Goal: Information Seeking & Learning: Learn about a topic

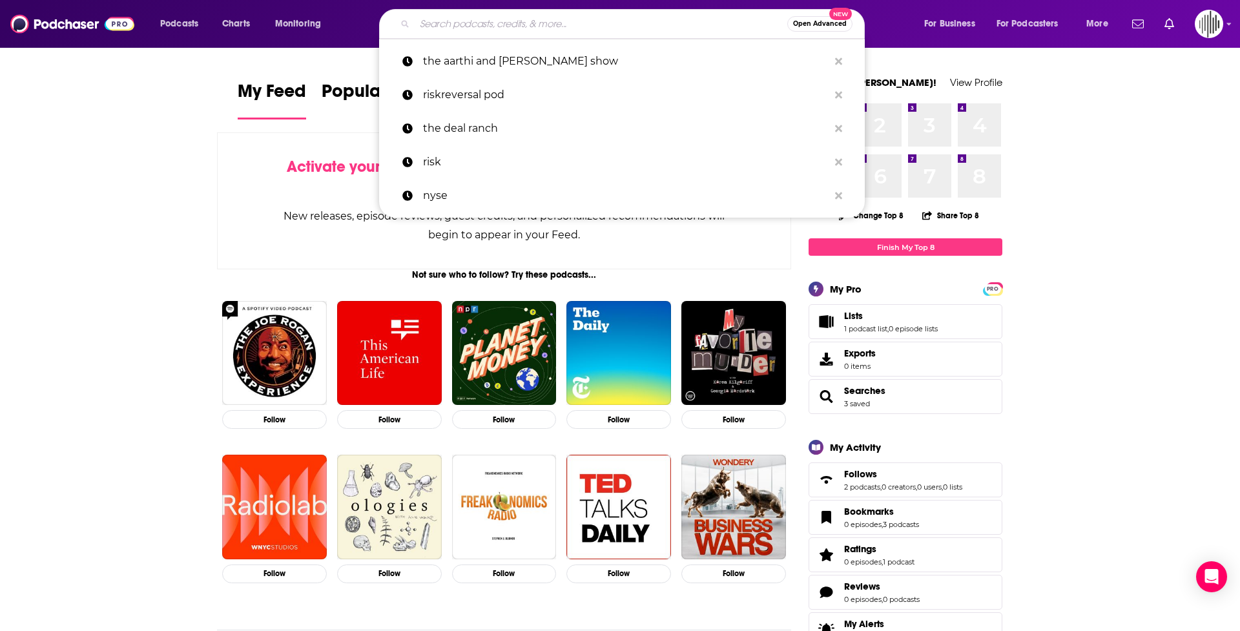
click at [454, 25] on input "Search podcasts, credits, & more..." at bounding box center [601, 24] width 373 height 21
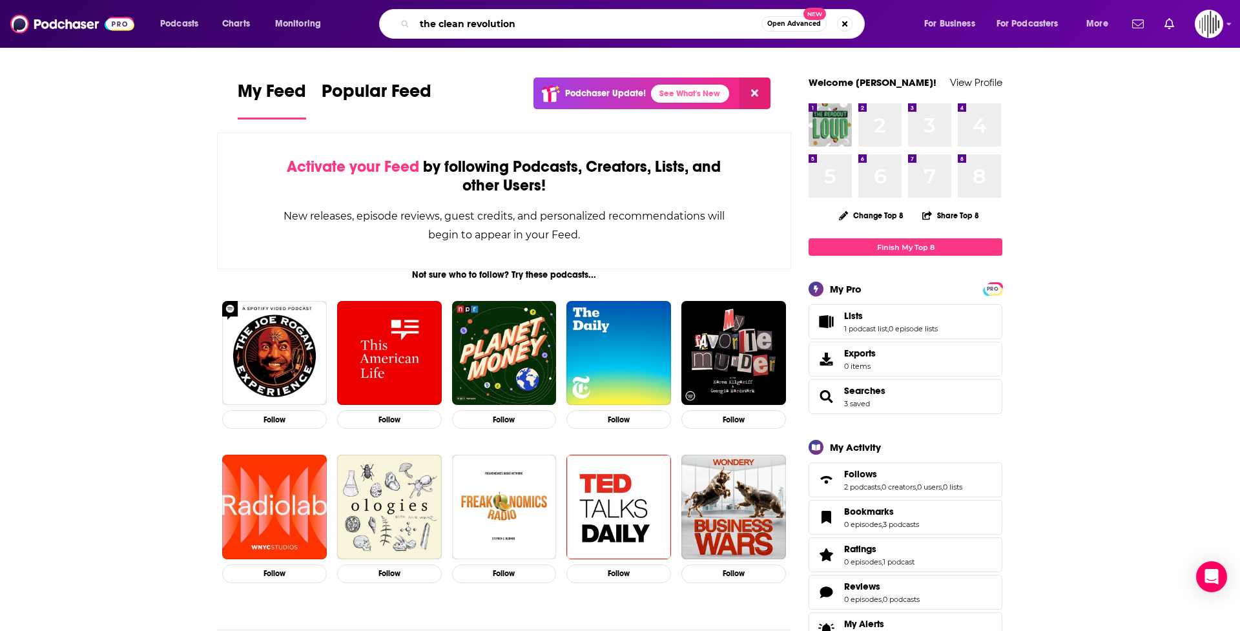
type input "the clean revolution"
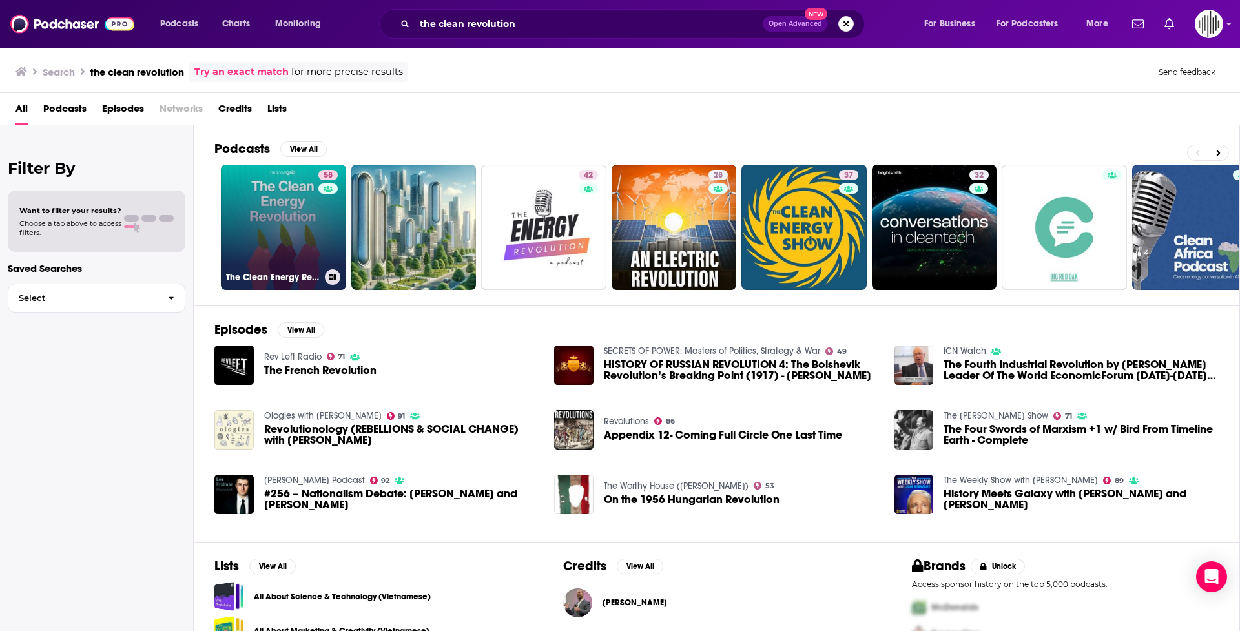
click at [277, 224] on link "58 The Clean Energy Revolution" at bounding box center [283, 227] width 125 height 125
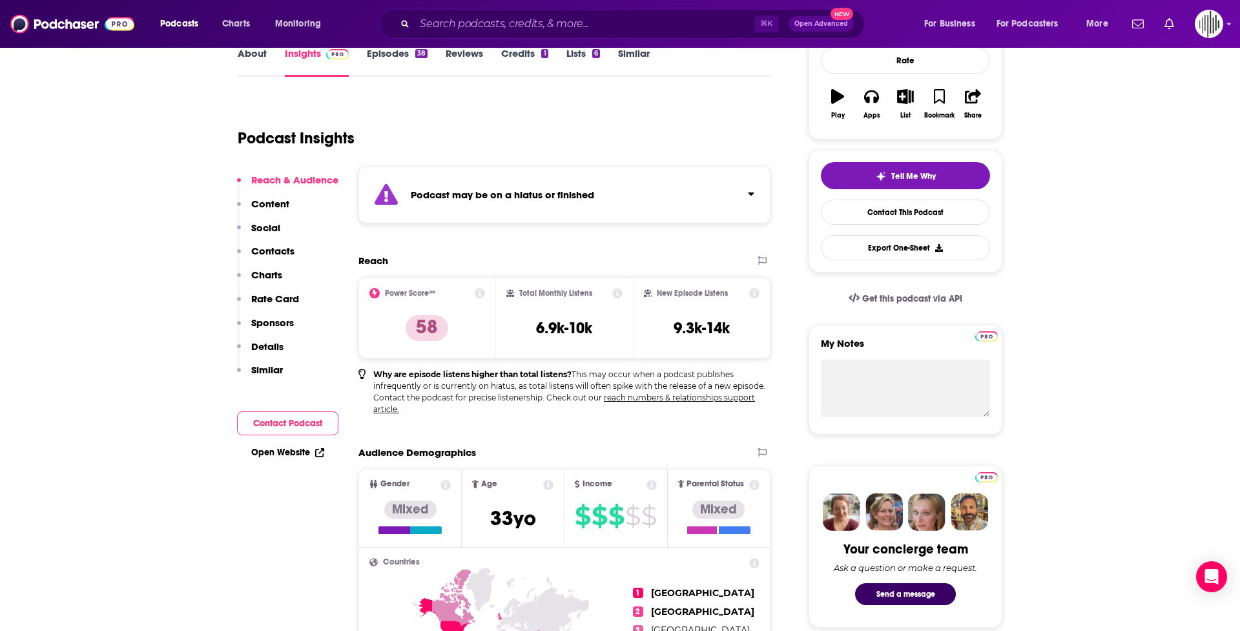
scroll to position [197, 0]
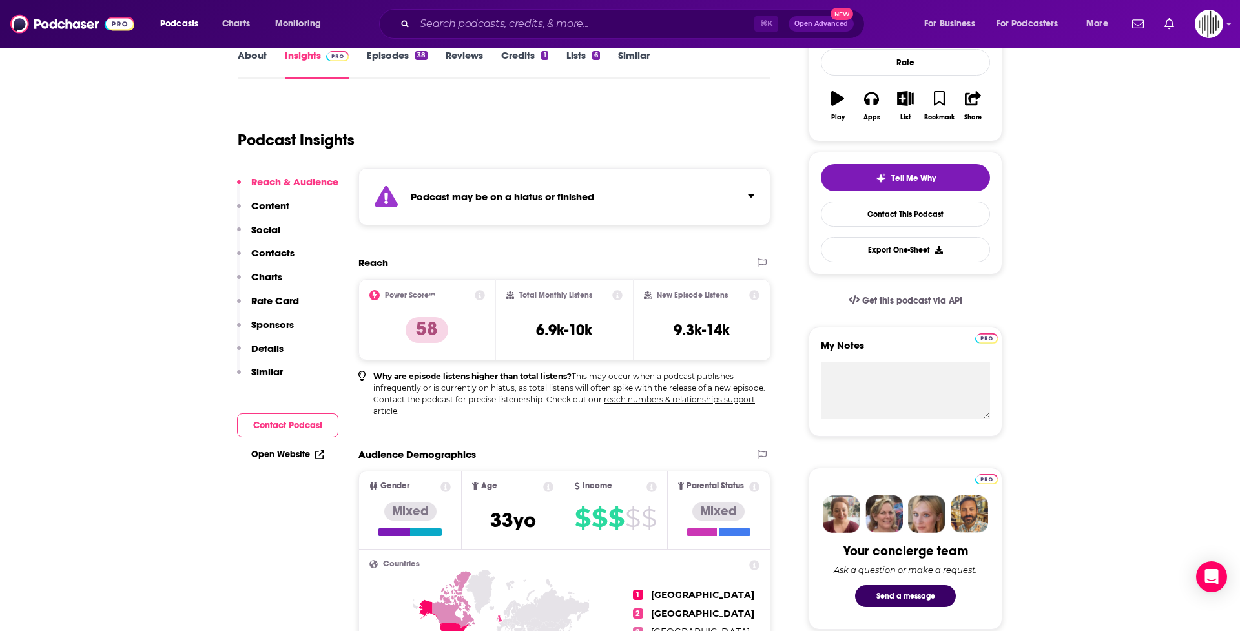
click at [266, 207] on p "Content" at bounding box center [270, 206] width 38 height 12
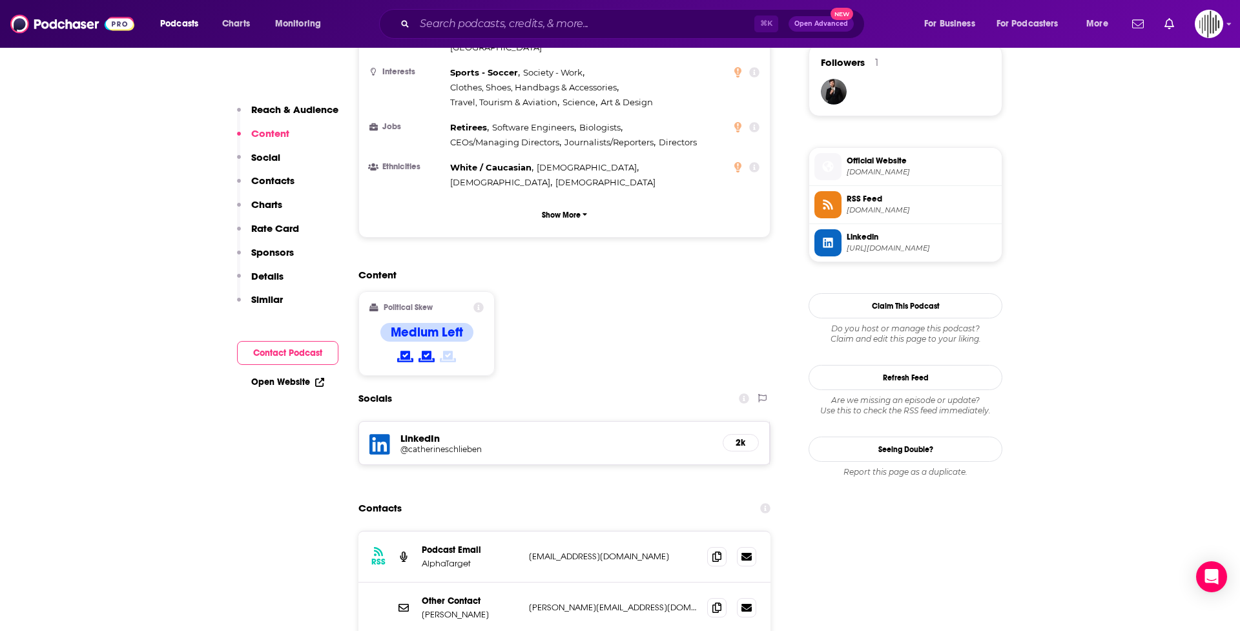
click at [266, 151] on p "Social" at bounding box center [265, 157] width 29 height 12
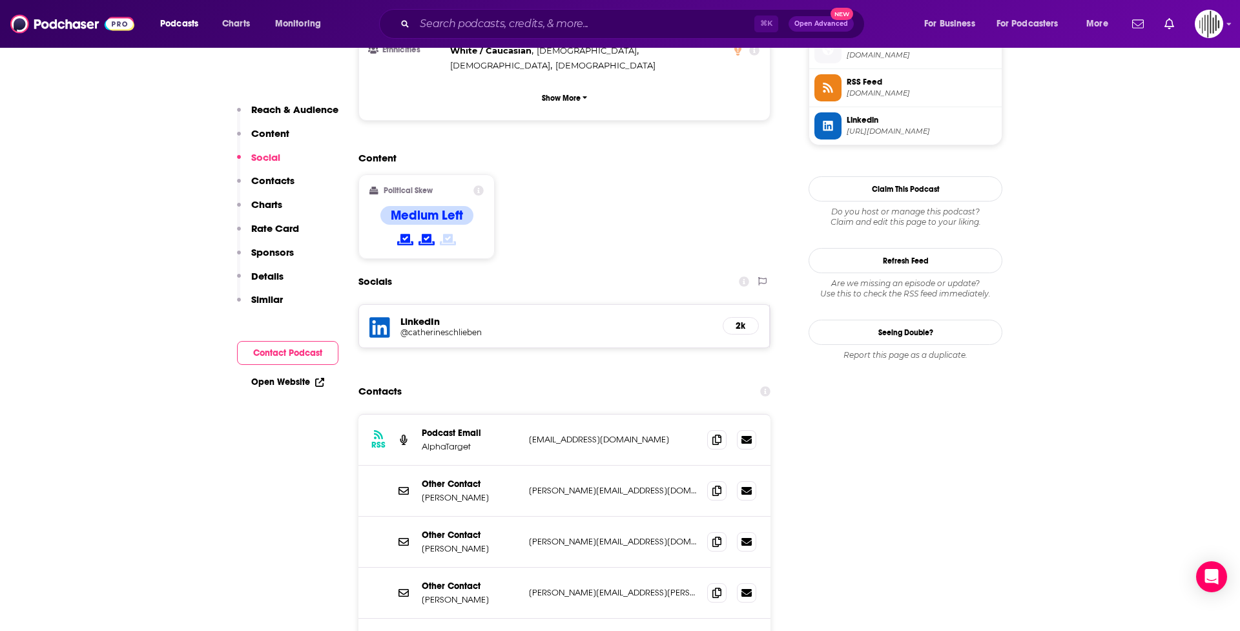
scroll to position [1067, 0]
click at [262, 125] on button "Reach & Audience" at bounding box center [287, 115] width 101 height 24
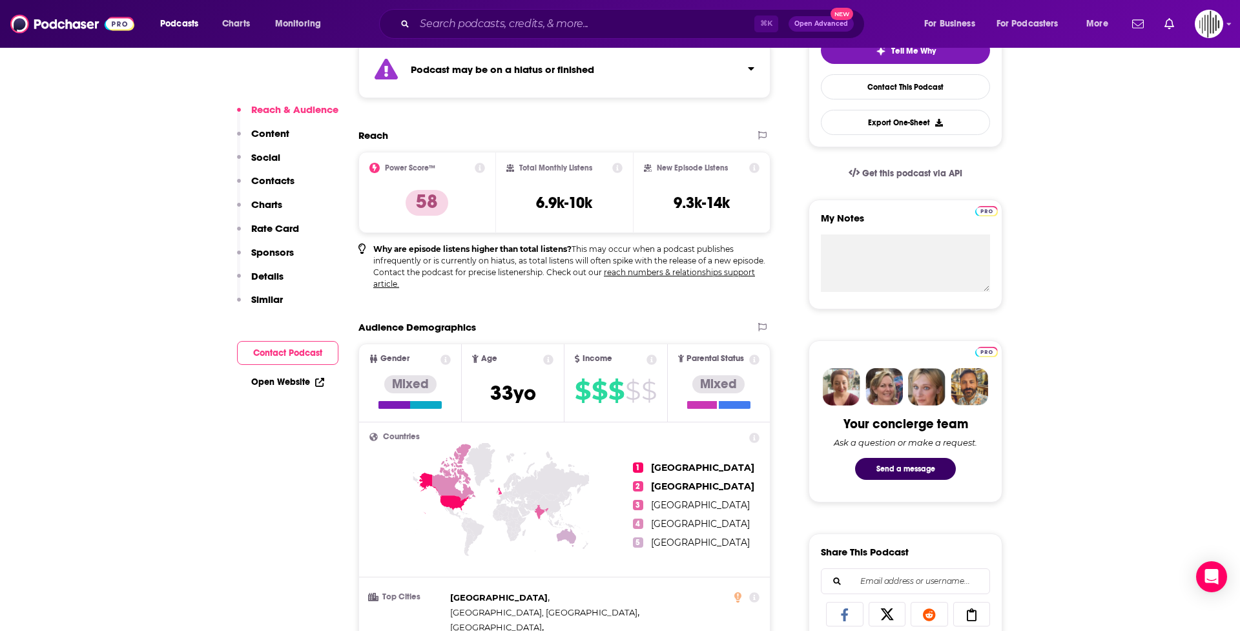
scroll to position [274, 0]
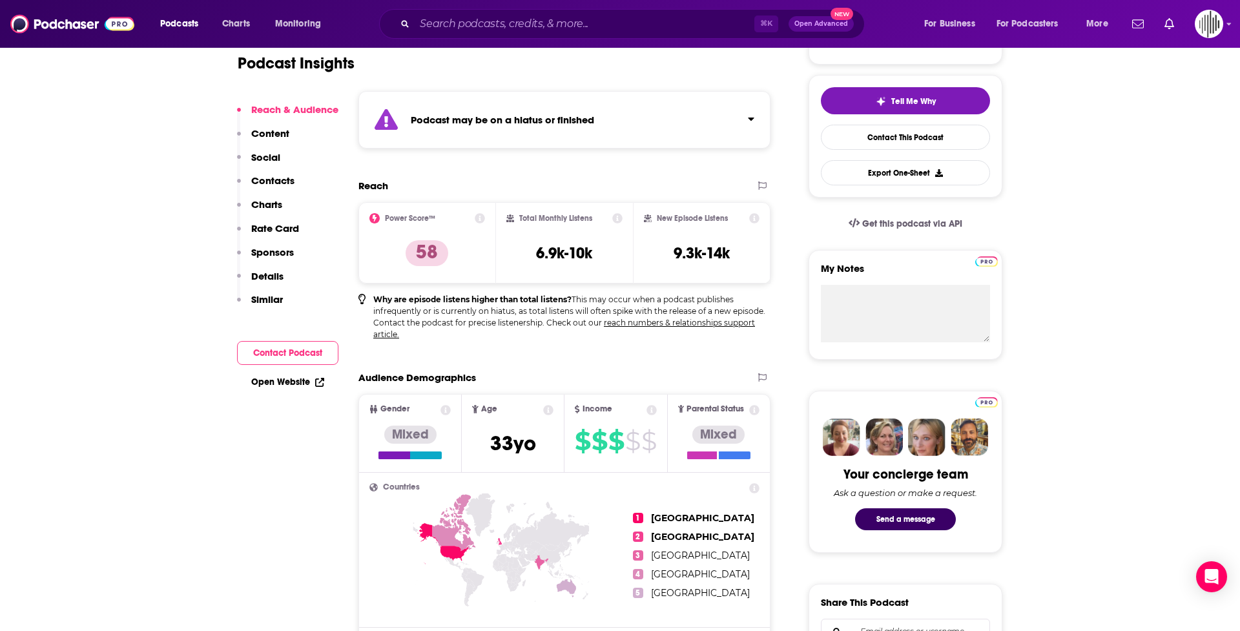
click at [269, 134] on p "Content" at bounding box center [270, 133] width 38 height 12
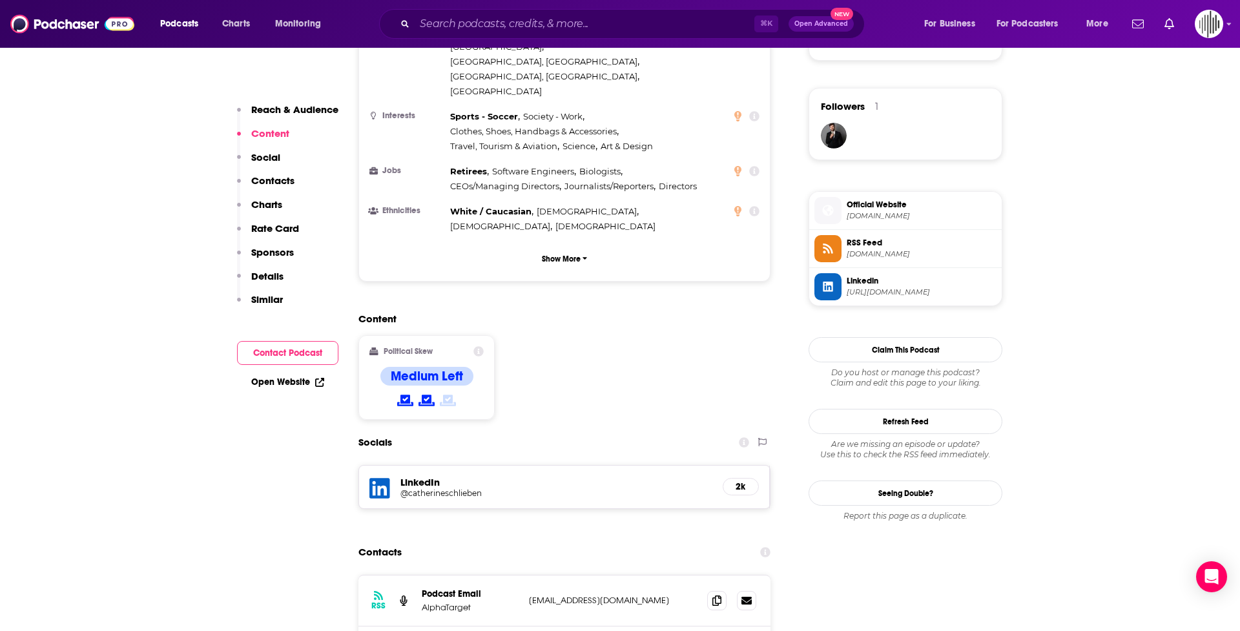
scroll to position [949, 0]
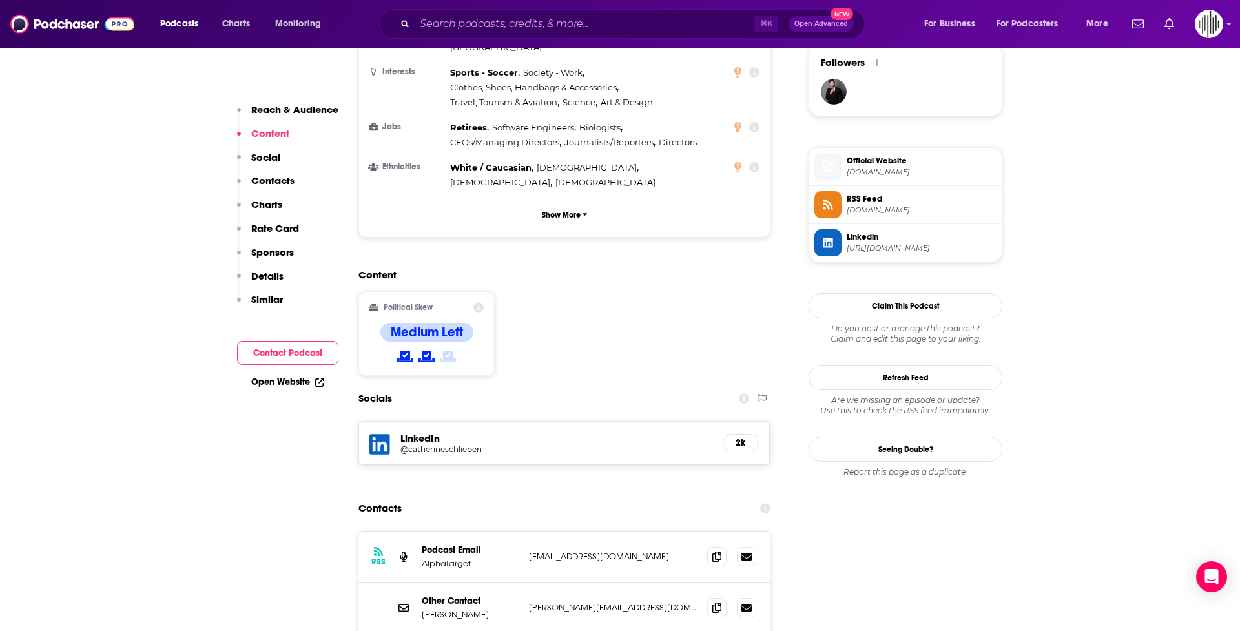
click at [266, 160] on p "Social" at bounding box center [265, 157] width 29 height 12
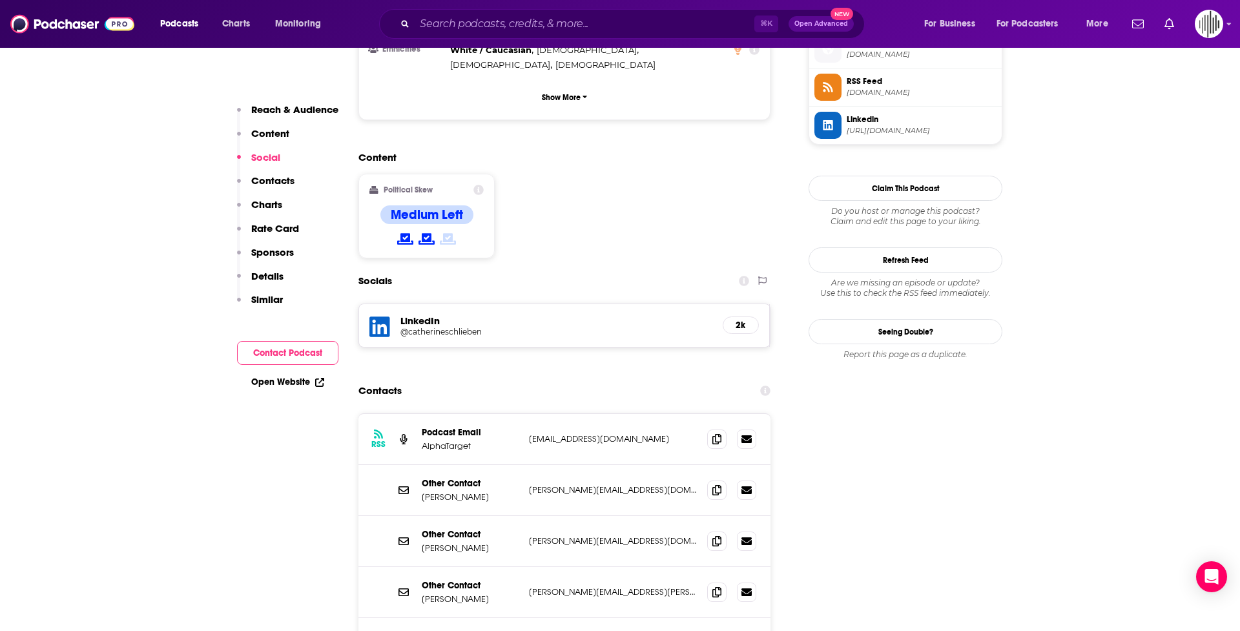
click at [271, 182] on p "Contacts" at bounding box center [272, 180] width 43 height 12
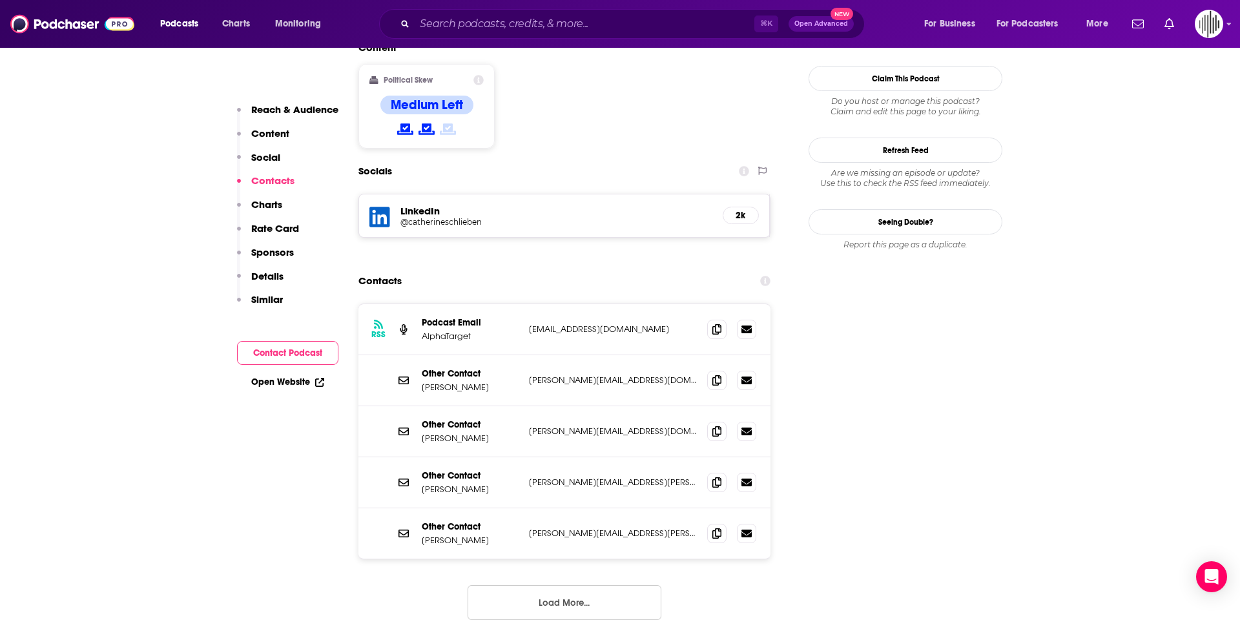
click at [270, 208] on p "Charts" at bounding box center [266, 204] width 31 height 12
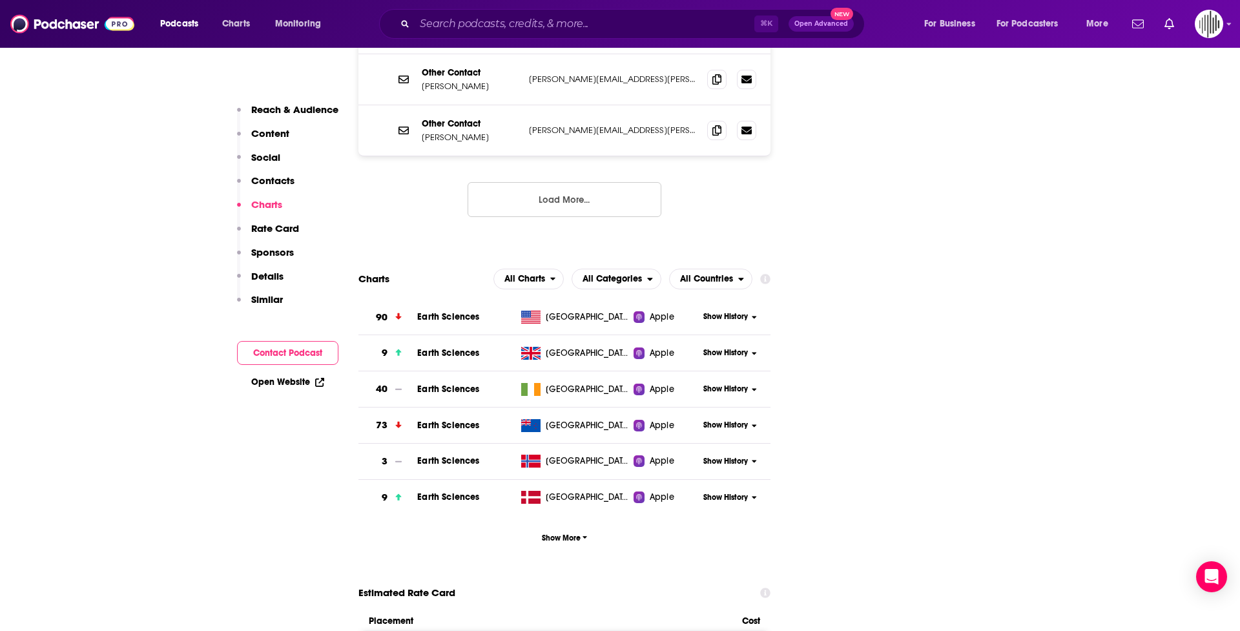
click at [263, 225] on p "Rate Card" at bounding box center [275, 228] width 48 height 12
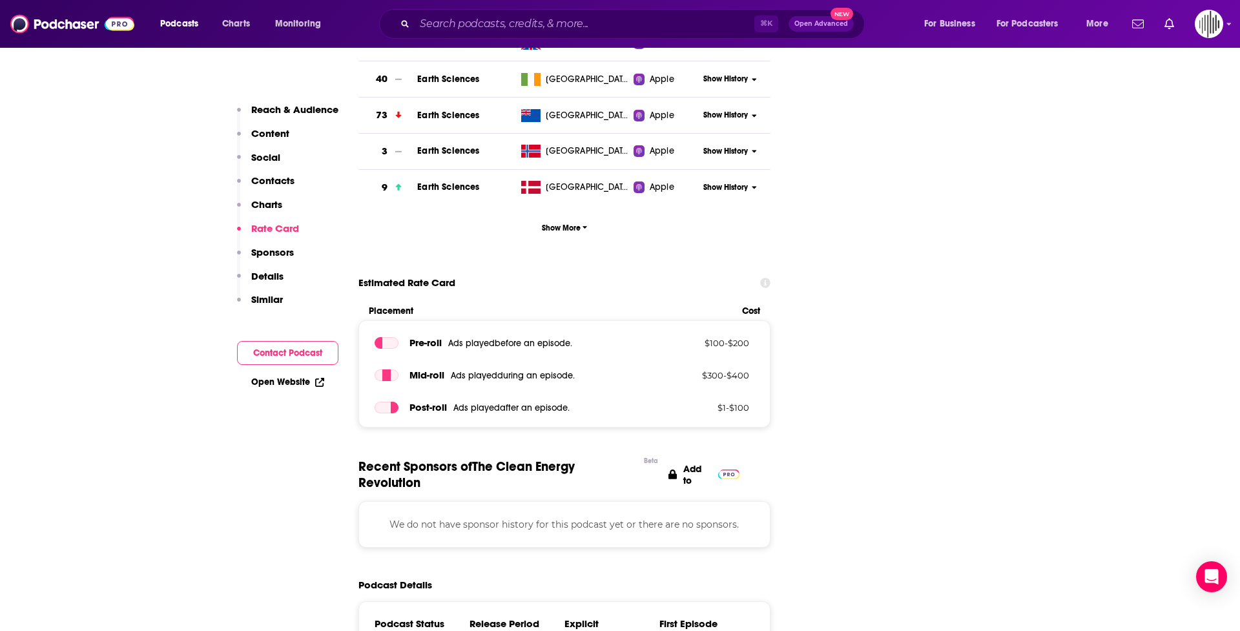
click at [269, 248] on p "Sponsors" at bounding box center [272, 252] width 43 height 12
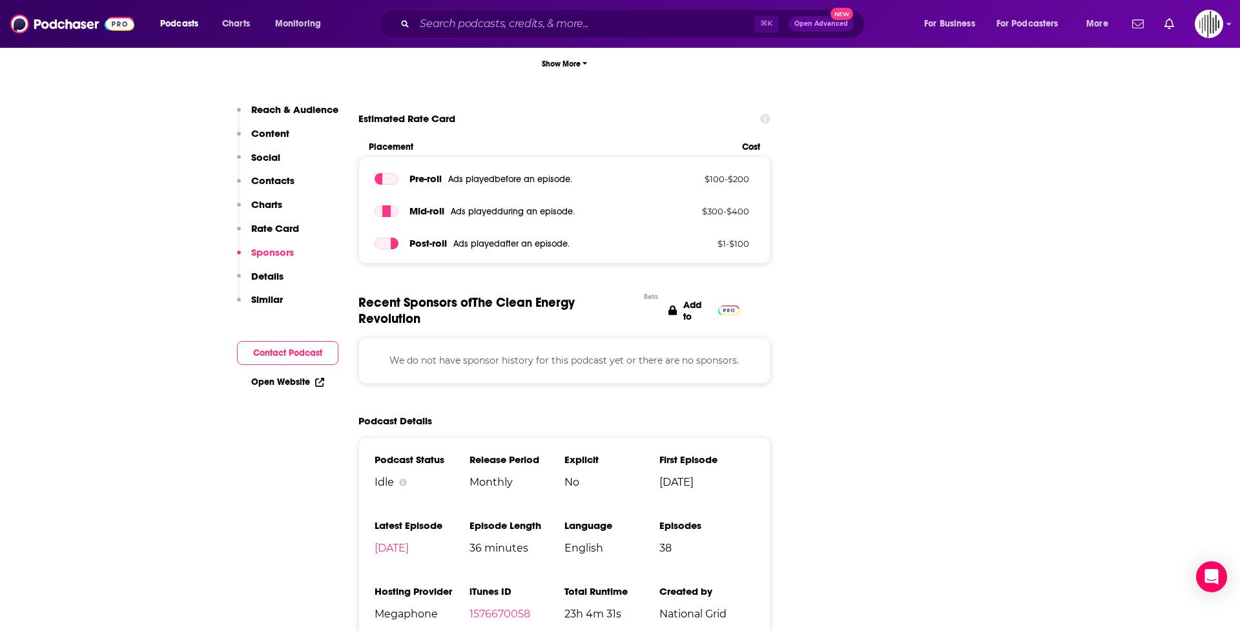
scroll to position [2078, 0]
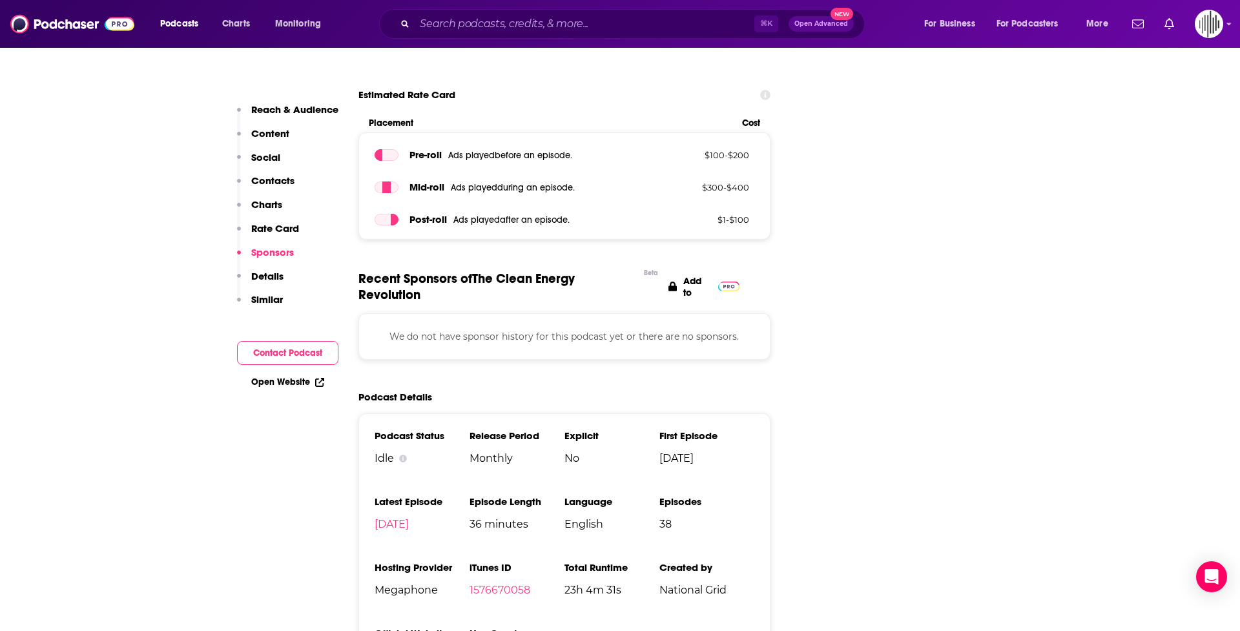
click at [268, 272] on p "Details" at bounding box center [267, 276] width 32 height 12
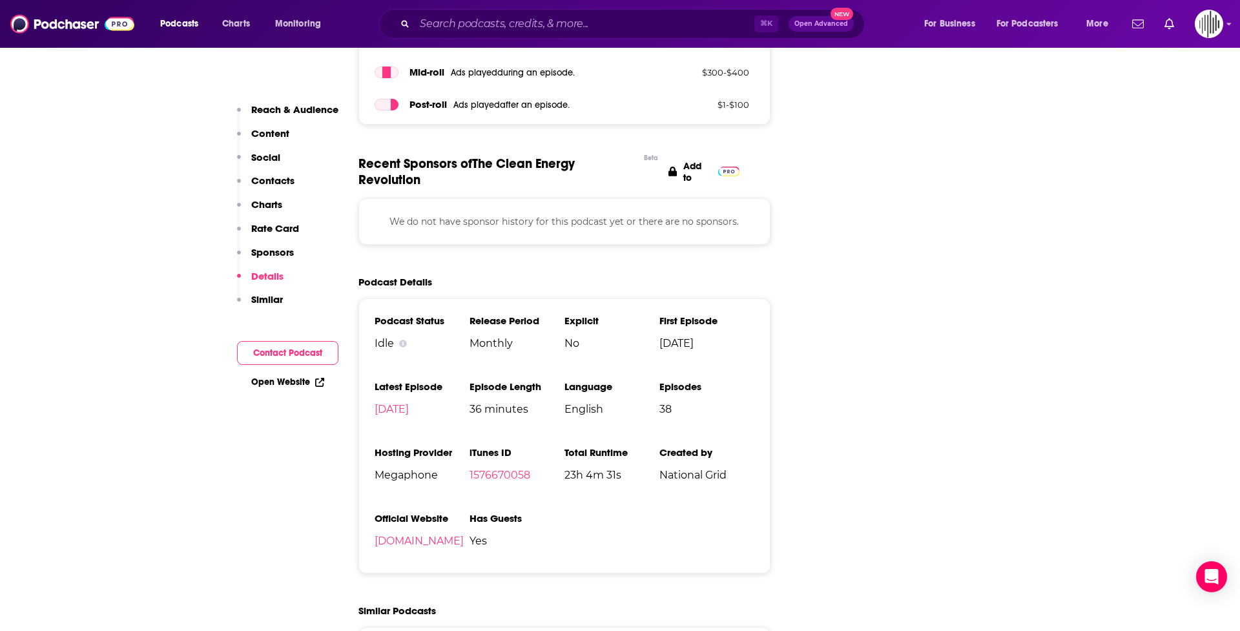
scroll to position [2198, 0]
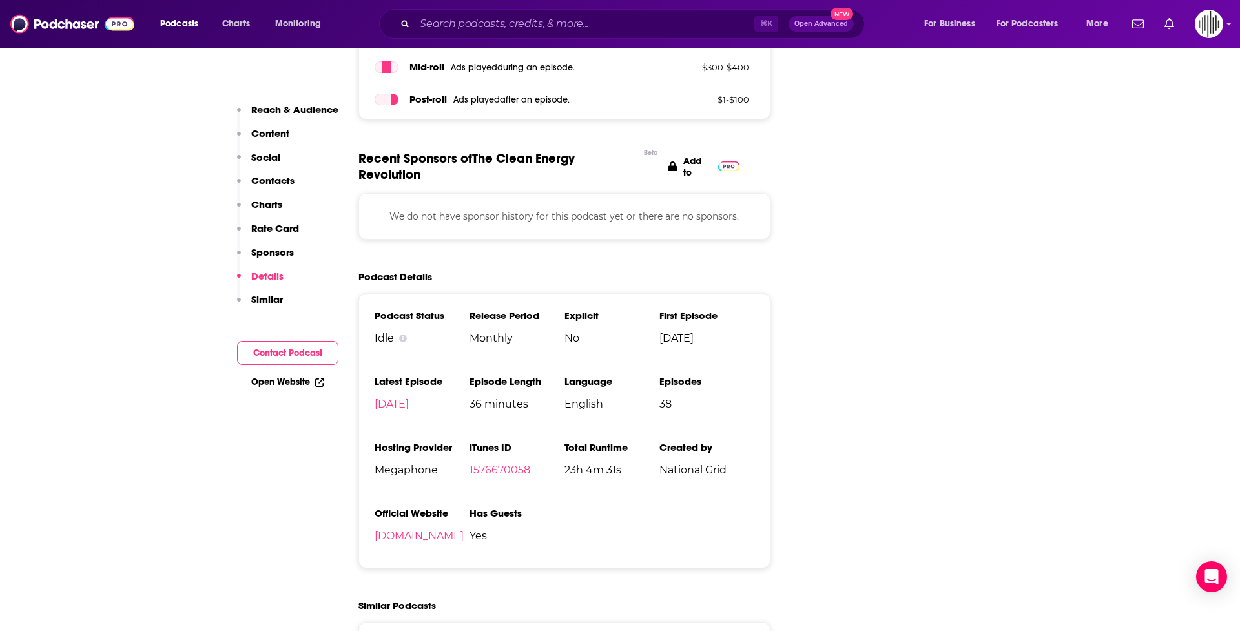
click at [267, 298] on p "Similar" at bounding box center [267, 299] width 32 height 12
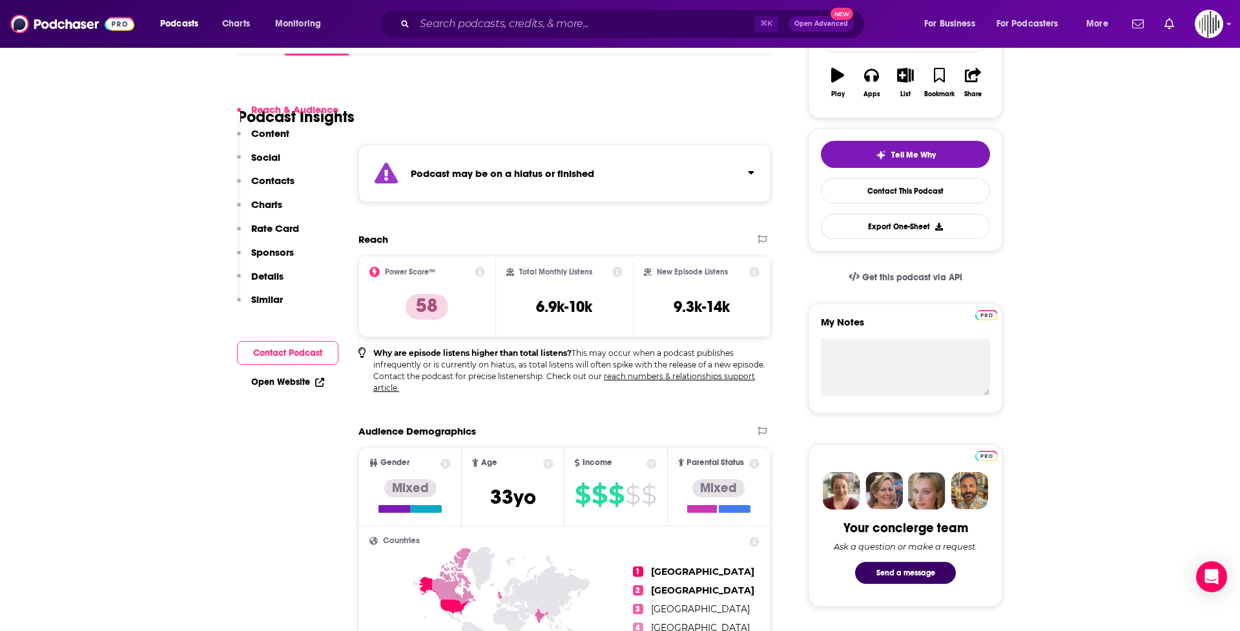
scroll to position [249, 0]
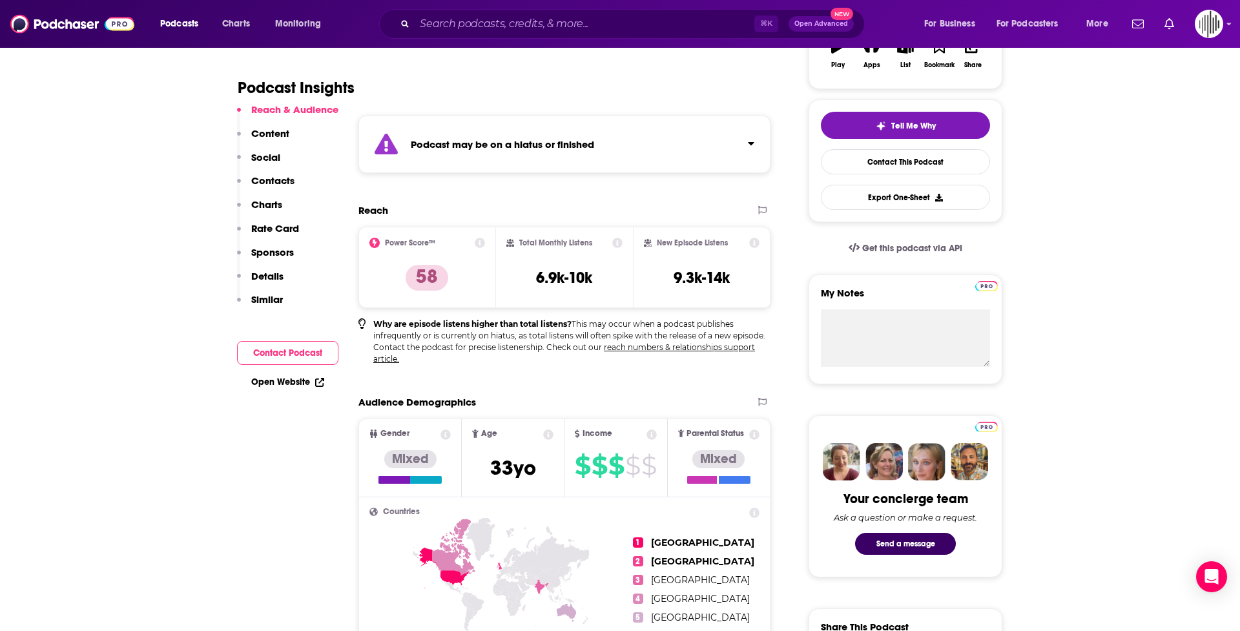
click at [269, 155] on p "Social" at bounding box center [265, 157] width 29 height 12
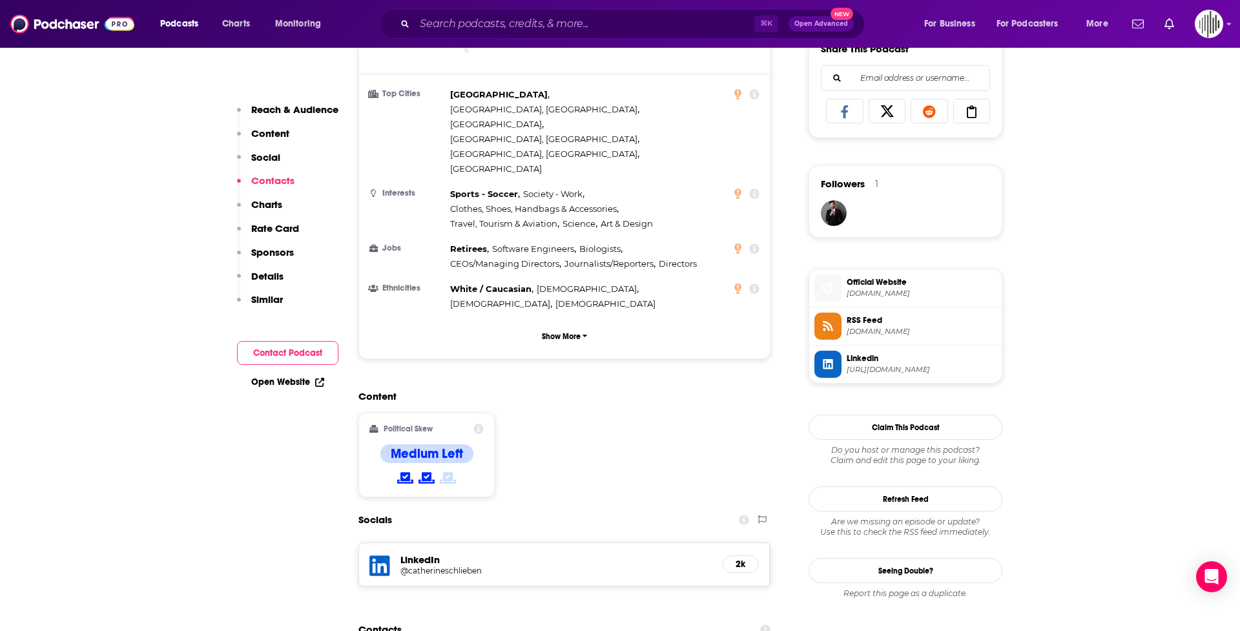
scroll to position [574, 0]
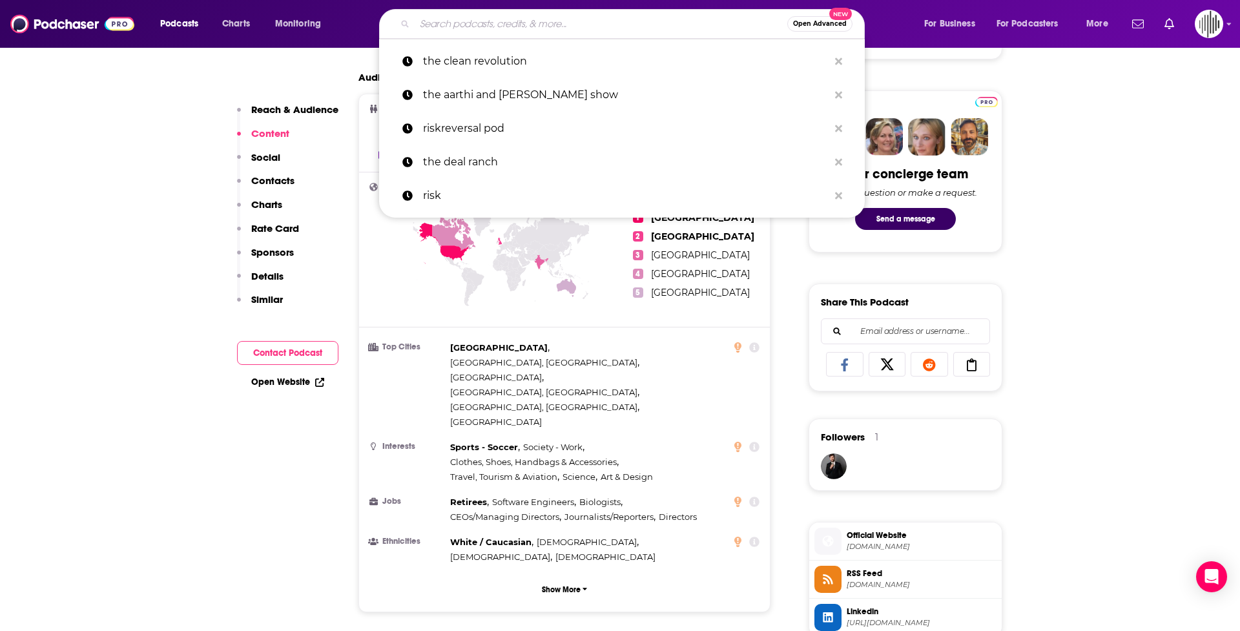
click at [454, 28] on input "Search podcasts, credits, & more..." at bounding box center [601, 24] width 373 height 21
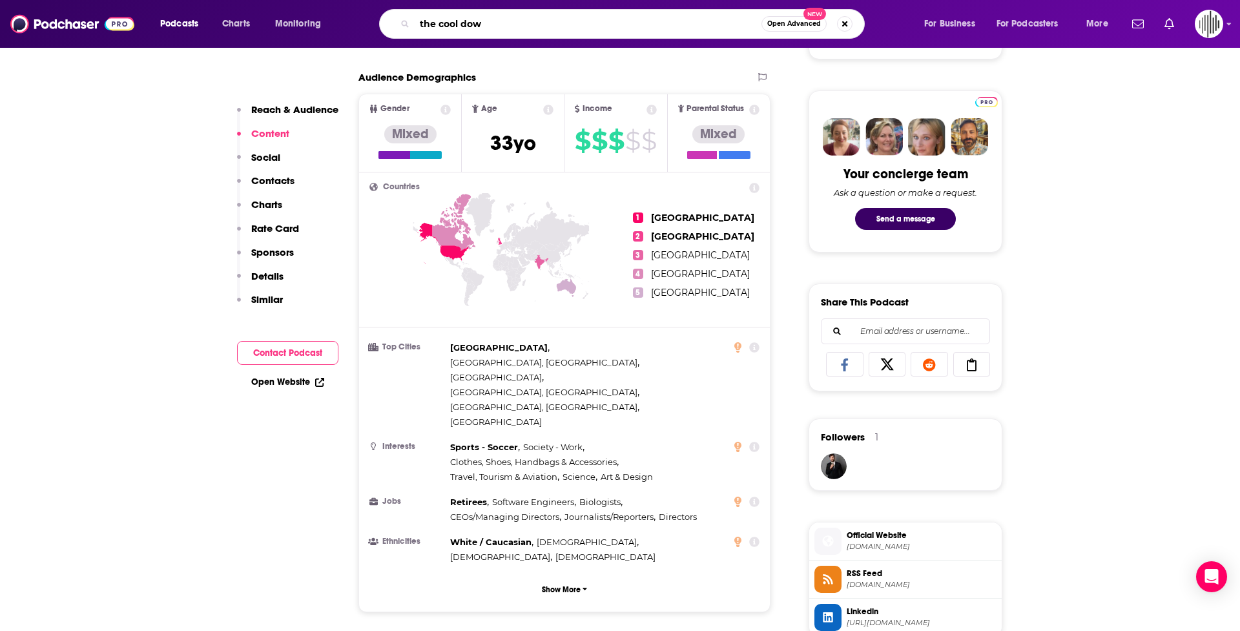
type input "the cool down"
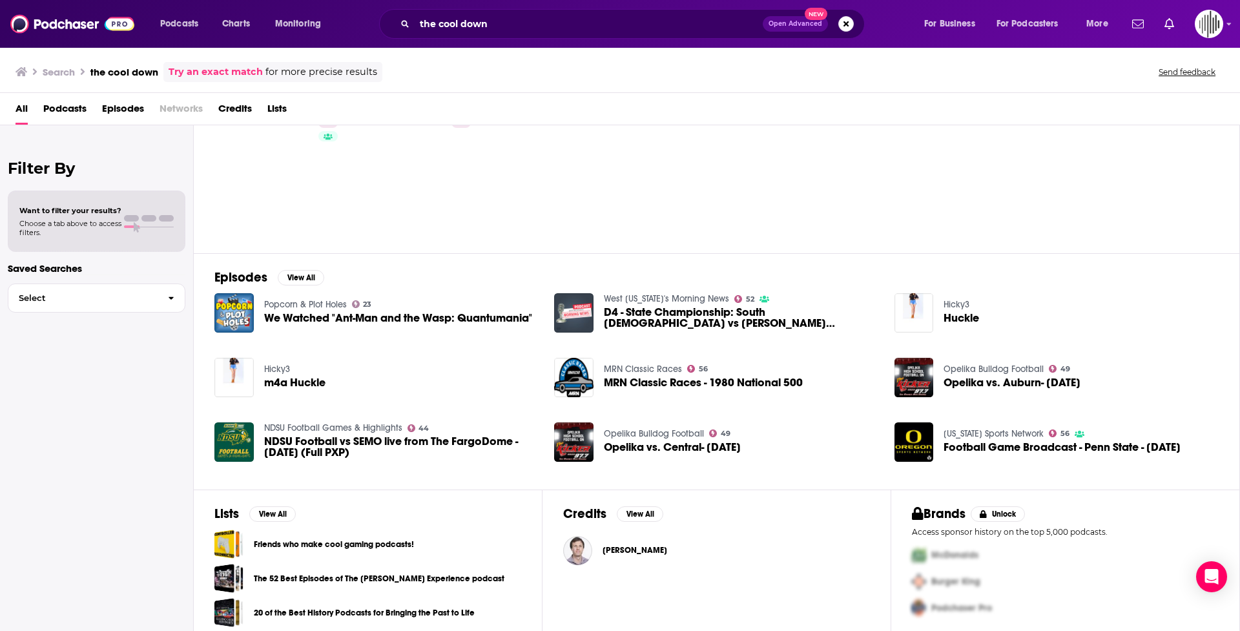
scroll to position [37, 0]
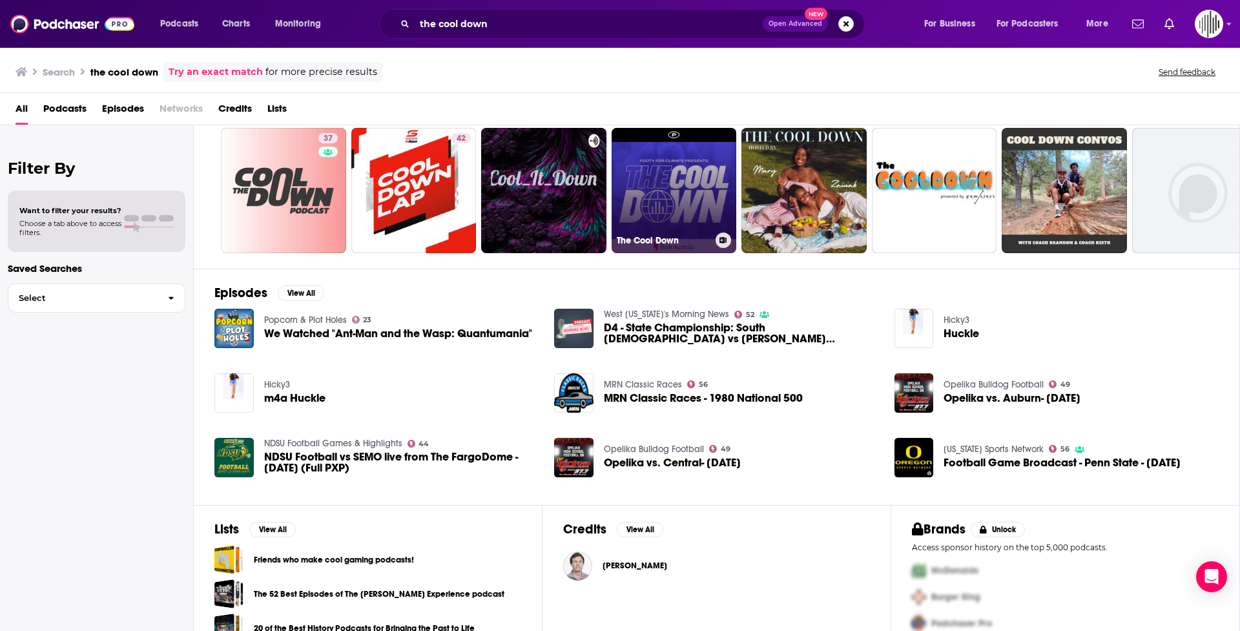
click at [454, 169] on link "The Cool Down" at bounding box center [674, 190] width 125 height 125
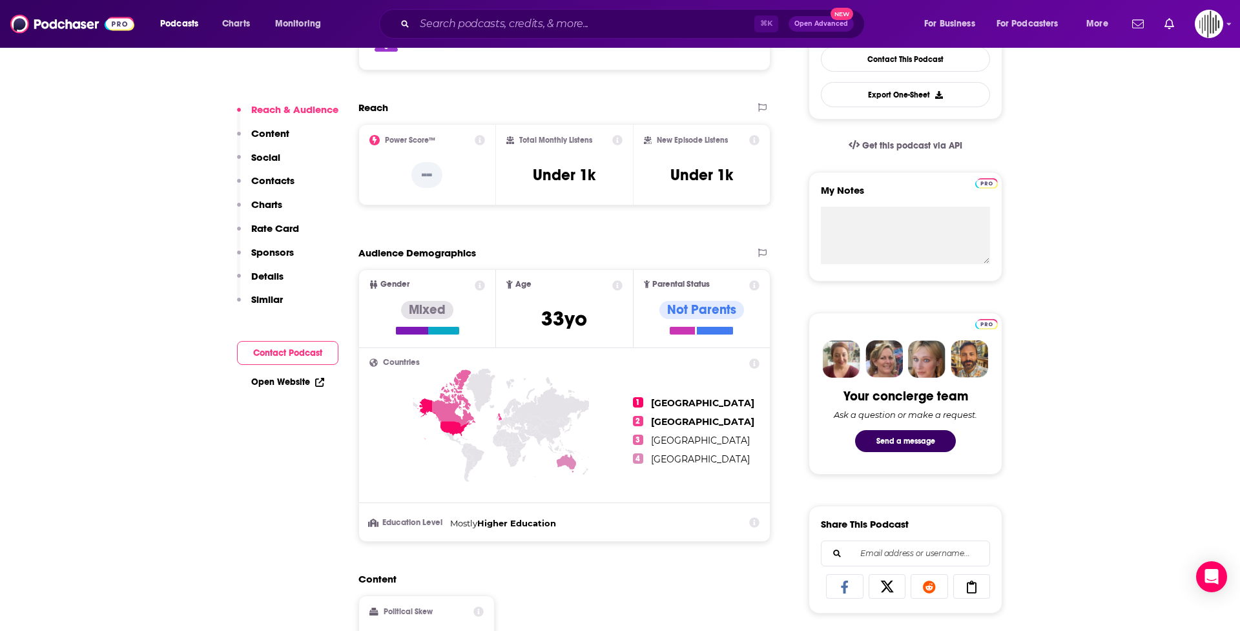
scroll to position [339, 0]
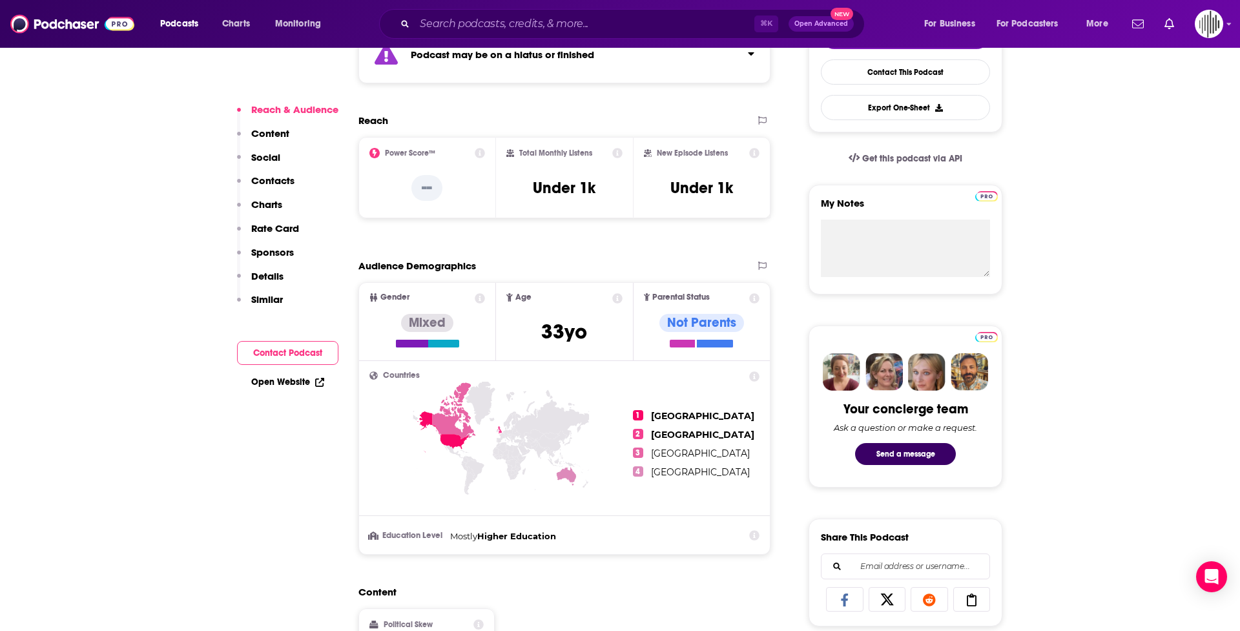
click at [271, 161] on p "Social" at bounding box center [265, 157] width 29 height 12
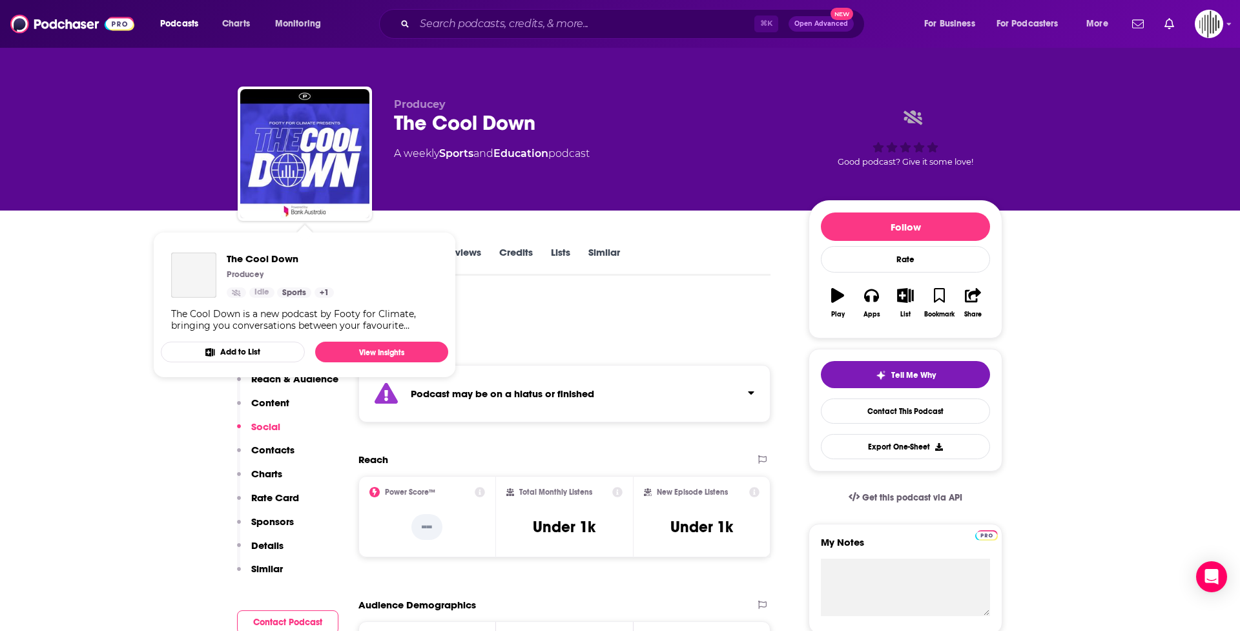
click at [278, 435] on p "Contacts" at bounding box center [272, 450] width 43 height 12
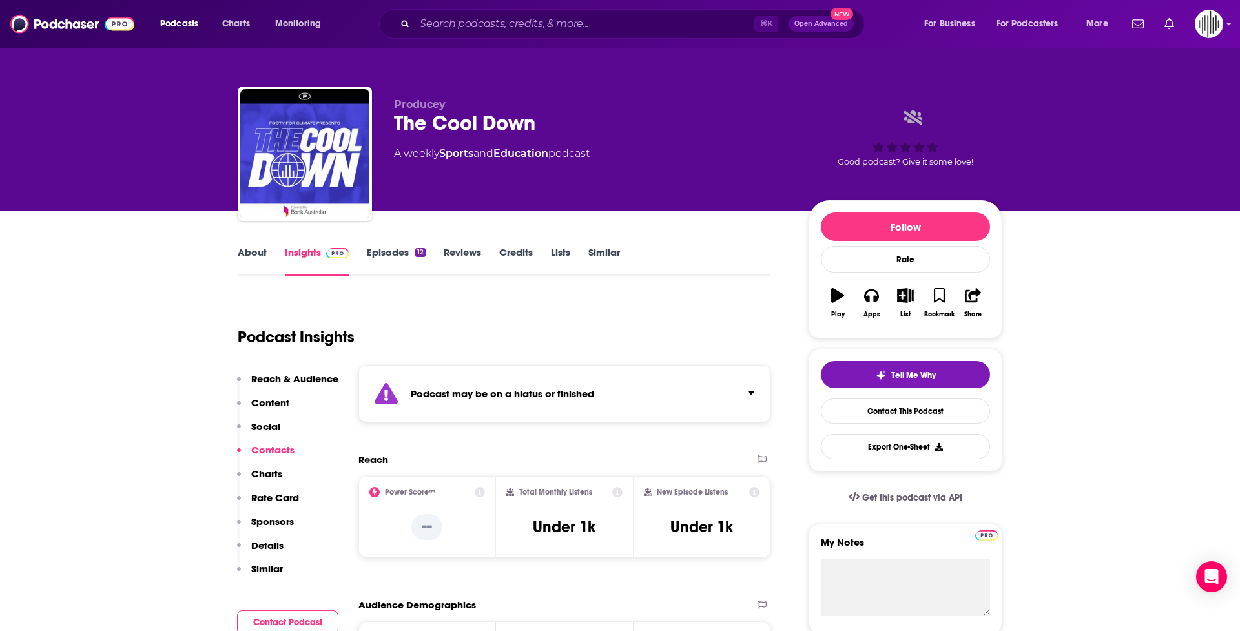
scroll to position [944, 0]
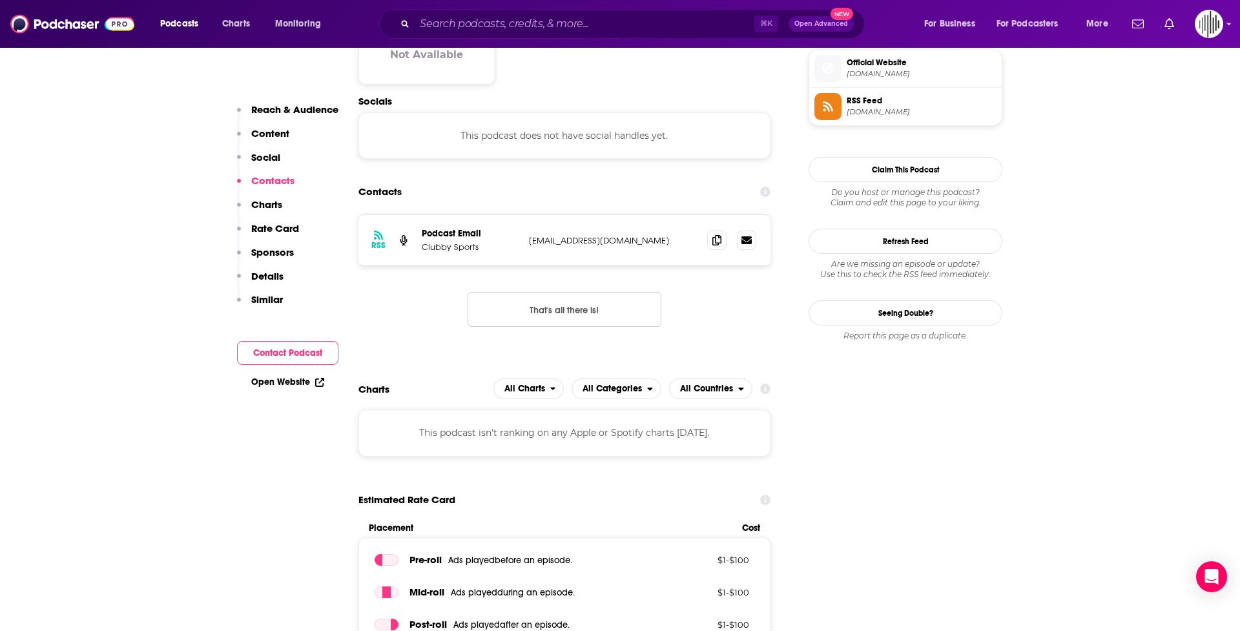
click at [263, 204] on p "Charts" at bounding box center [266, 204] width 31 height 12
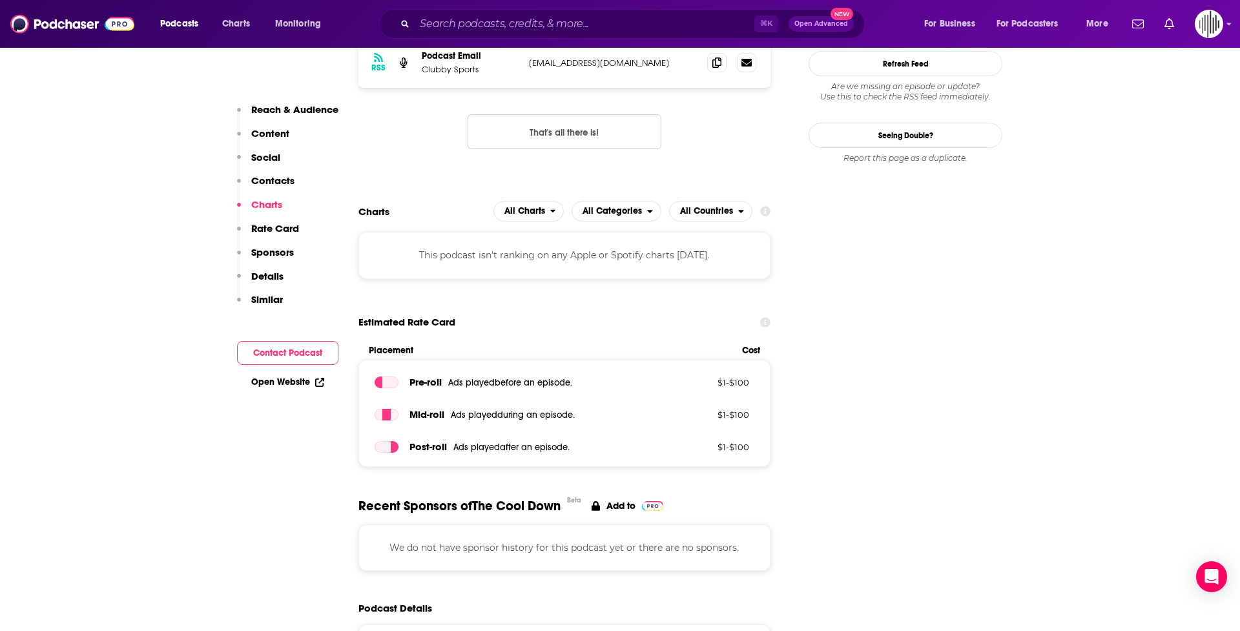
scroll to position [1143, 0]
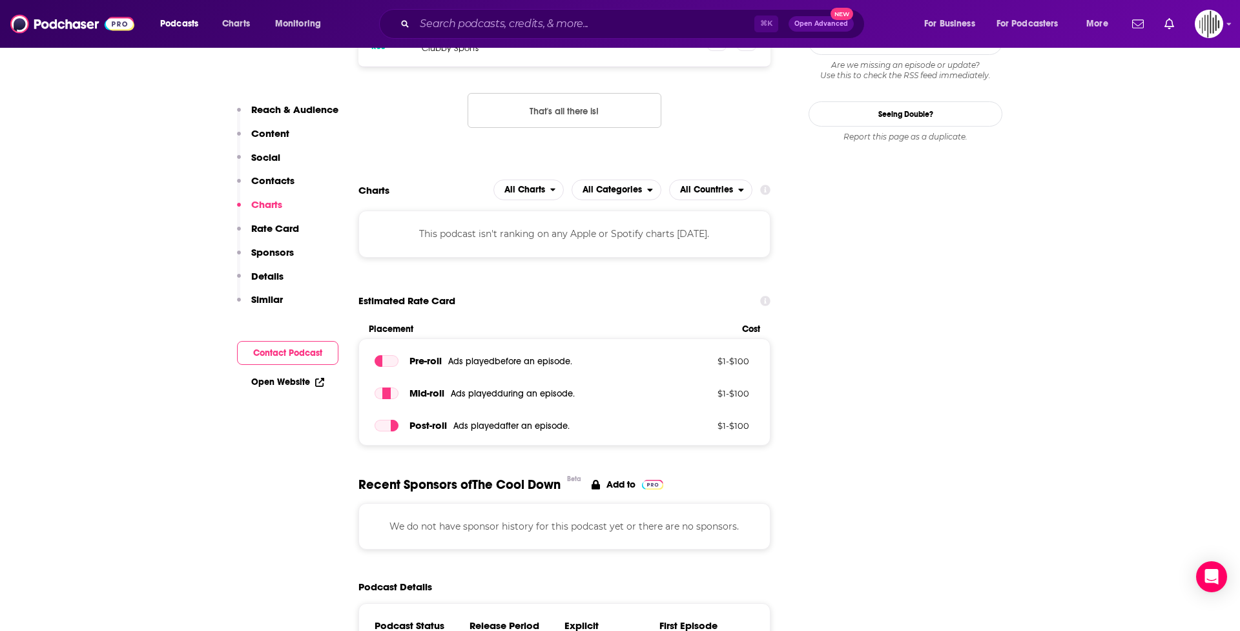
click at [260, 227] on p "Rate Card" at bounding box center [275, 228] width 48 height 12
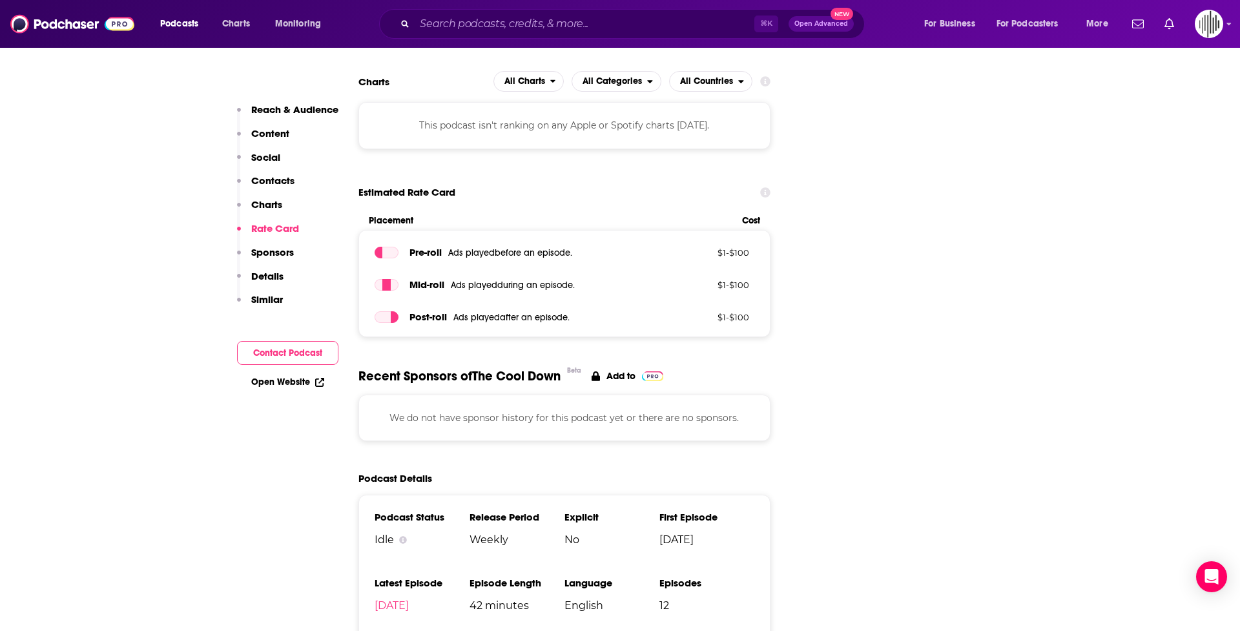
click at [266, 253] on p "Sponsors" at bounding box center [272, 252] width 43 height 12
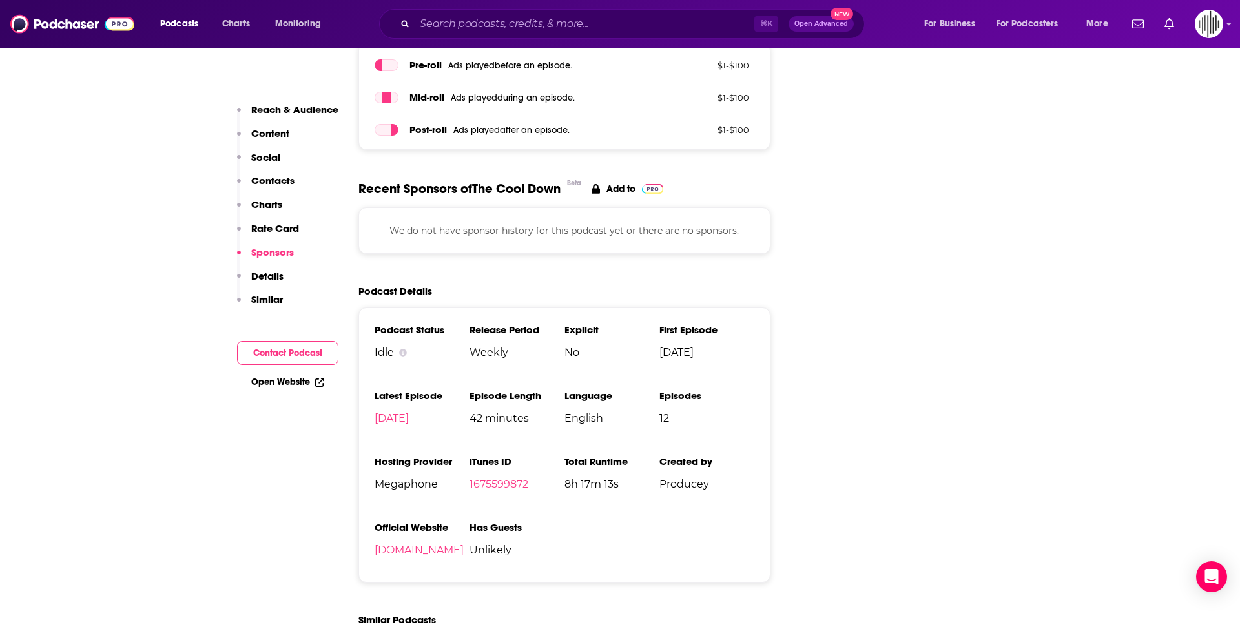
scroll to position [1439, 0]
click at [262, 276] on p "Details" at bounding box center [267, 276] width 32 height 12
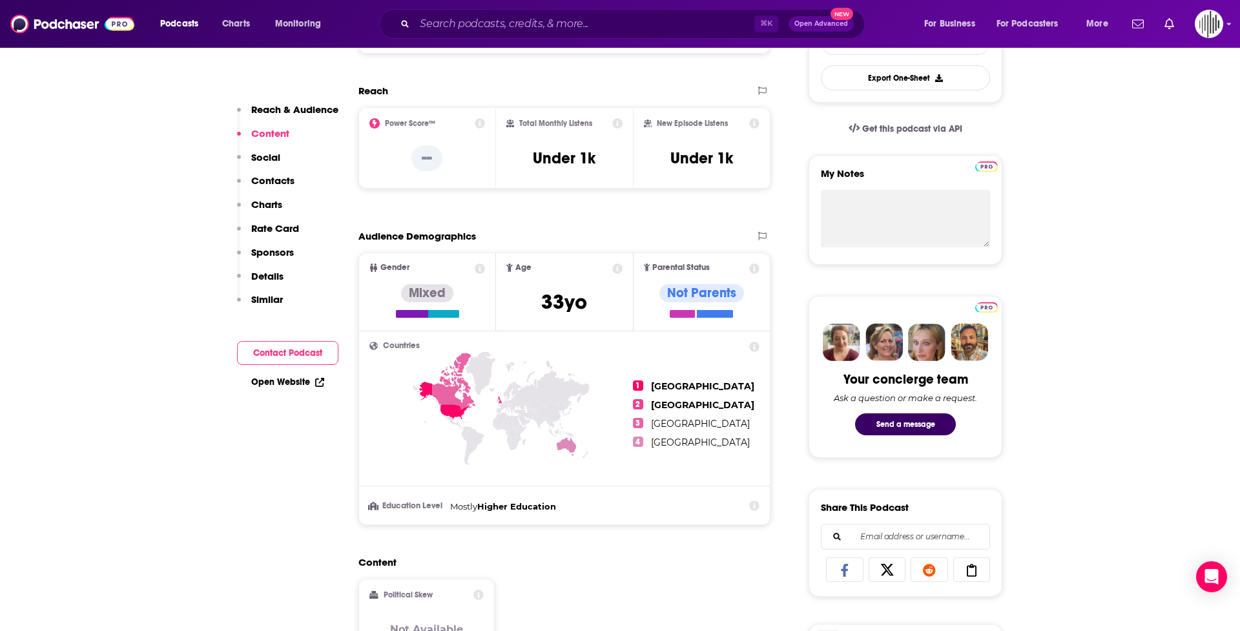
scroll to position [369, 0]
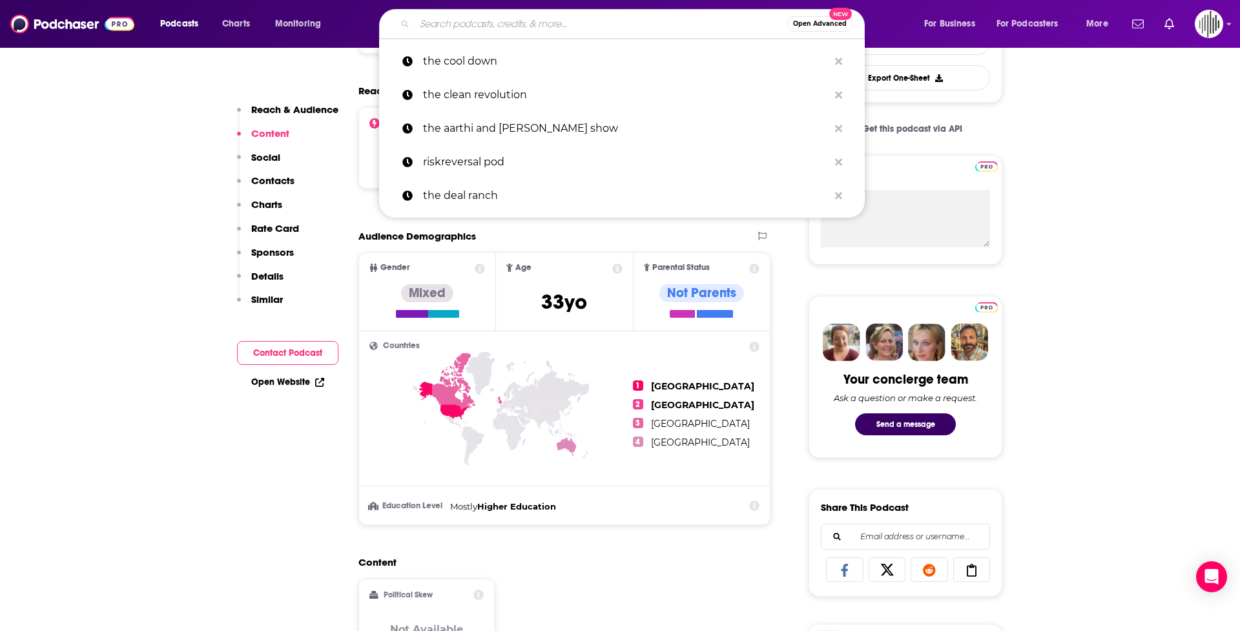
click at [454, 24] on input "Search podcasts, credits, & more..." at bounding box center [601, 24] width 373 height 21
paste input "Two Bit da Vinci"
type input "Two Bit da Vinci"
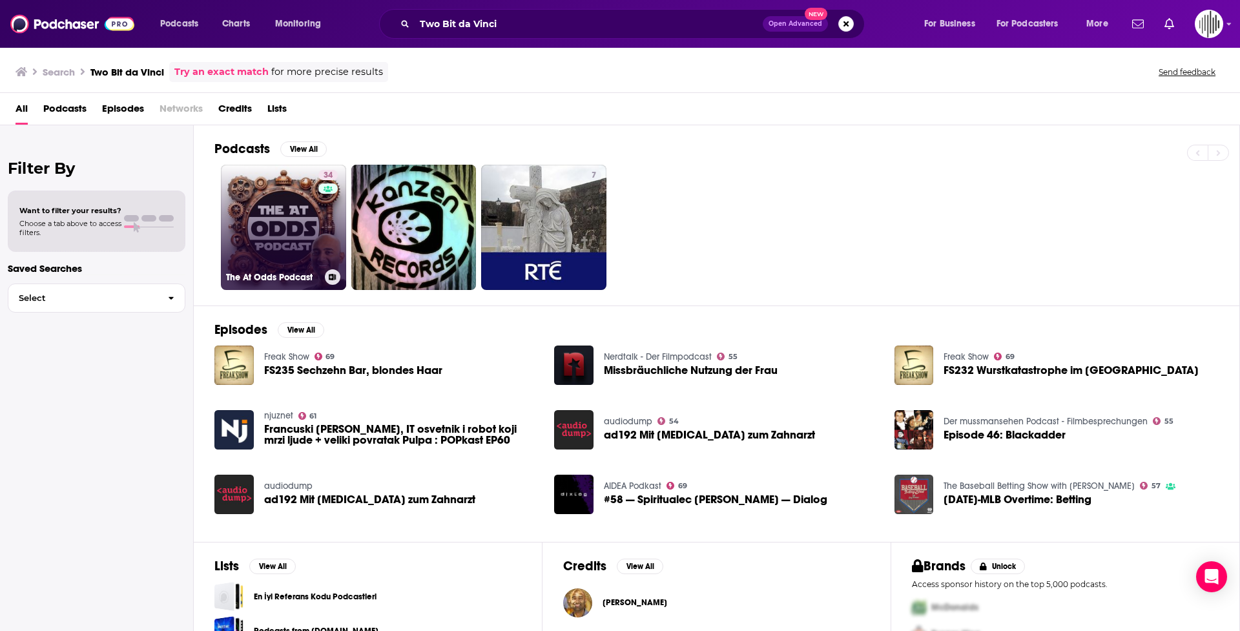
click at [269, 220] on link "34 The At Odds Podcast" at bounding box center [283, 227] width 125 height 125
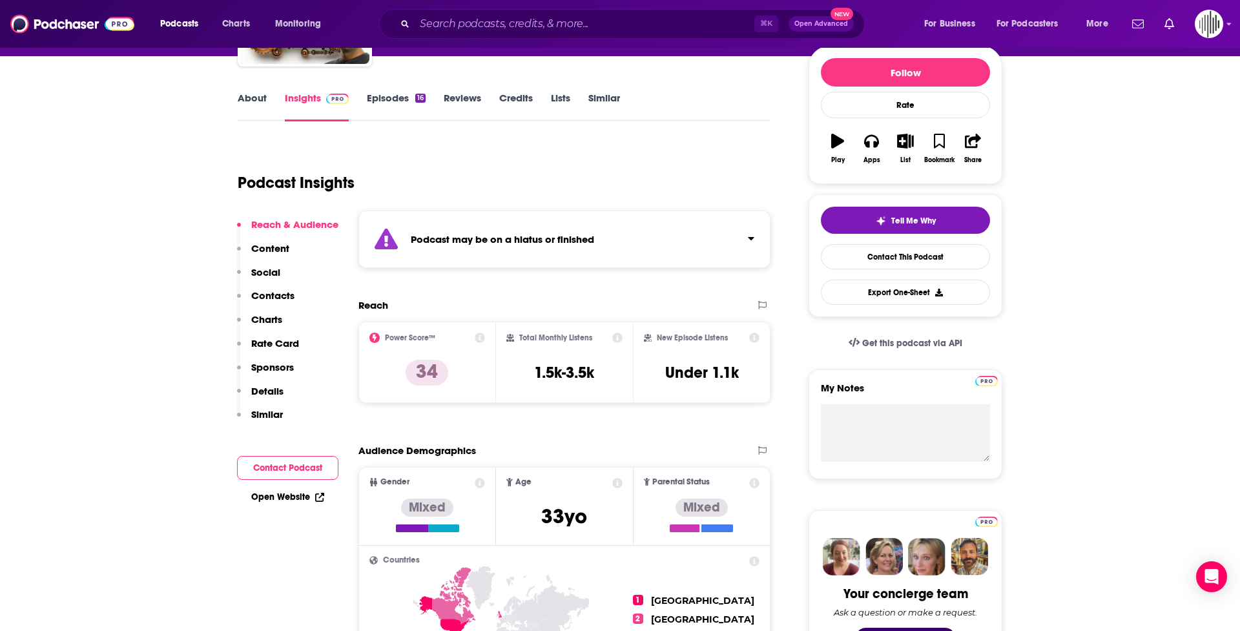
scroll to position [156, 0]
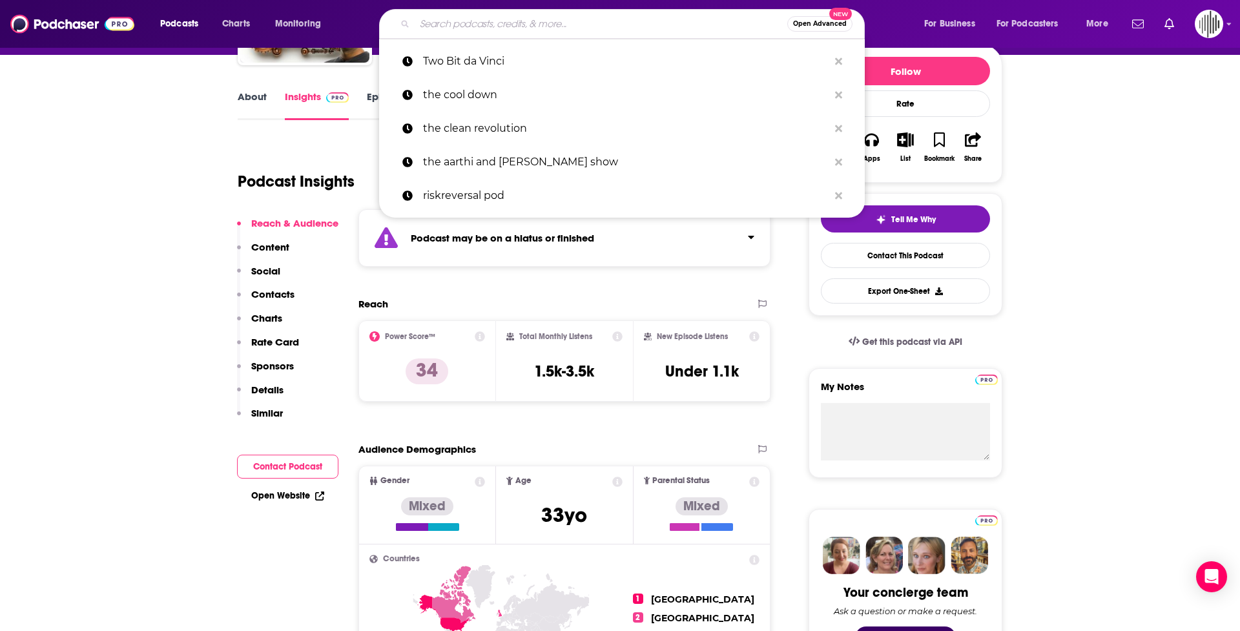
click at [454, 21] on input "Search podcasts, credits, & more..." at bounding box center [601, 24] width 373 height 21
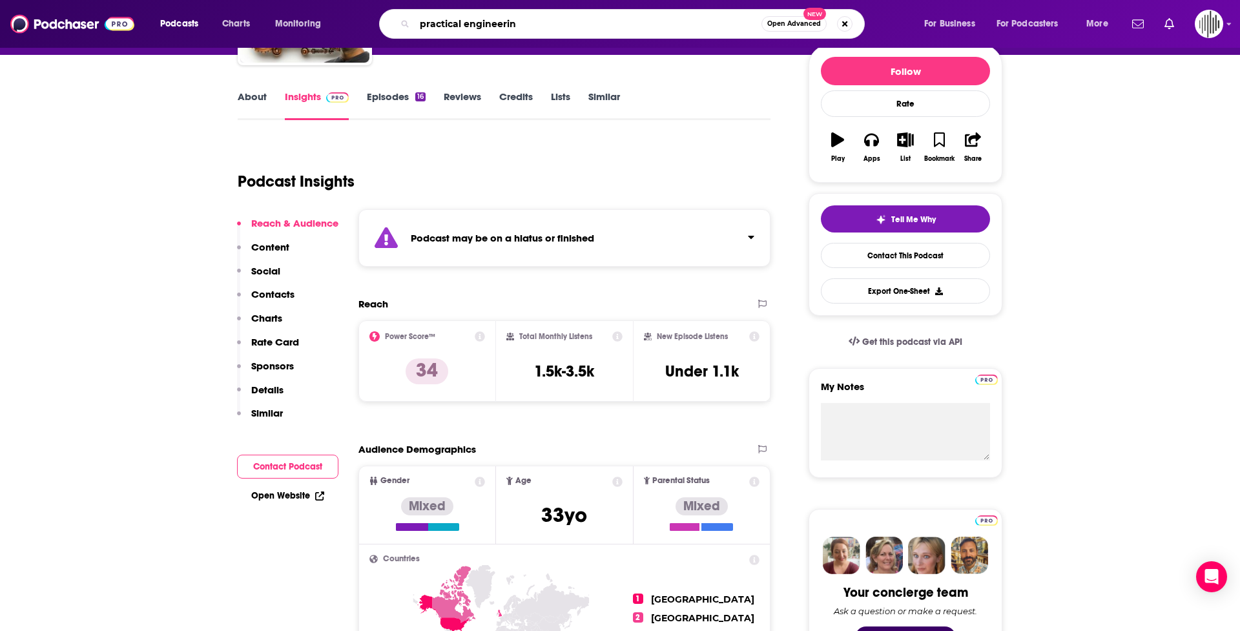
type input "practical engineering"
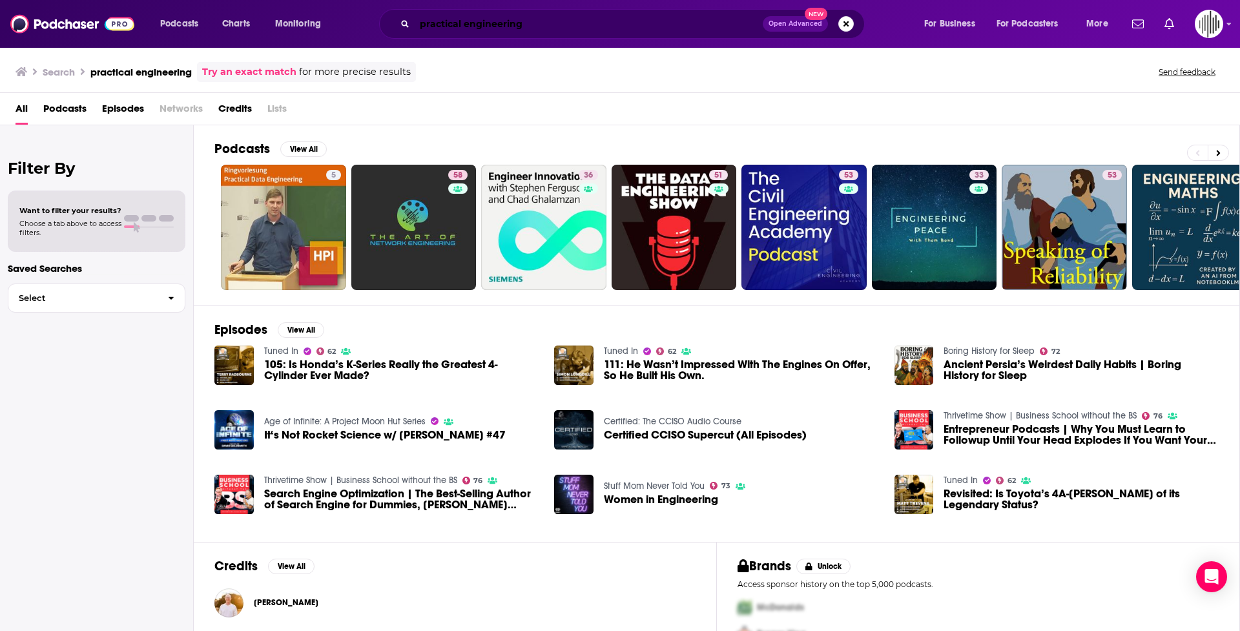
click at [454, 25] on input "practical engineering" at bounding box center [589, 24] width 348 height 21
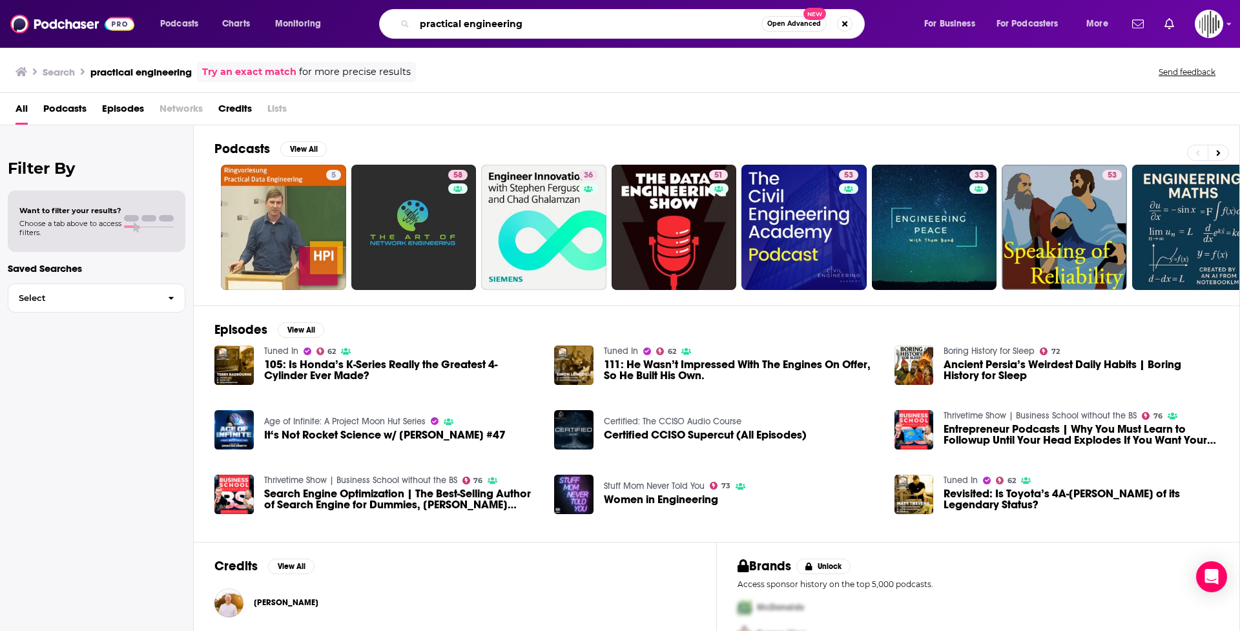
click at [454, 25] on input "practical engineering" at bounding box center [588, 24] width 347 height 21
type input "smarter everyday"
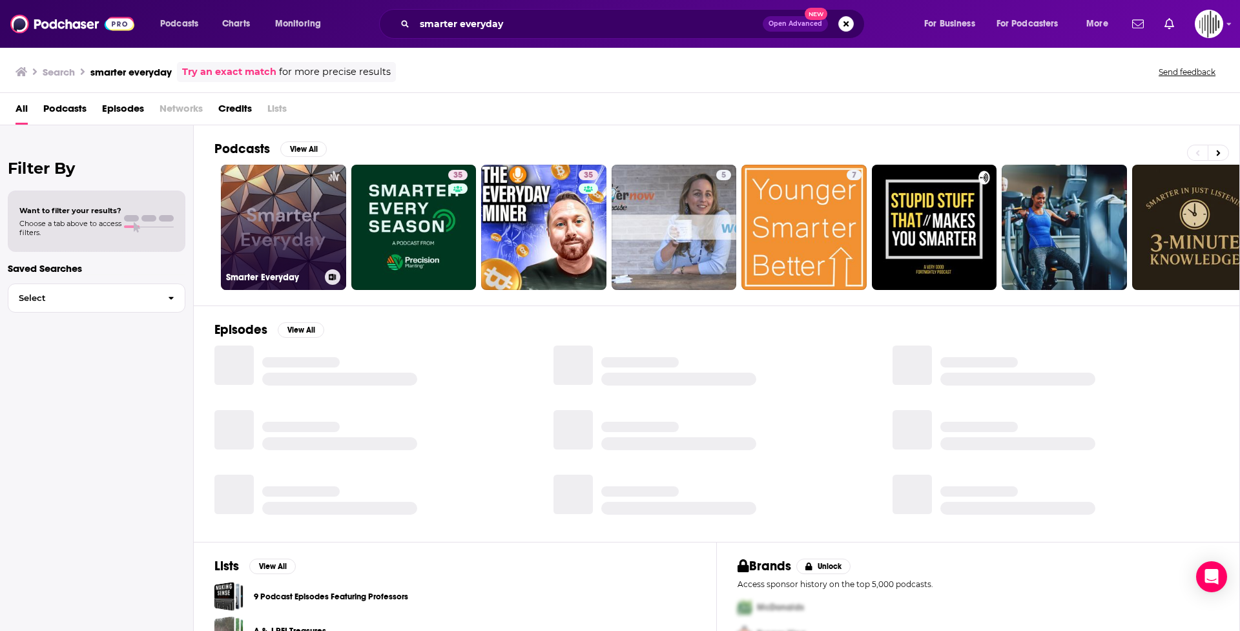
click at [278, 210] on link "Smarter Everyday" at bounding box center [283, 227] width 125 height 125
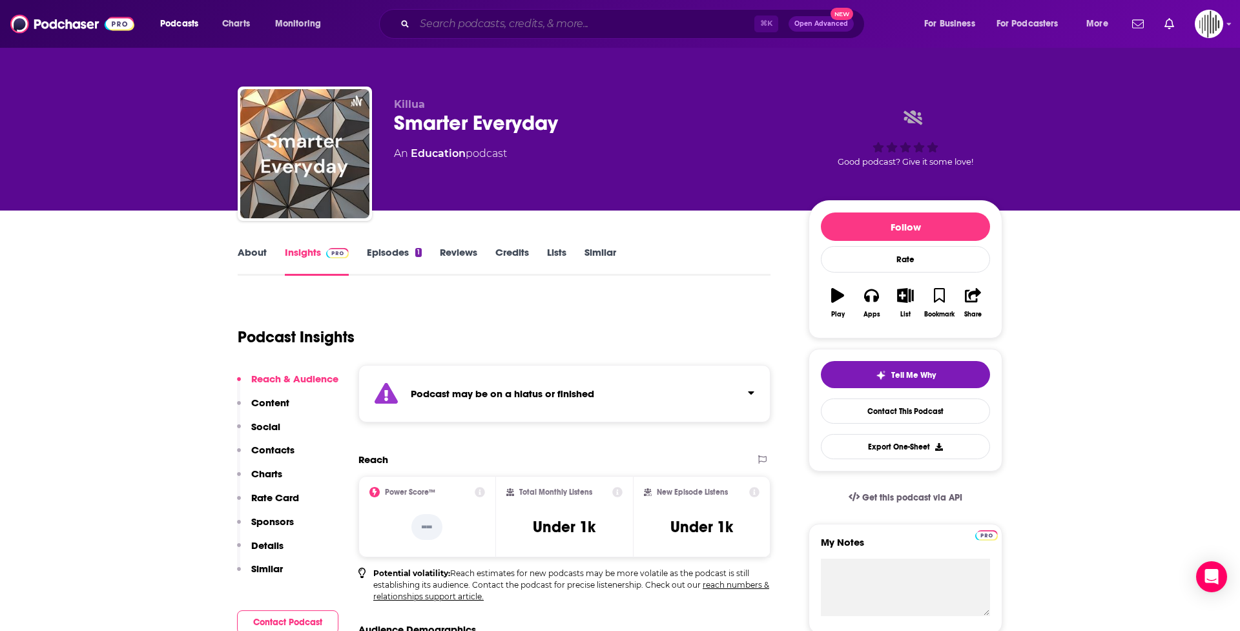
click at [454, 26] on input "Search podcasts, credits, & more..." at bounding box center [585, 24] width 340 height 21
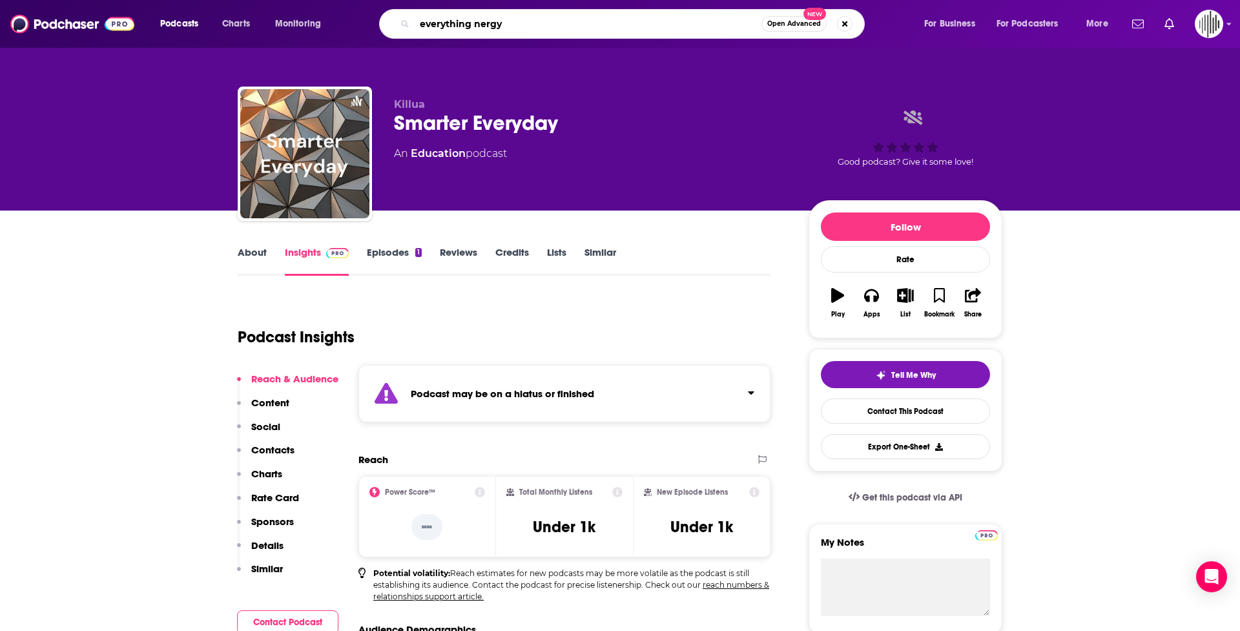
type input "everything energy"
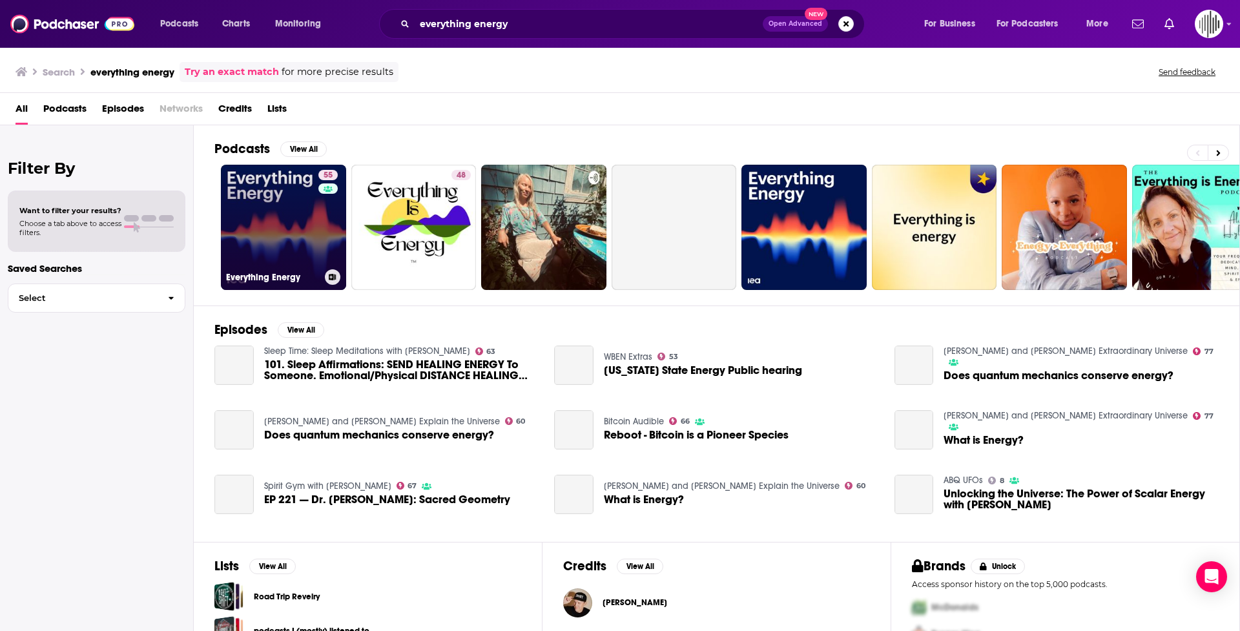
click at [285, 211] on link "55 Everything Energy" at bounding box center [283, 227] width 125 height 125
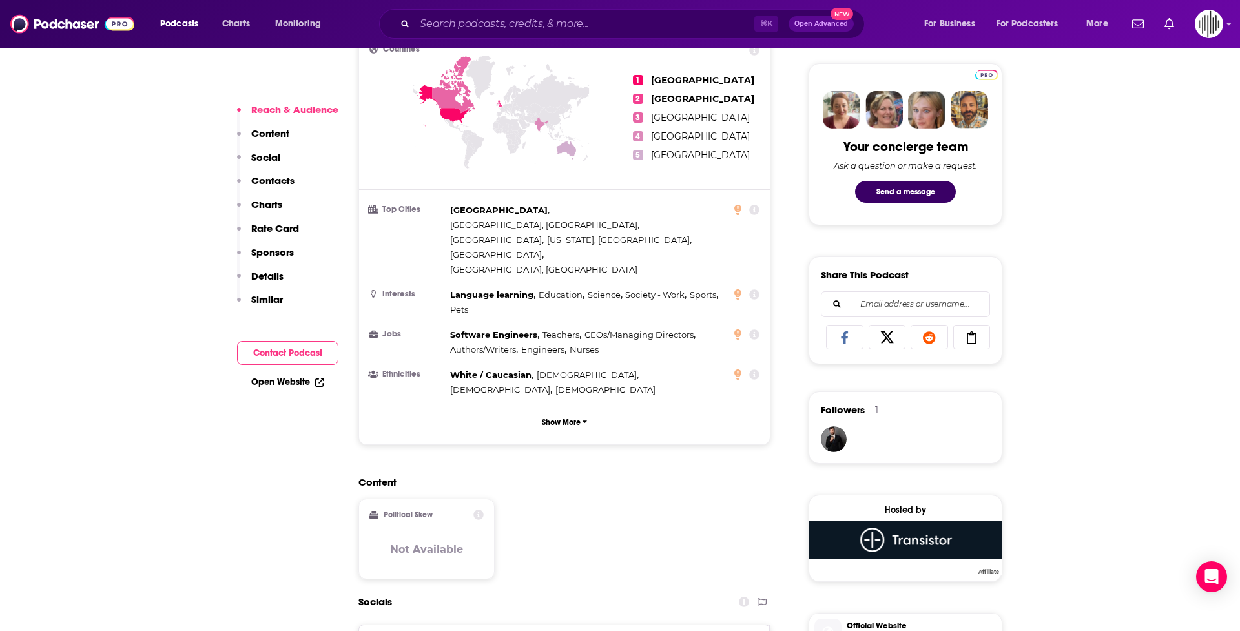
scroll to position [605, 0]
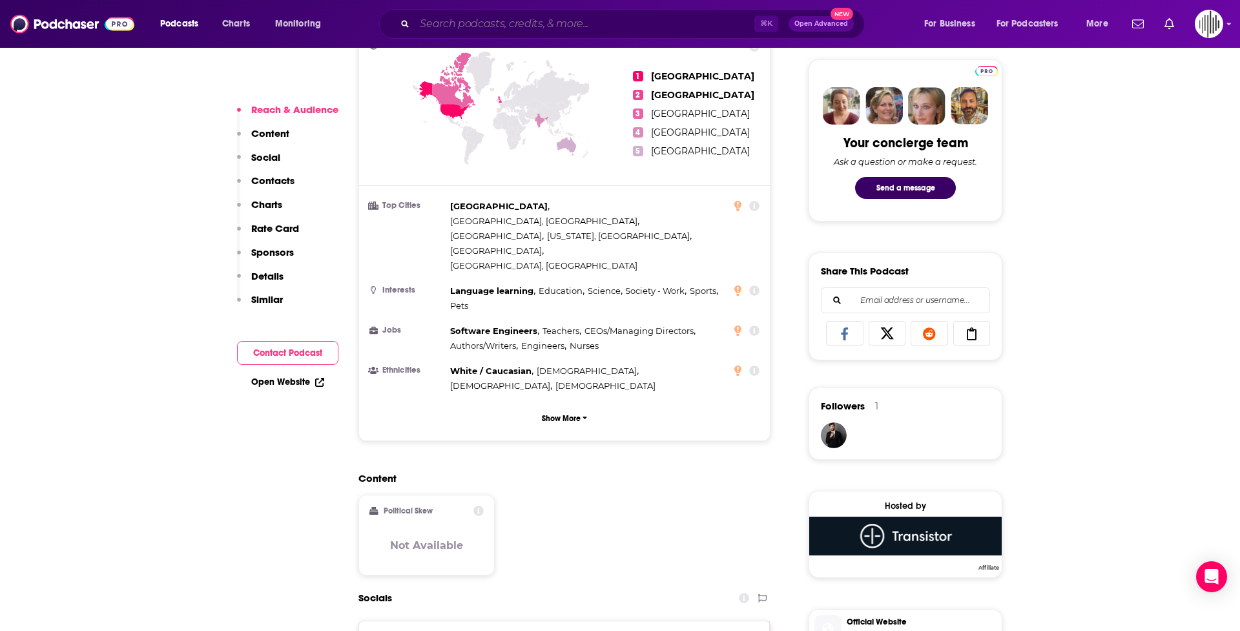
click at [454, 25] on input "Search podcasts, credits, & more..." at bounding box center [585, 24] width 340 height 21
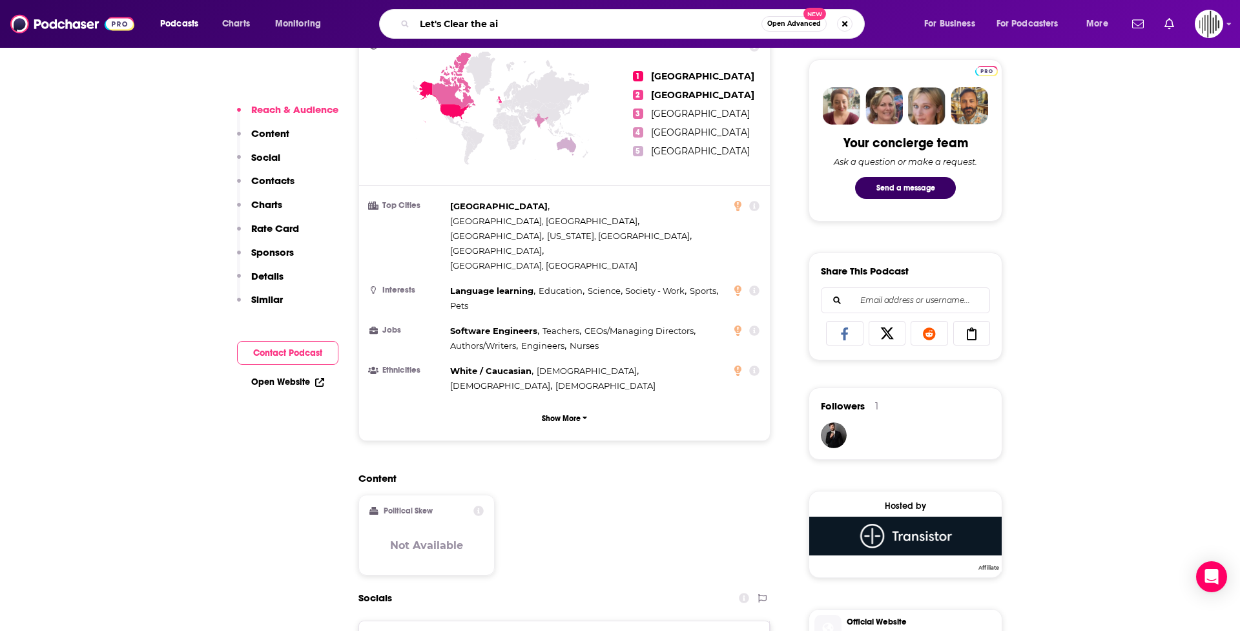
type input "Let's Clear the air"
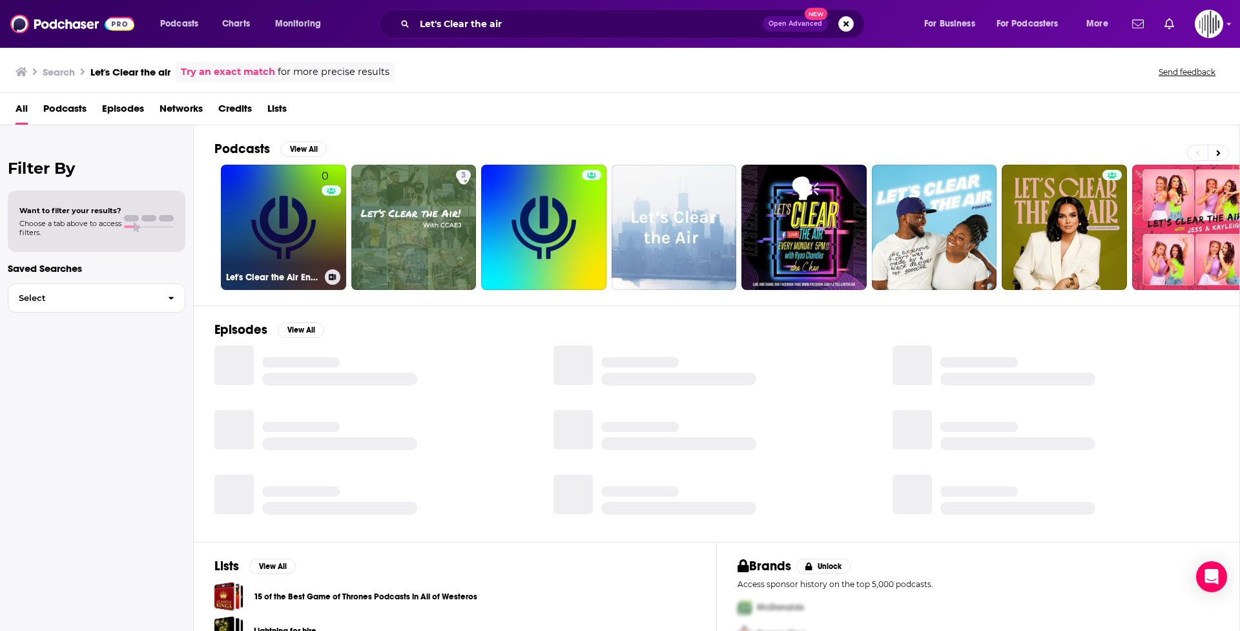
click at [266, 236] on link "0 Let's Clear the Air Energy Podcast" at bounding box center [283, 227] width 125 height 125
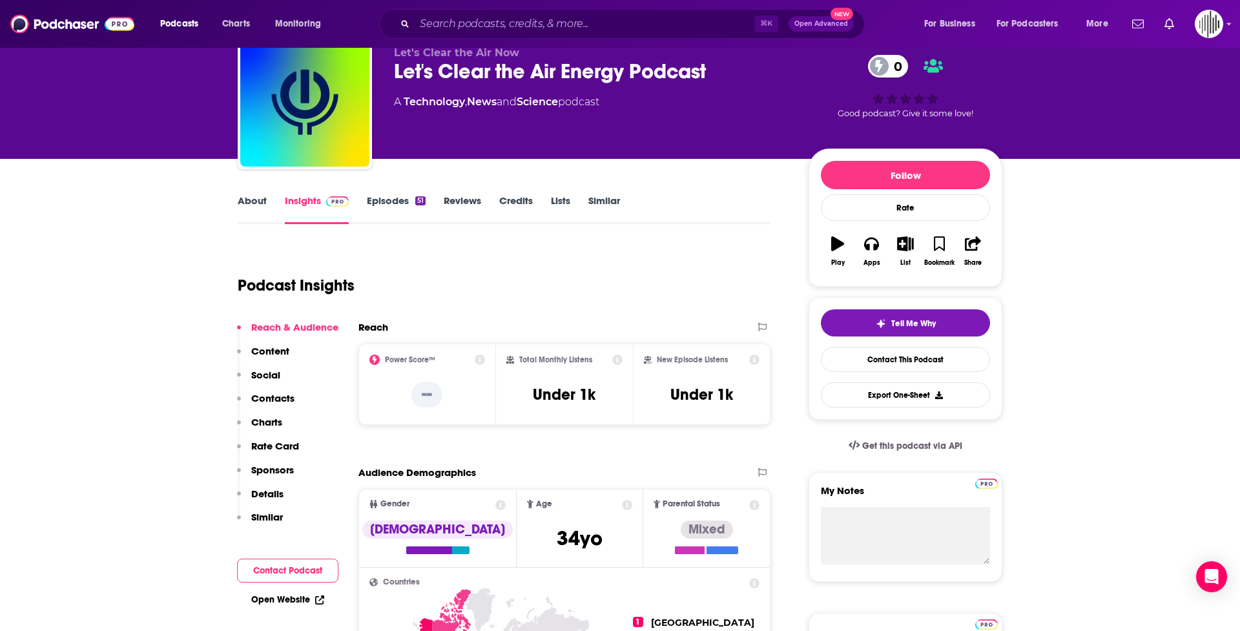
scroll to position [56, 0]
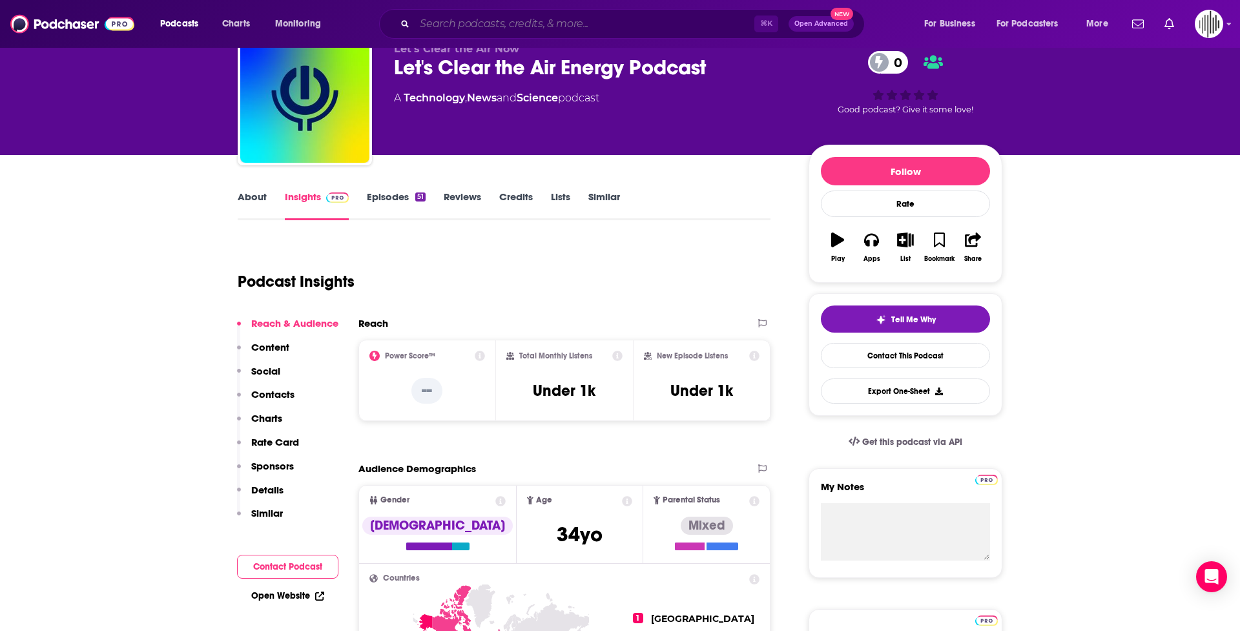
click at [454, 26] on input "Search podcasts, credits, & more..." at bounding box center [585, 24] width 340 height 21
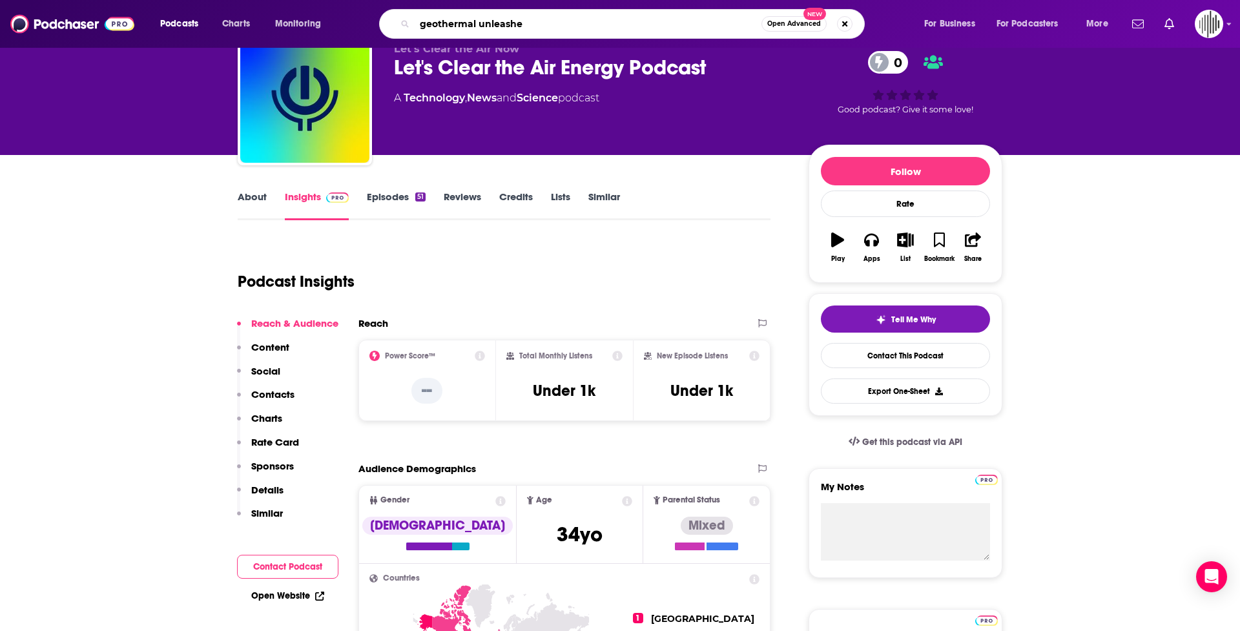
type input "geothermal unleashed"
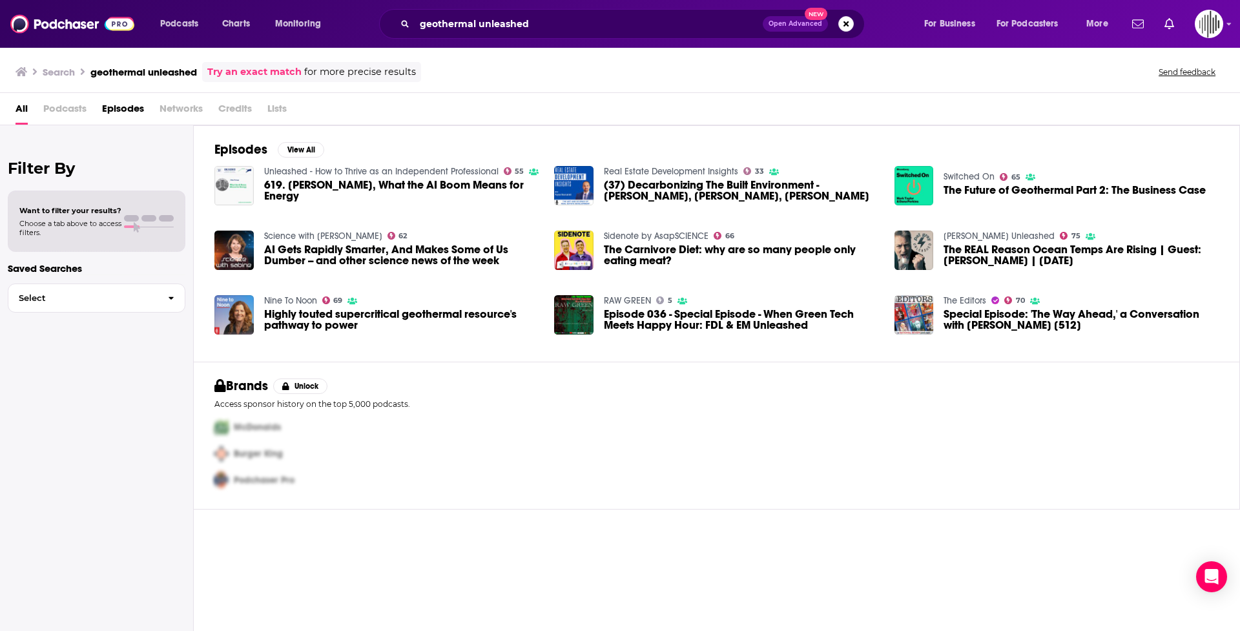
click at [49, 106] on span "Podcasts" at bounding box center [64, 111] width 43 height 26
click at [80, 107] on span "Podcasts" at bounding box center [64, 111] width 43 height 26
click at [24, 107] on span "All" at bounding box center [22, 111] width 12 height 26
click at [78, 103] on span "Podcasts" at bounding box center [64, 111] width 43 height 26
click at [72, 110] on span "Podcasts" at bounding box center [64, 111] width 43 height 26
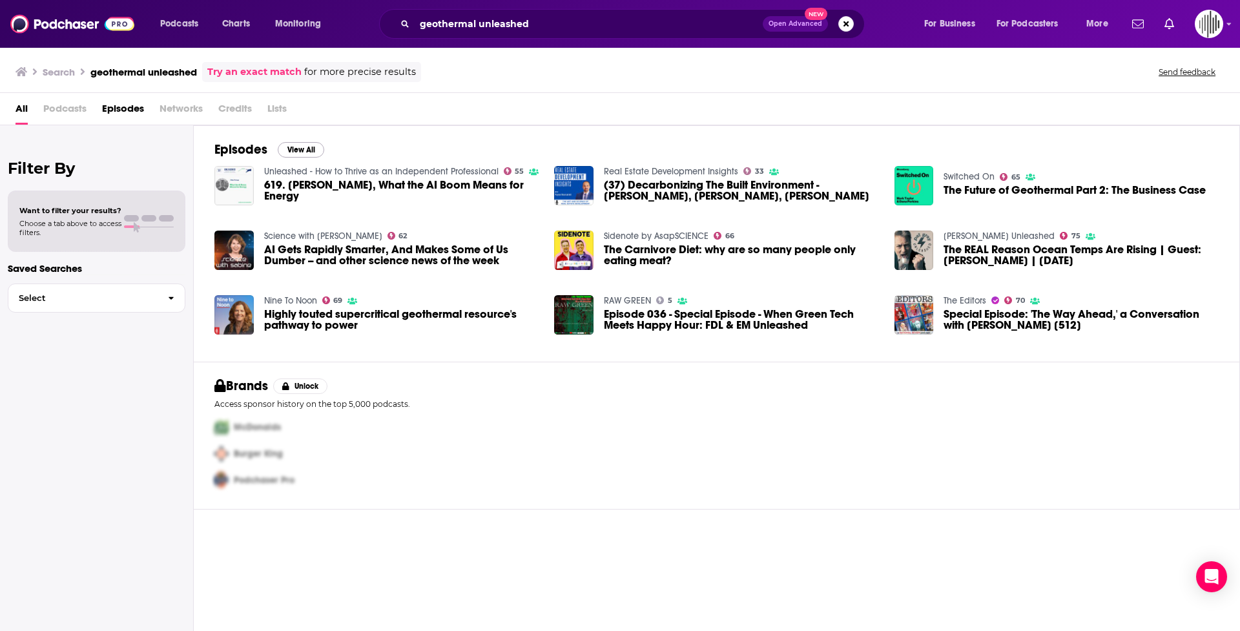
click at [297, 147] on button "View All" at bounding box center [301, 150] width 47 height 16
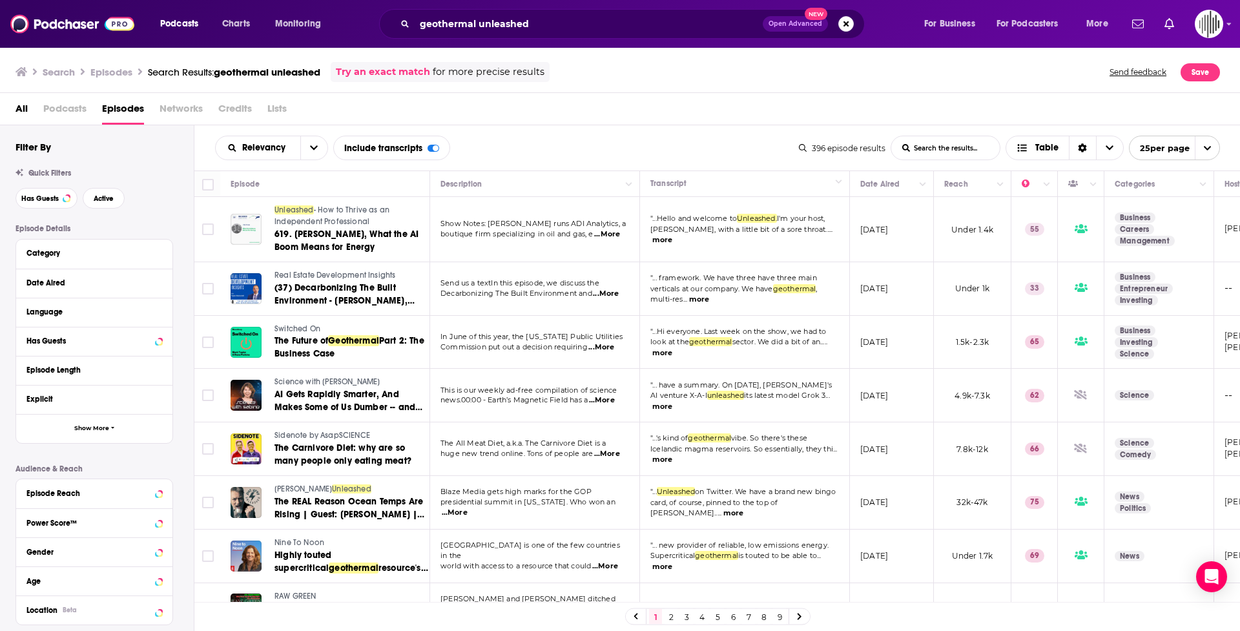
click at [22, 109] on span "All" at bounding box center [22, 111] width 12 height 26
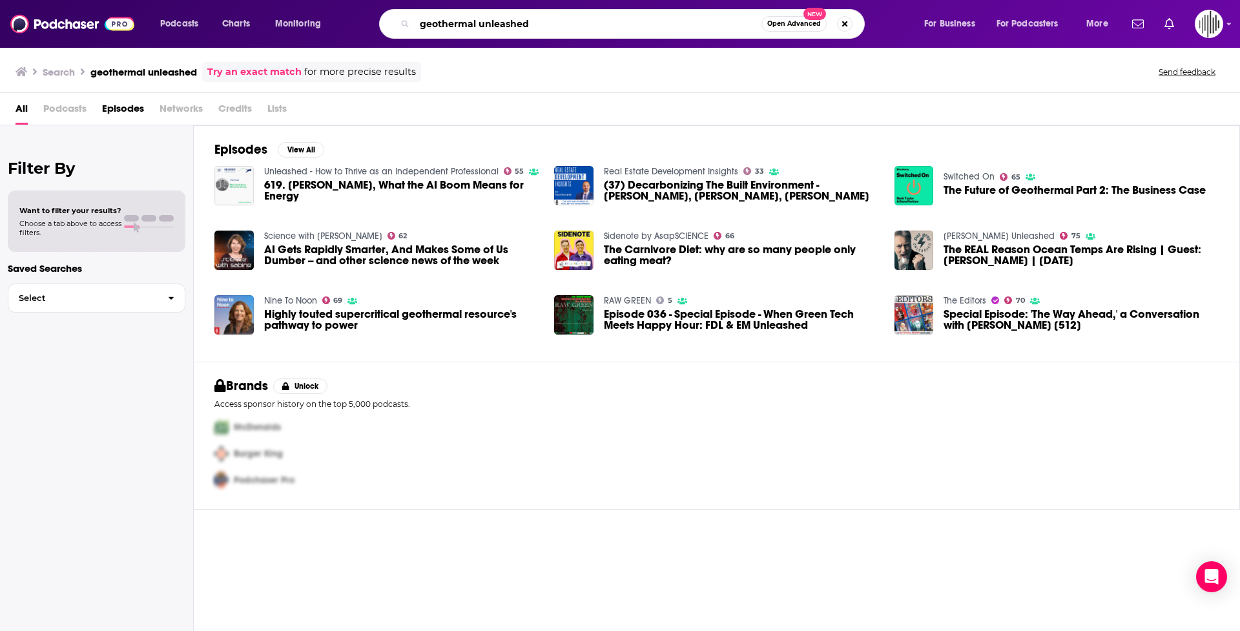
click at [454, 34] on input "geothermal unleashed" at bounding box center [588, 24] width 347 height 21
type input "the energy transition show"
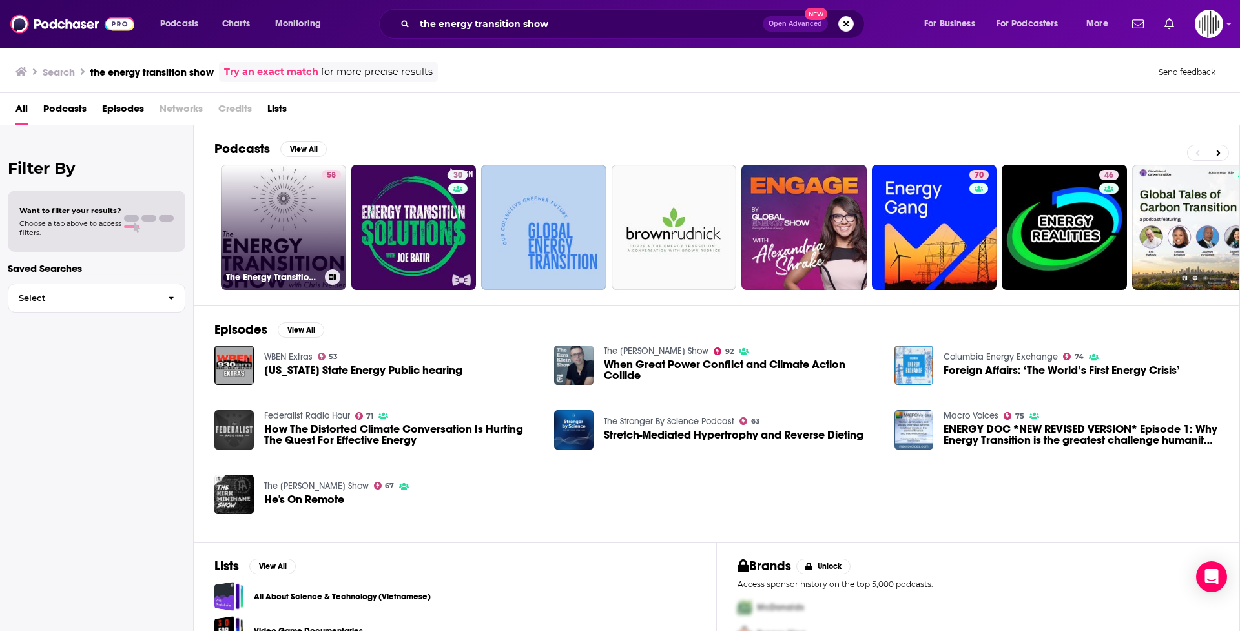
click at [288, 228] on link "58 The Energy Transition Show with [PERSON_NAME]" at bounding box center [283, 227] width 125 height 125
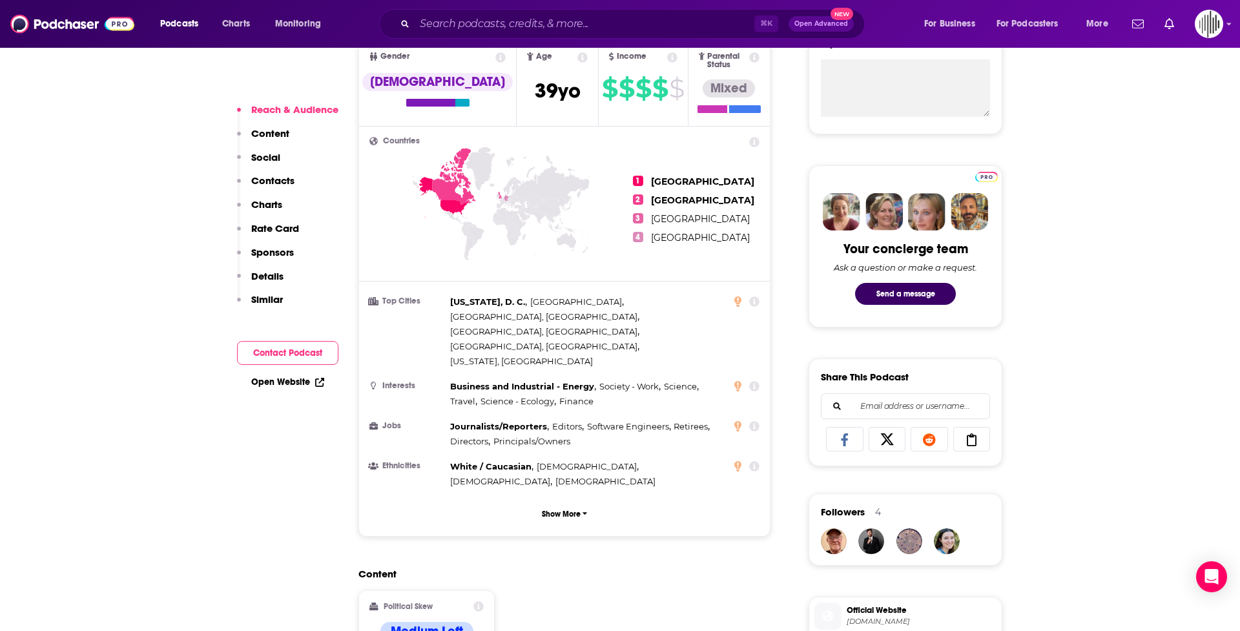
scroll to position [501, 0]
click at [454, 26] on input "Search podcasts, credits, & more..." at bounding box center [585, 24] width 340 height 21
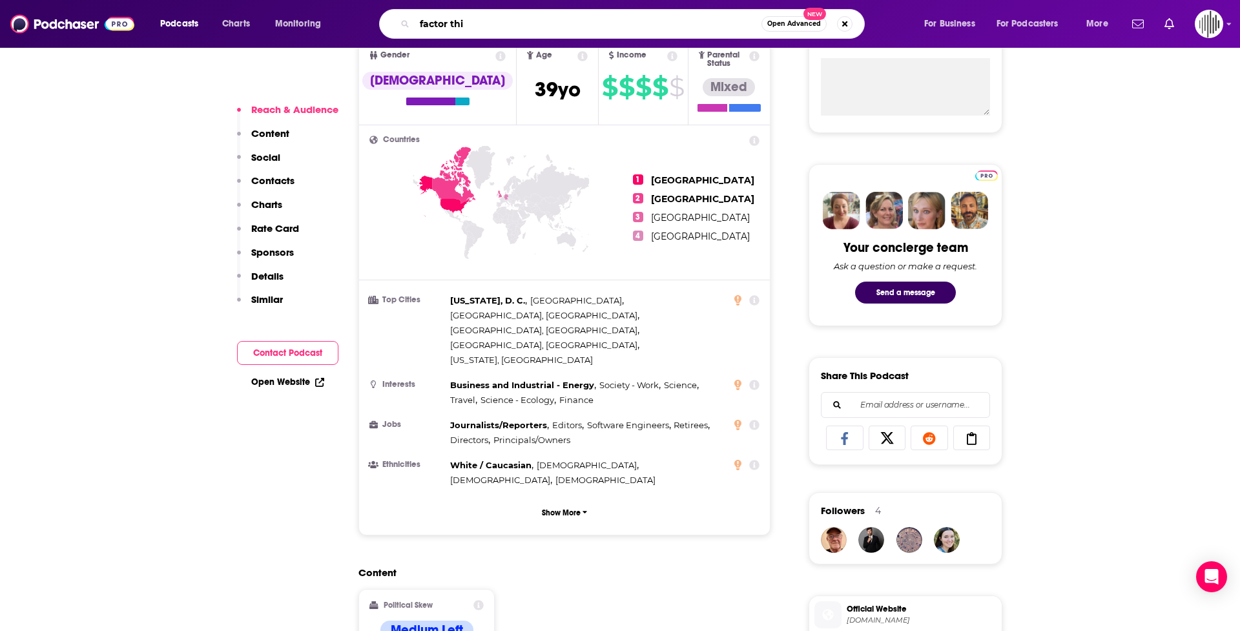
type input "factor this"
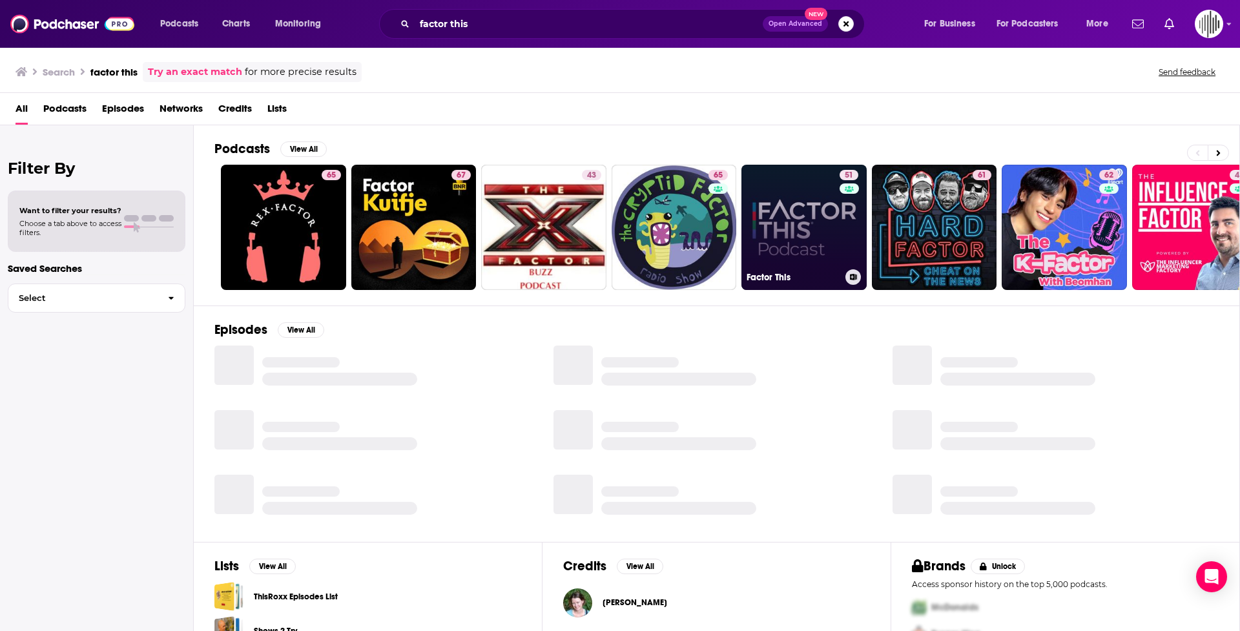
click at [454, 233] on link "51 Factor This" at bounding box center [804, 227] width 125 height 125
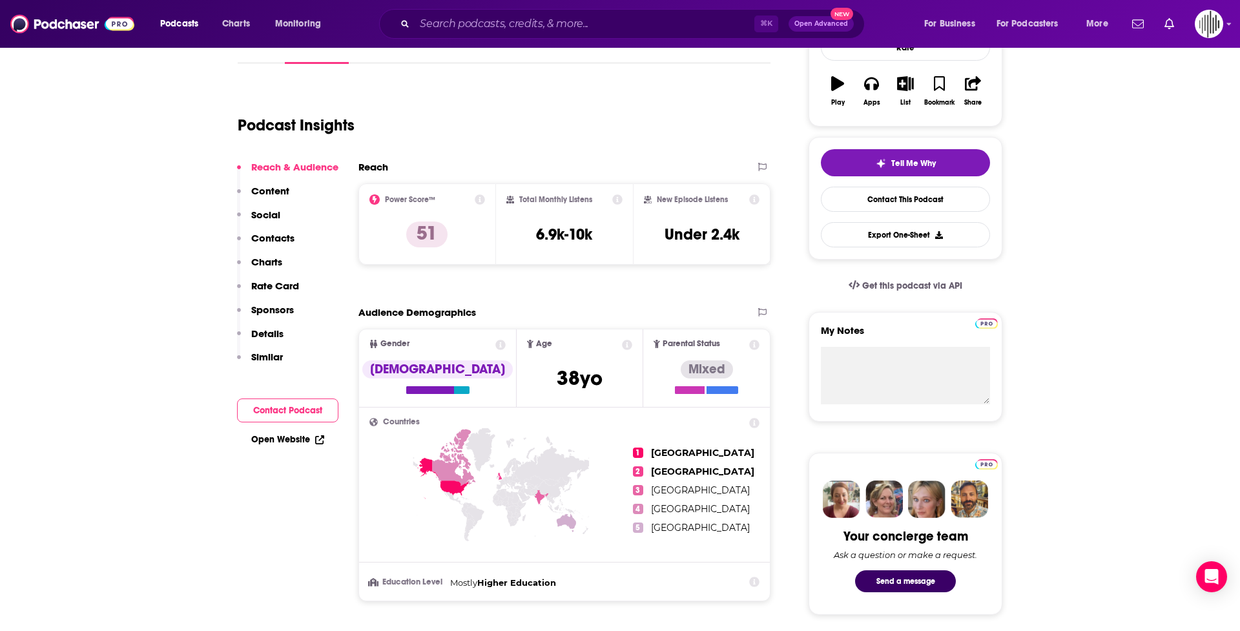
scroll to position [215, 0]
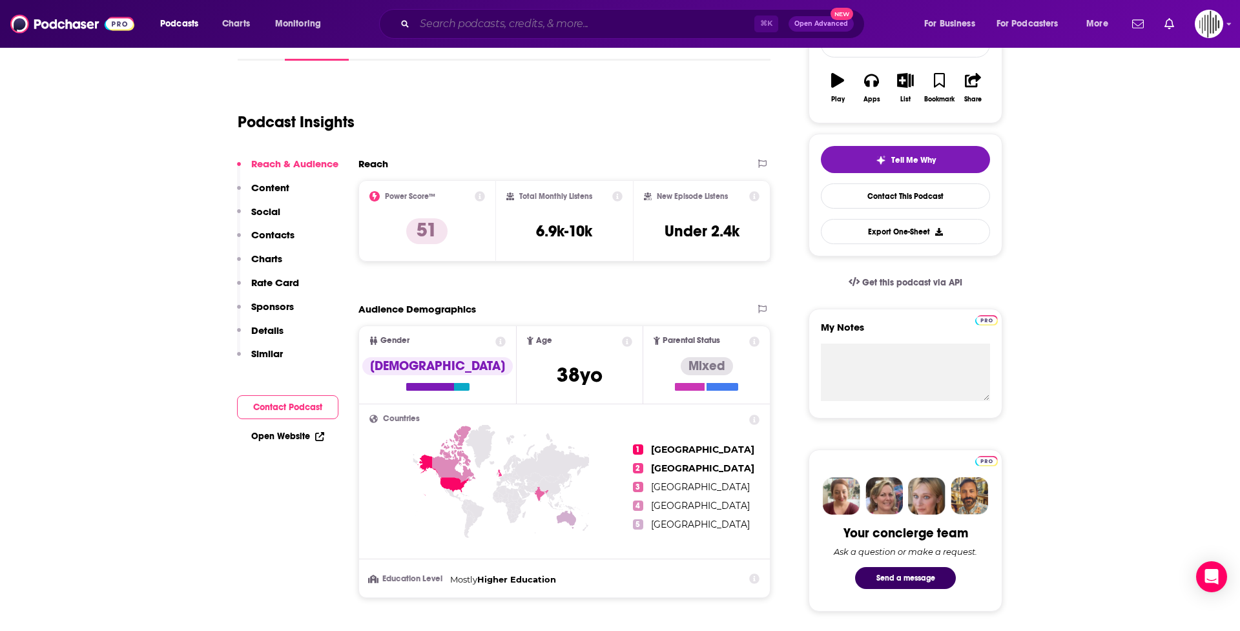
click at [454, 25] on input "Search podcasts, credits, & more..." at bounding box center [585, 24] width 340 height 21
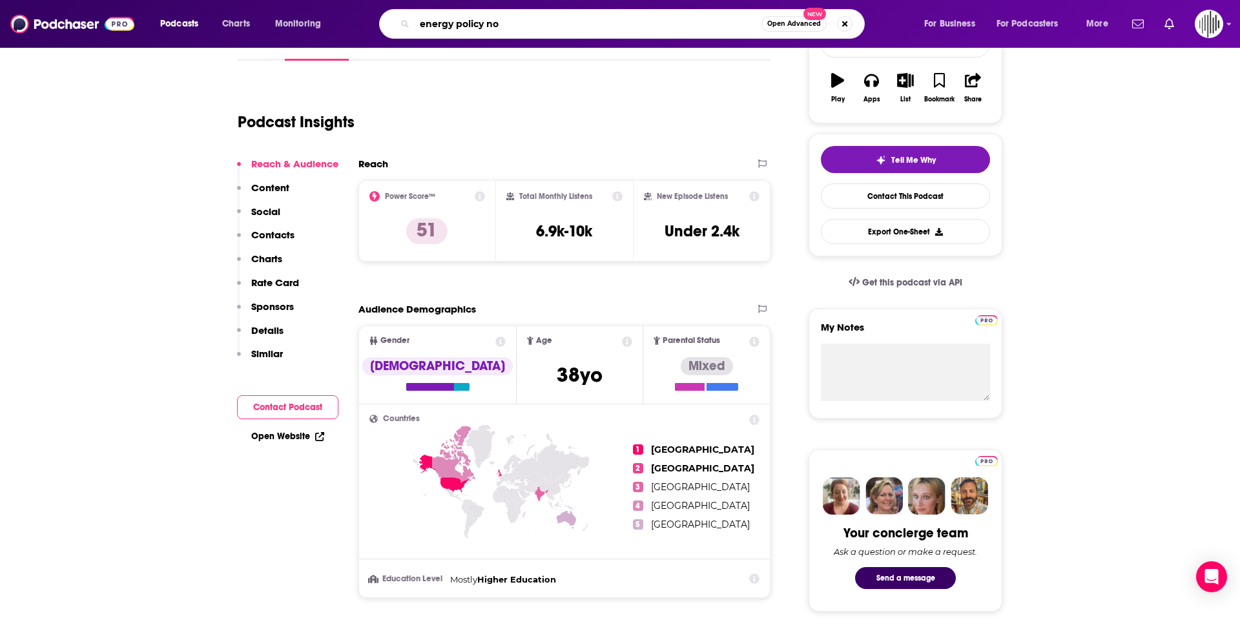
type input "energy policy now"
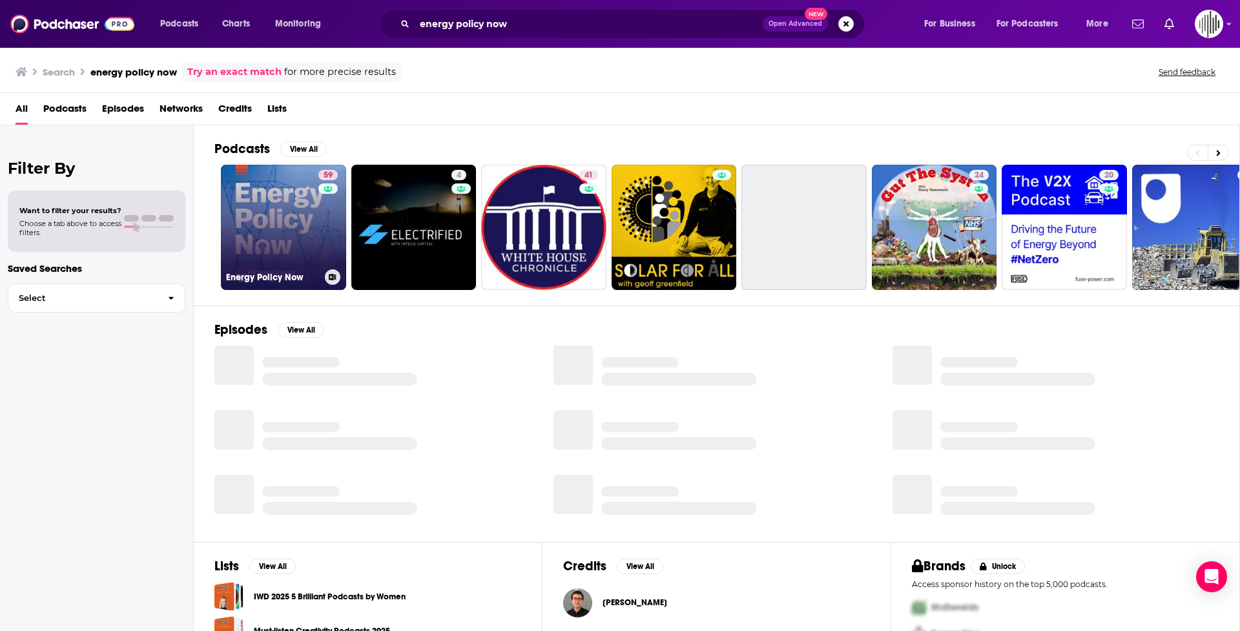
click at [263, 218] on link "59 Energy Policy Now" at bounding box center [283, 227] width 125 height 125
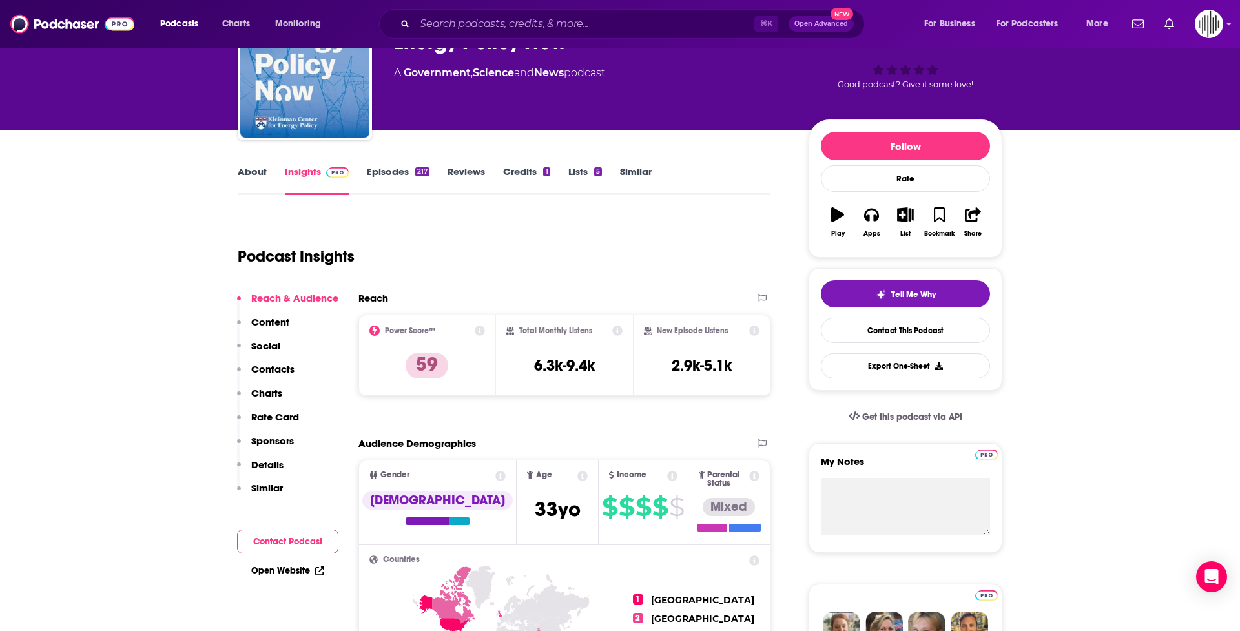
scroll to position [97, 0]
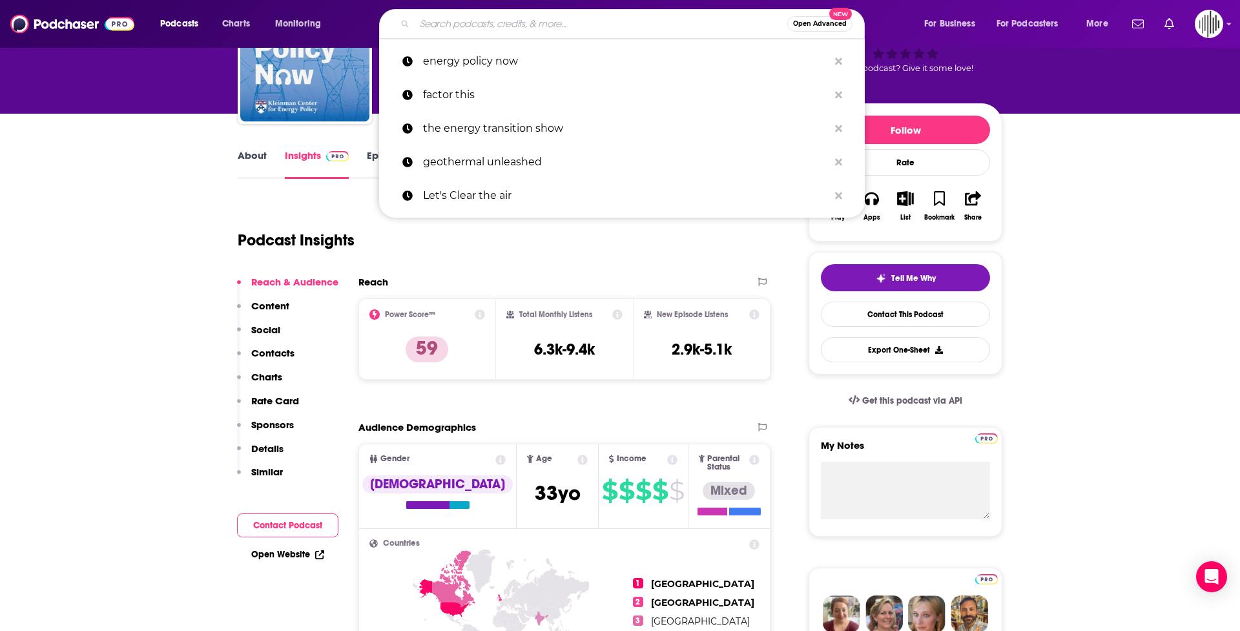
click at [454, 23] on input "Search podcasts, credits, & more..." at bounding box center [601, 24] width 373 height 21
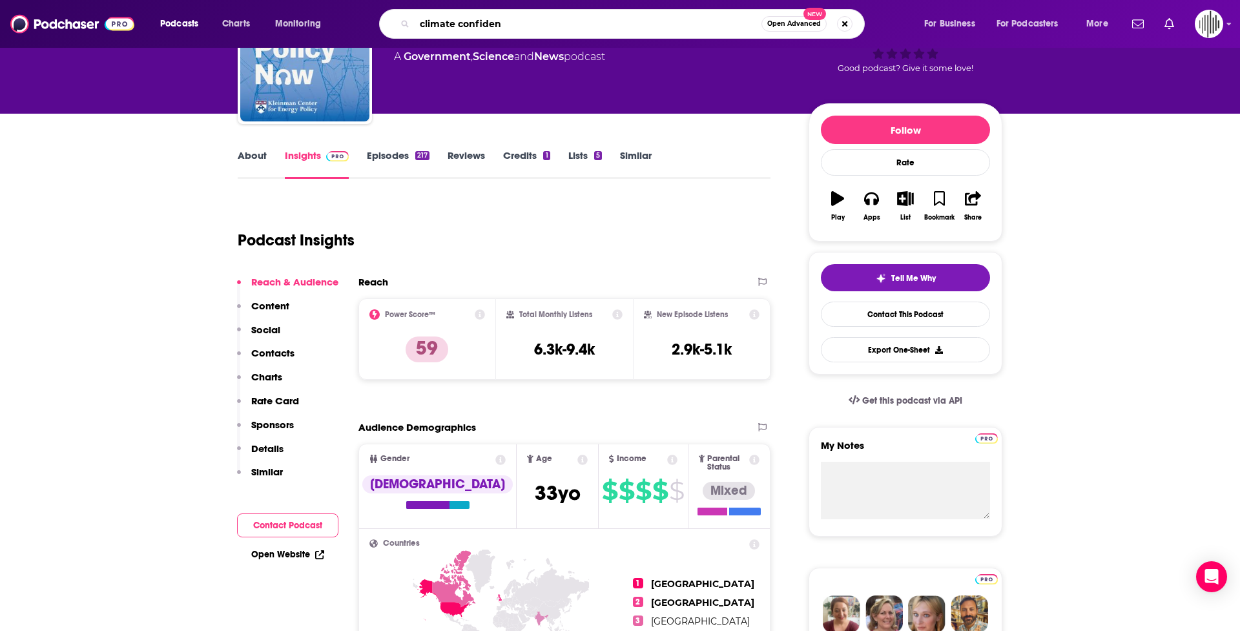
type input "climate confident"
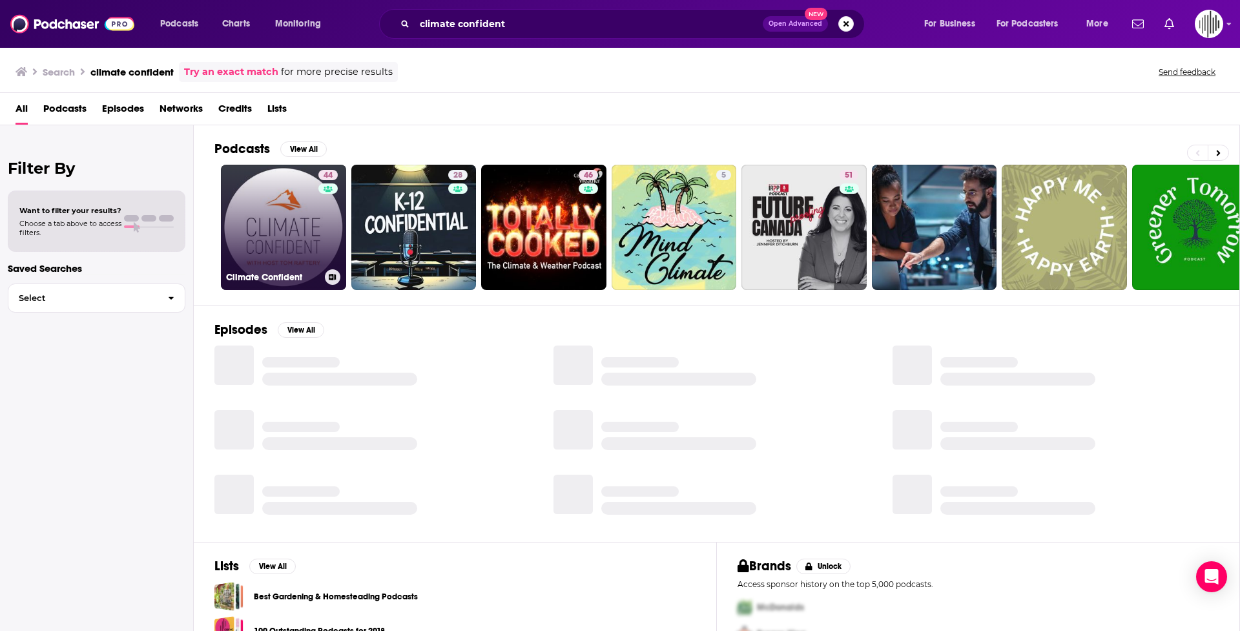
click at [291, 239] on link "44 Climate Confident" at bounding box center [283, 227] width 125 height 125
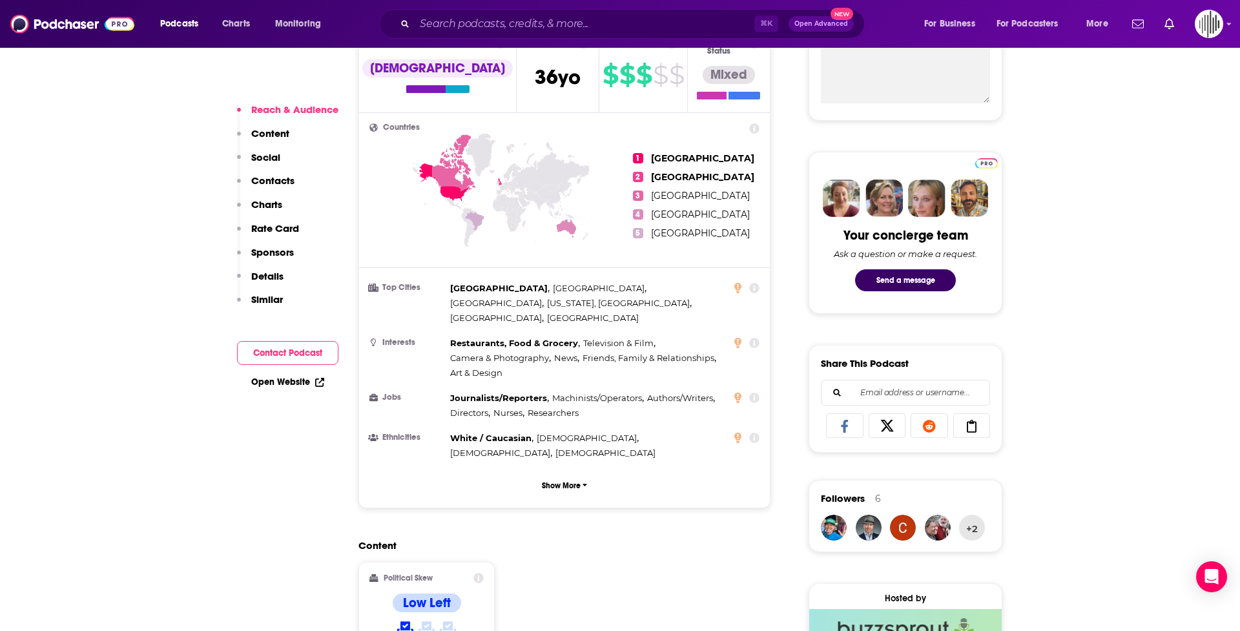
scroll to position [505, 0]
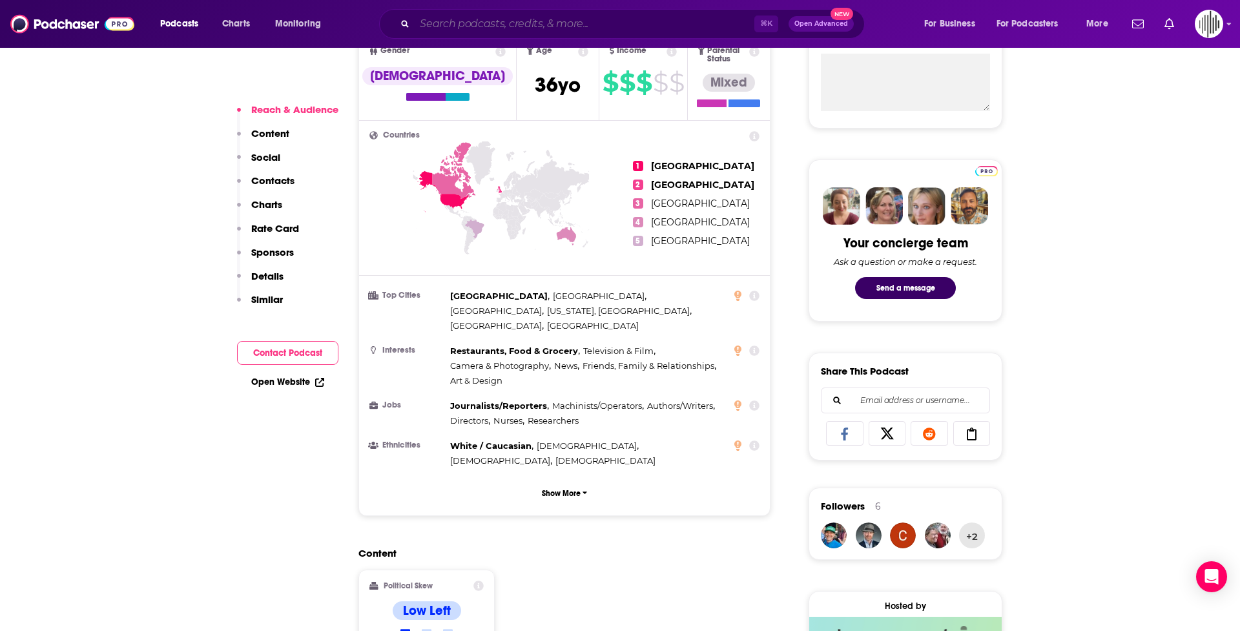
click at [454, 19] on input "Search podcasts, credits, & more..." at bounding box center [585, 24] width 340 height 21
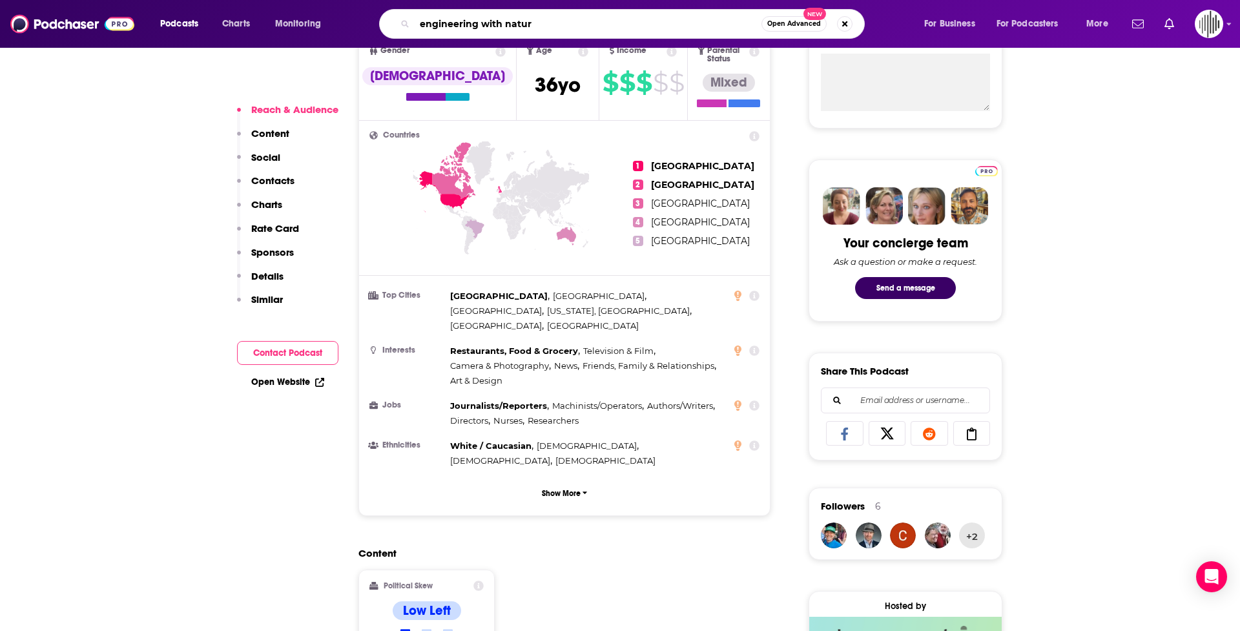
type input "engineering with nature"
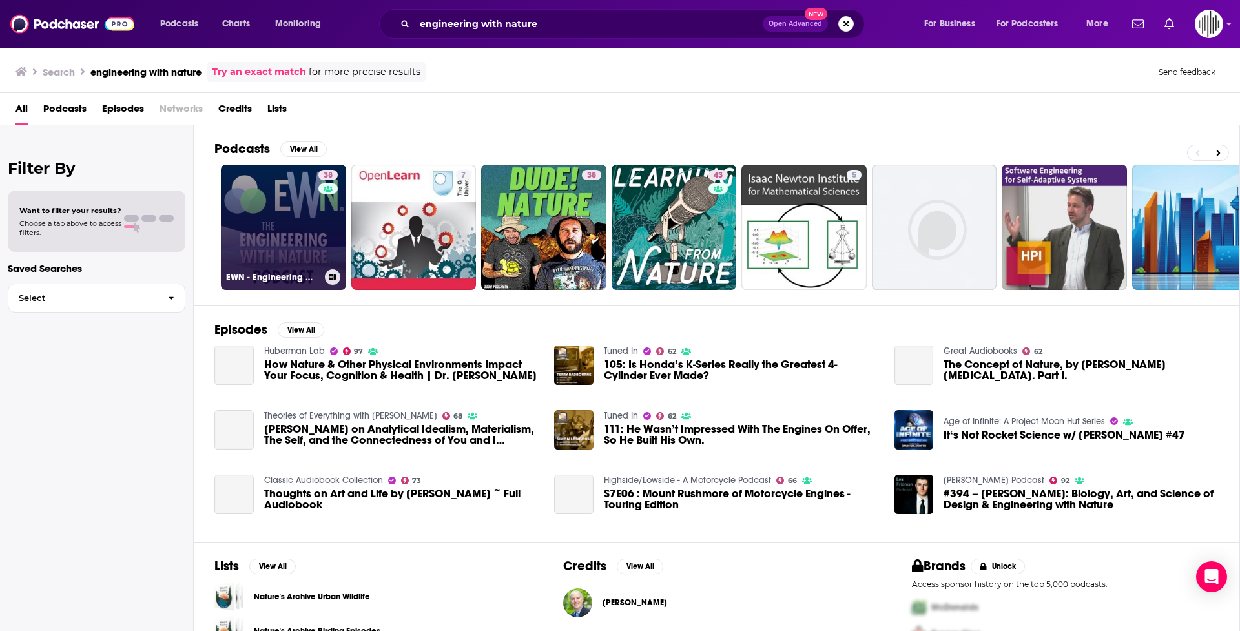
click at [262, 242] on link "38 EWN - Engineering With Nature" at bounding box center [283, 227] width 125 height 125
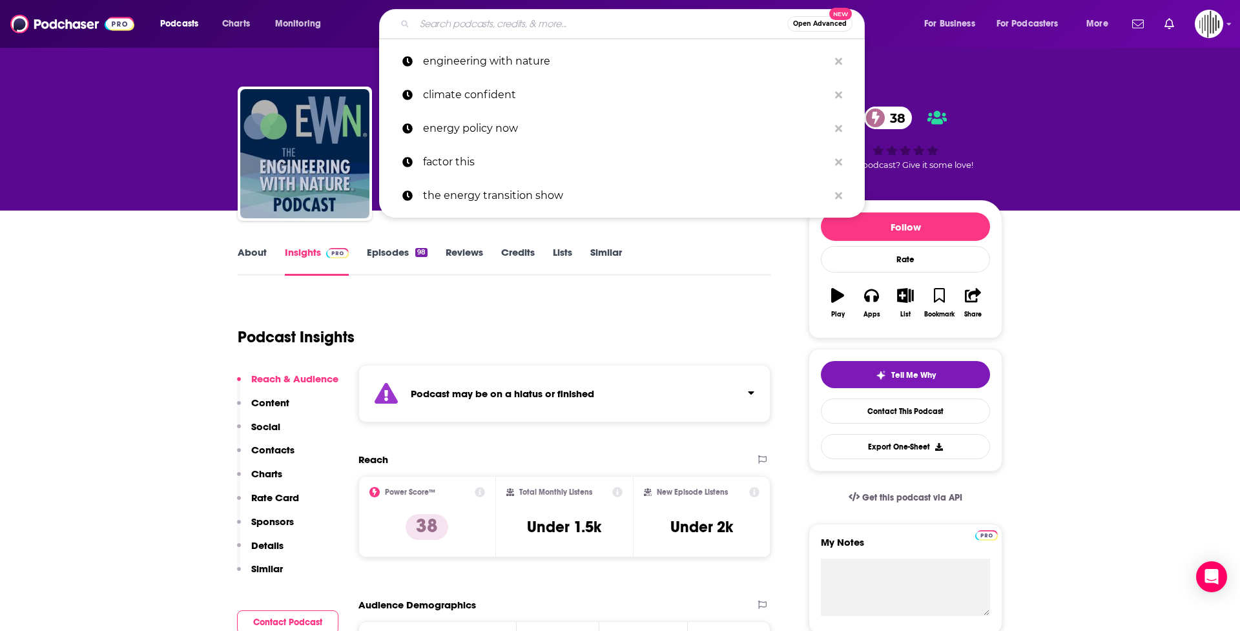
click at [454, 23] on input "Search podcasts, credits, & more..." at bounding box center [601, 24] width 373 height 21
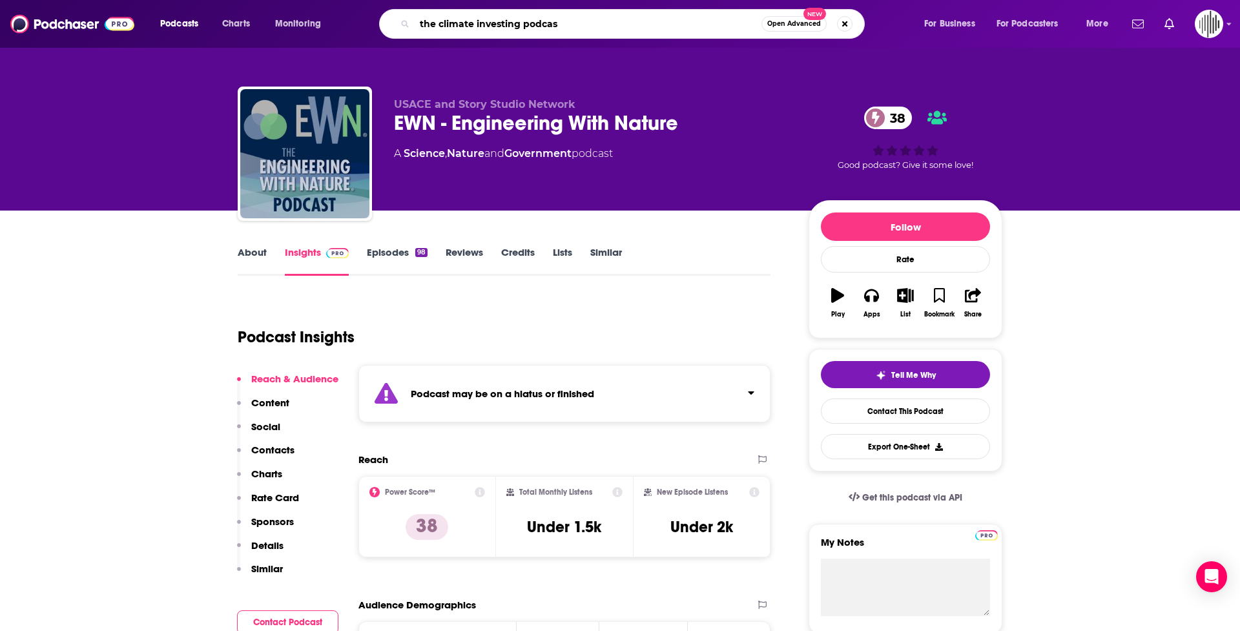
type input "the climate investing podcast"
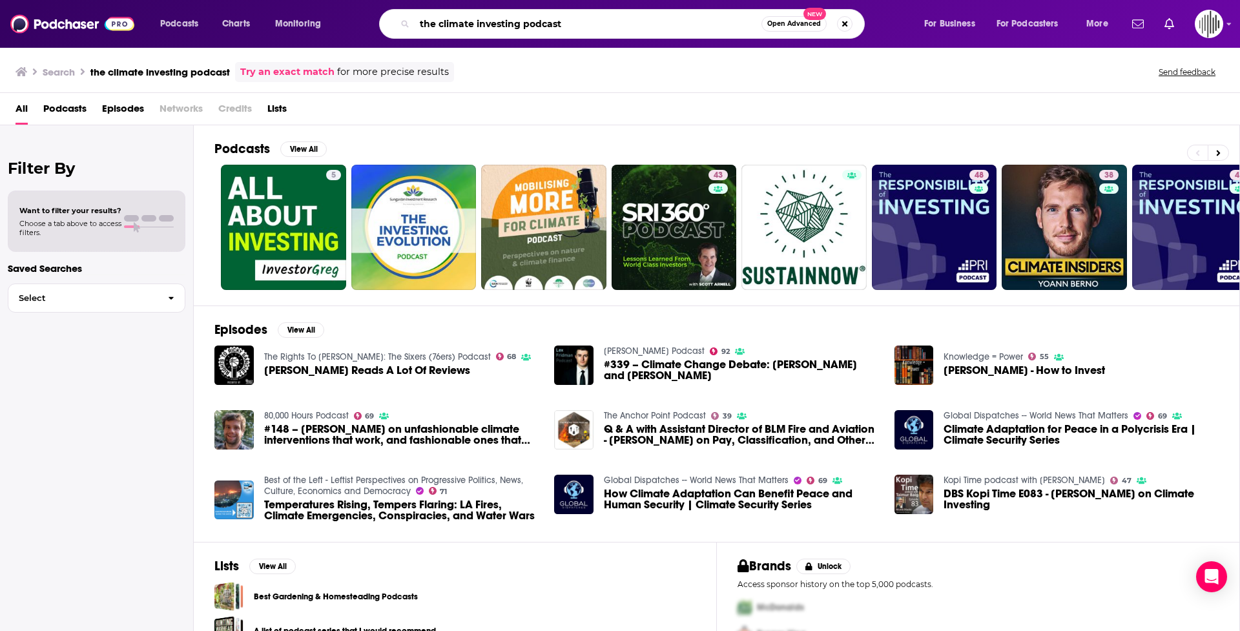
click at [454, 21] on input "the climate investing podcast" at bounding box center [588, 24] width 347 height 21
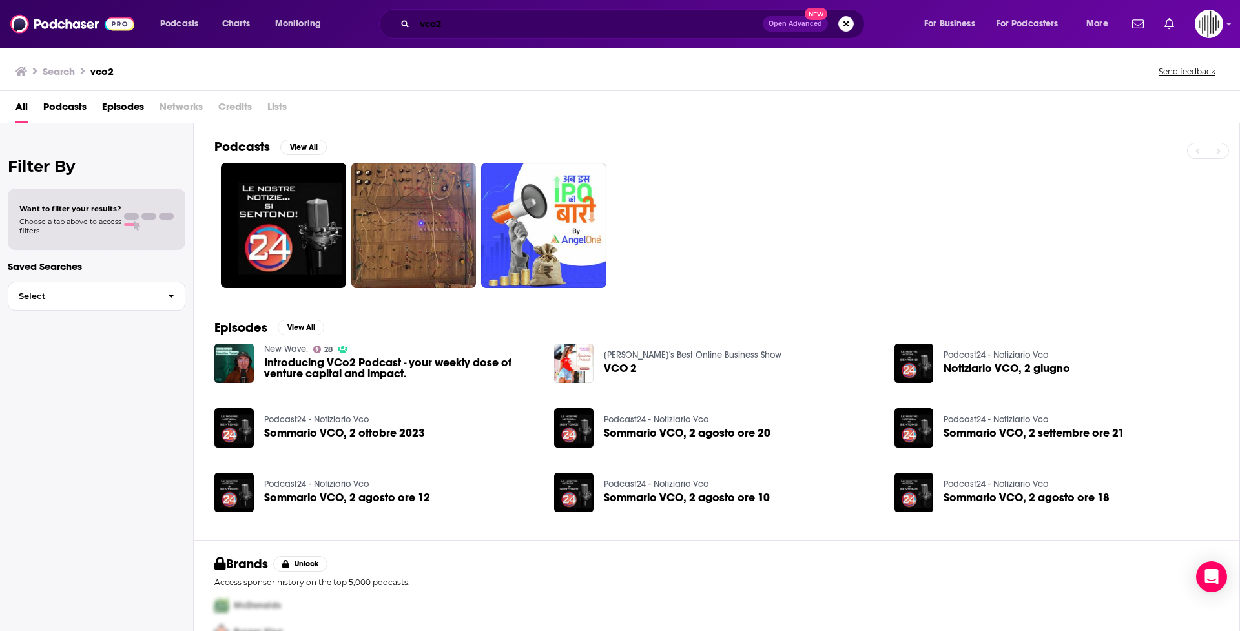
click at [454, 26] on input "vco2" at bounding box center [589, 24] width 348 height 21
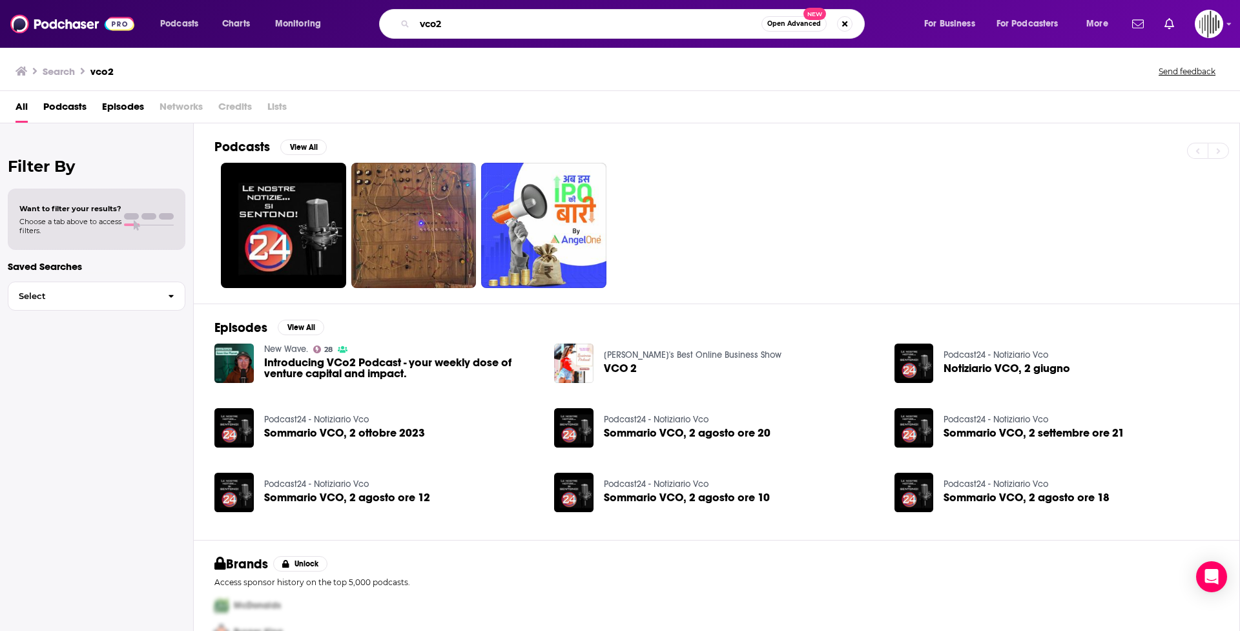
click at [454, 26] on input "vco2" at bounding box center [588, 24] width 347 height 21
type input "new wave"
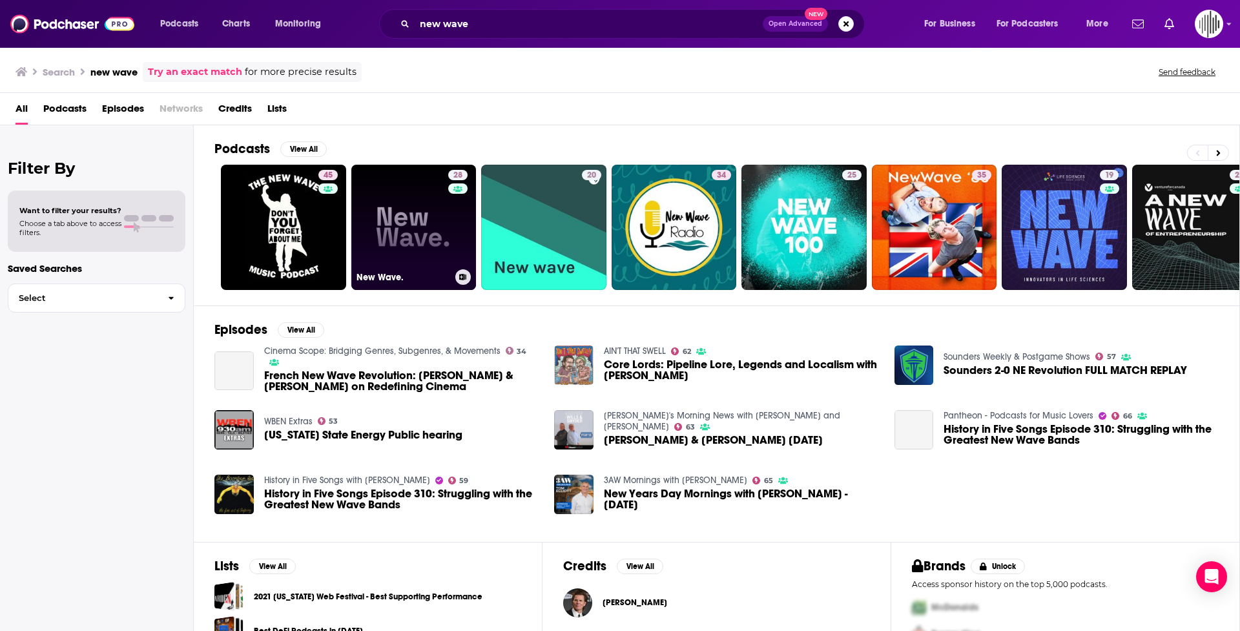
click at [401, 243] on link "28 New Wave." at bounding box center [413, 227] width 125 height 125
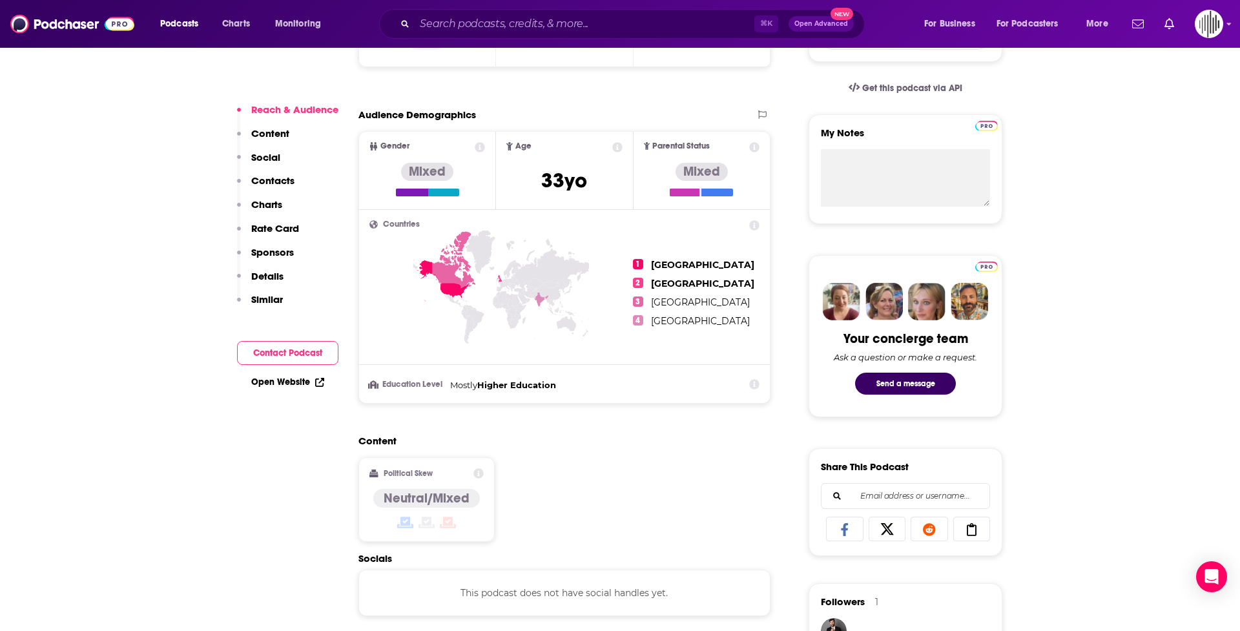
scroll to position [409, 0]
click at [454, 25] on input "Search podcasts, credits, & more..." at bounding box center [585, 24] width 340 height 21
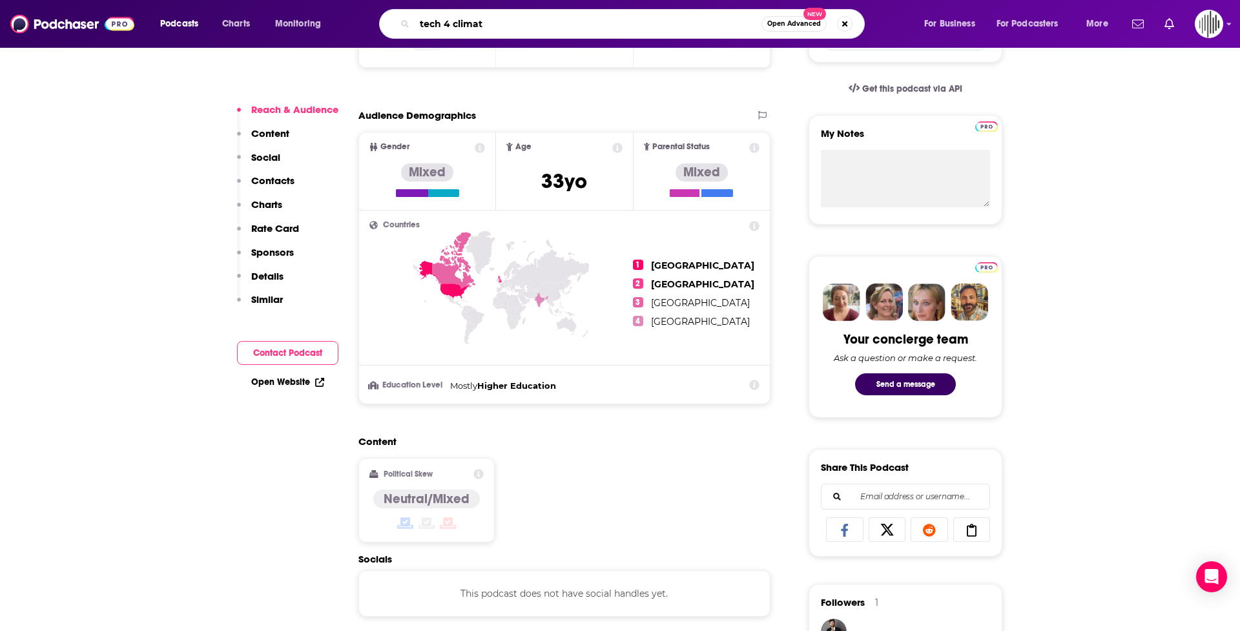
type input "tech 4 climate"
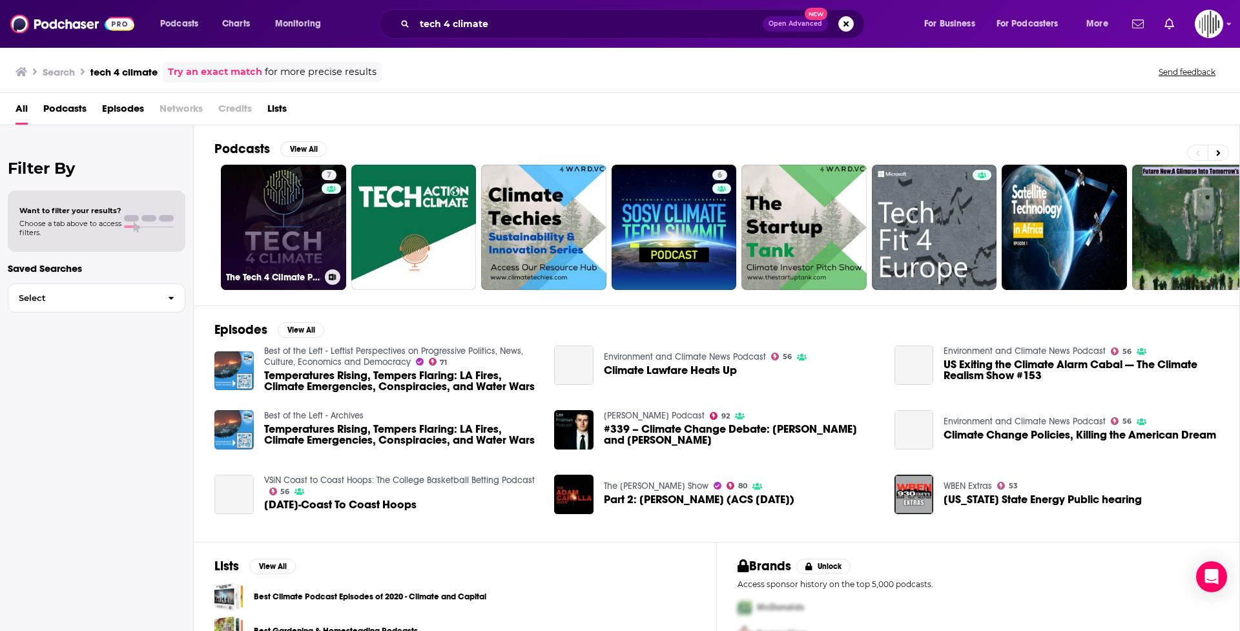
click at [298, 233] on link "7 The Tech 4 Climate Podcast" at bounding box center [283, 227] width 125 height 125
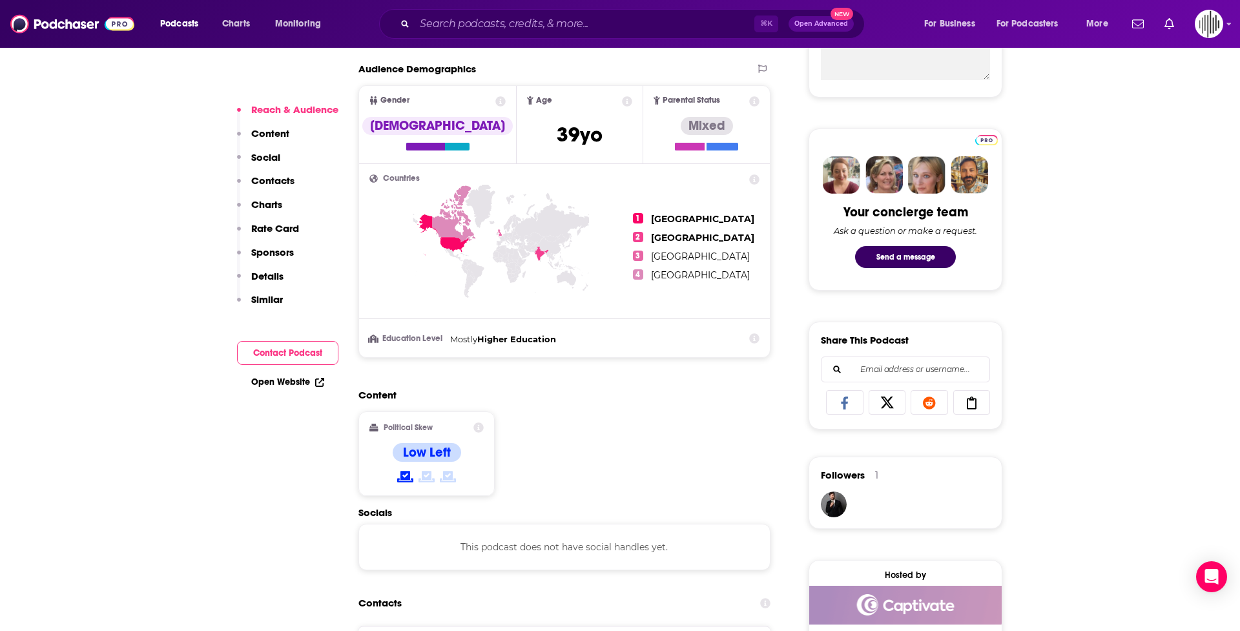
scroll to position [537, 0]
click at [454, 30] on input "Search podcasts, credits, & more..." at bounding box center [585, 24] width 340 height 21
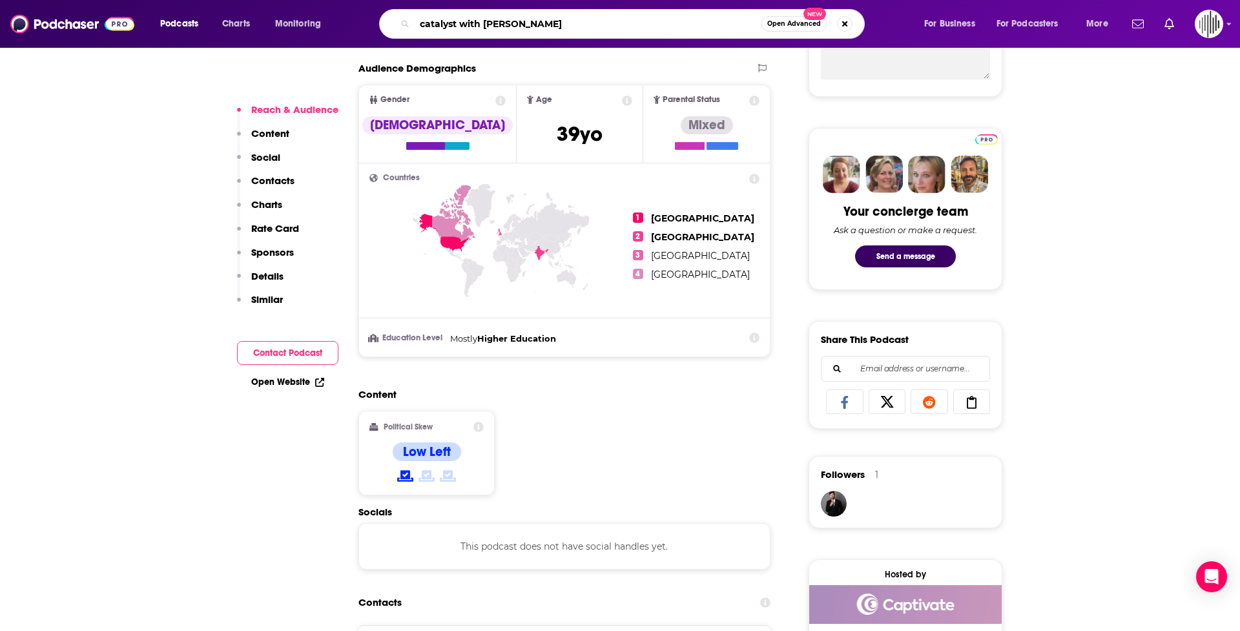
type input "catalyst with [PERSON_NAME]"
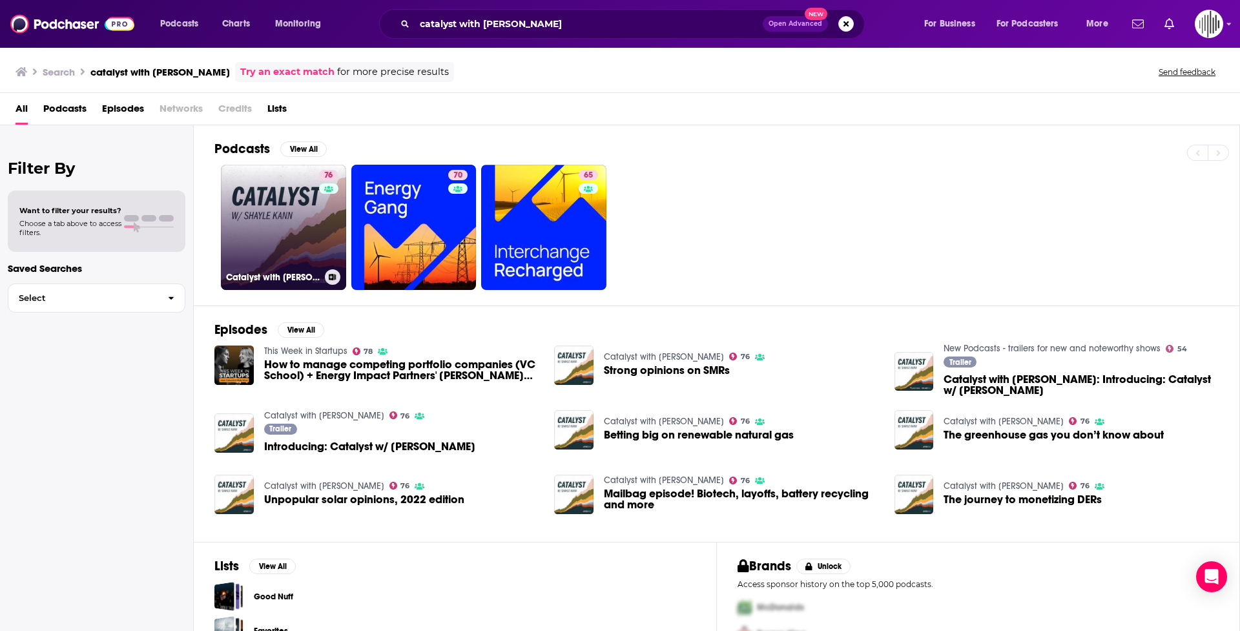
click at [276, 244] on link "76 Catalyst with [PERSON_NAME]" at bounding box center [283, 227] width 125 height 125
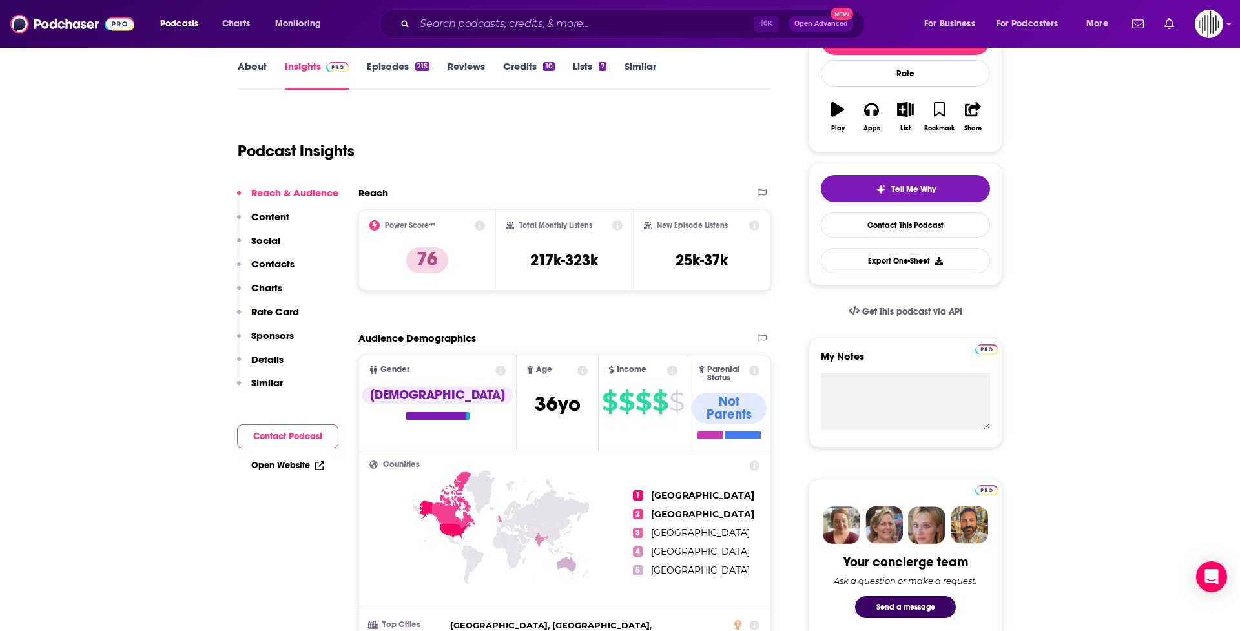
scroll to position [187, 0]
click at [454, 20] on input "Search podcasts, credits, & more..." at bounding box center [585, 24] width 340 height 21
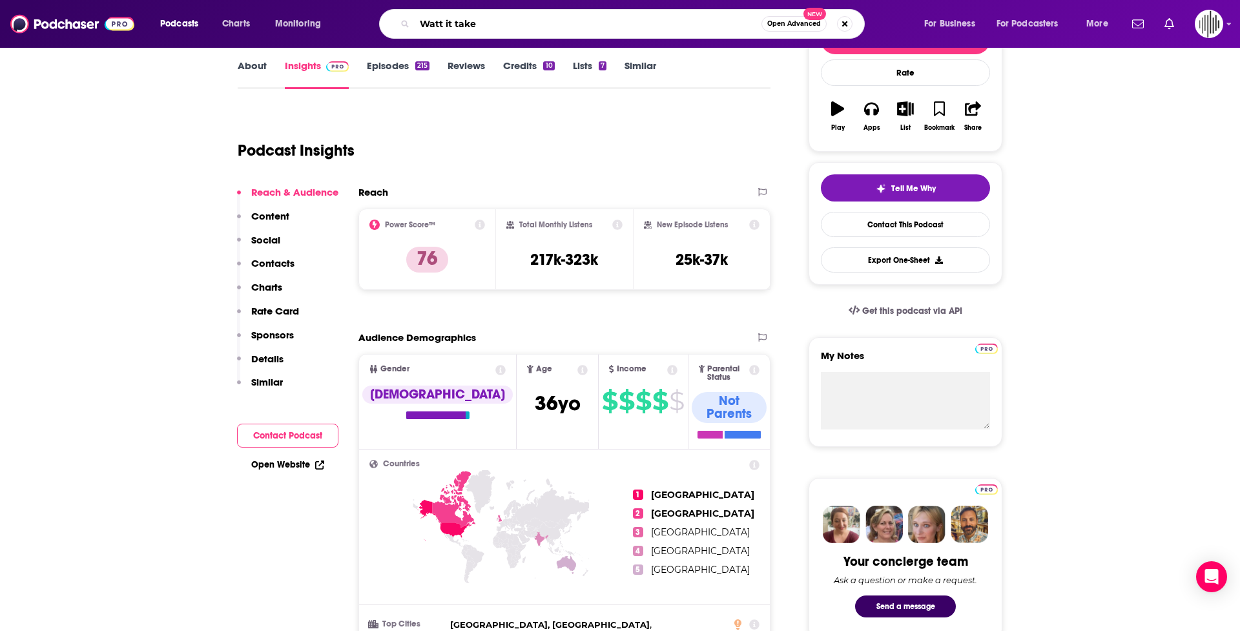
type input "Watt it takes"
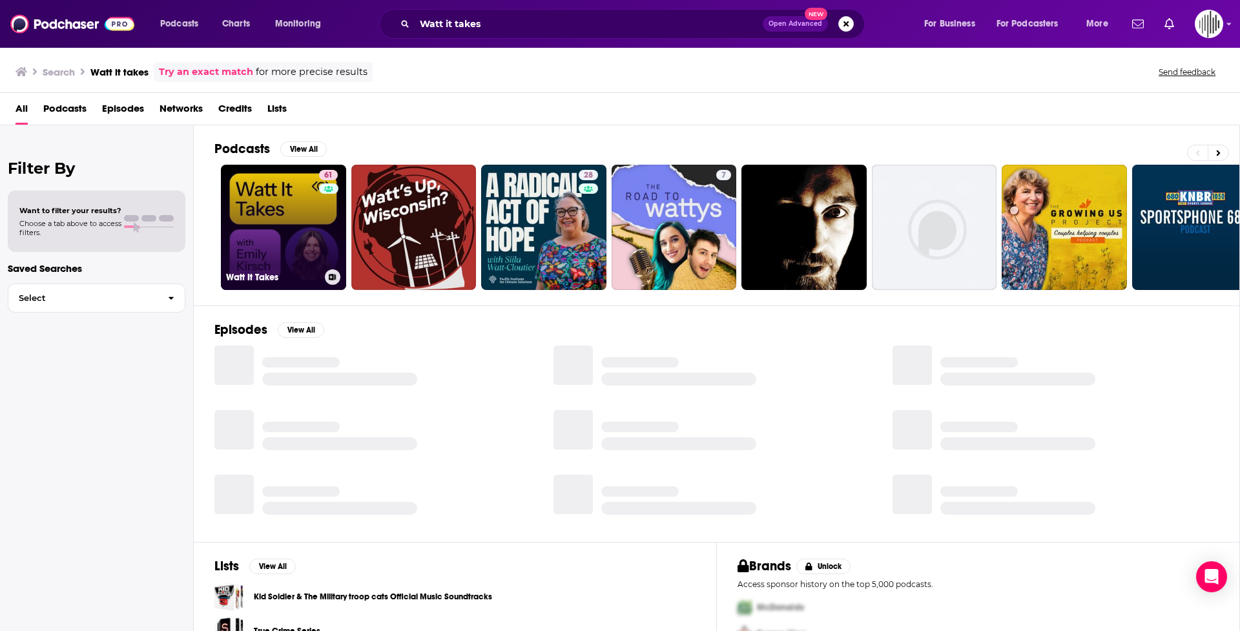
click at [274, 235] on link "61 Watt It Takes" at bounding box center [283, 227] width 125 height 125
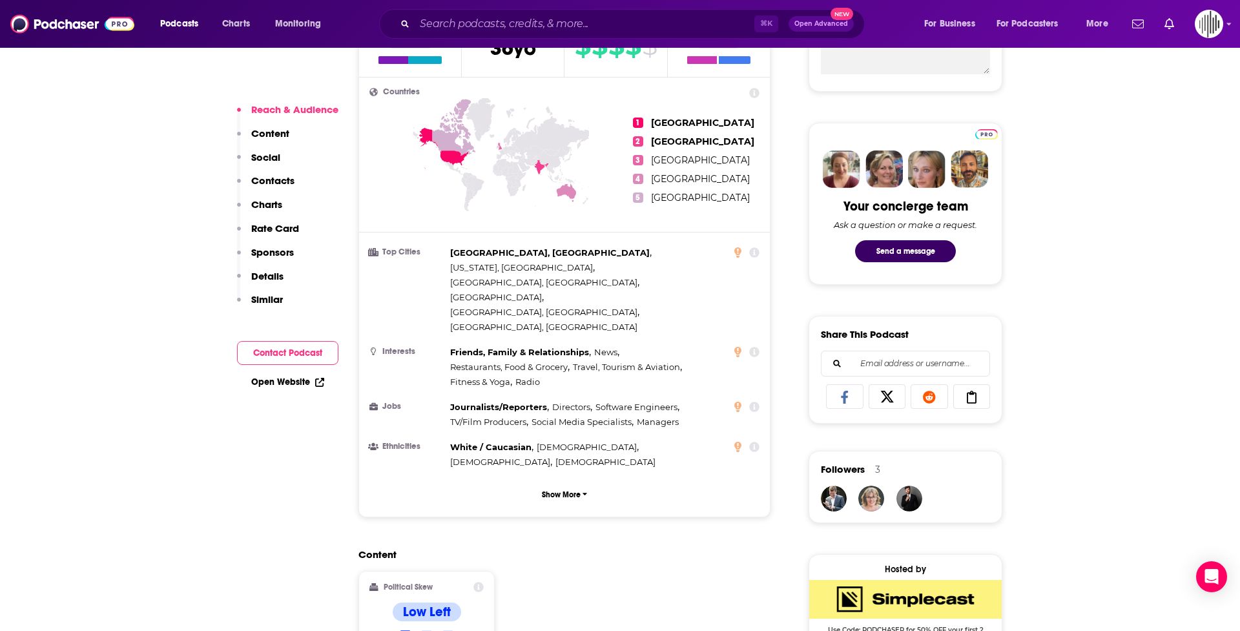
scroll to position [543, 0]
click at [454, 26] on input "Search podcasts, credits, & more..." at bounding box center [585, 24] width 340 height 21
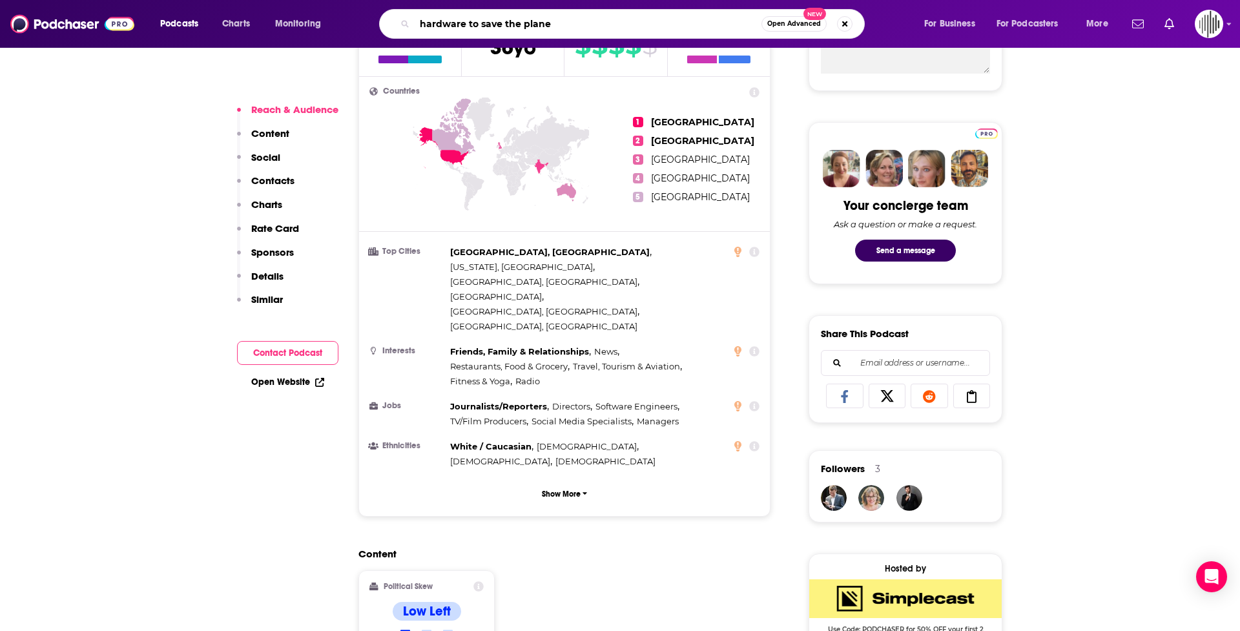
type input "hardware to save the planet"
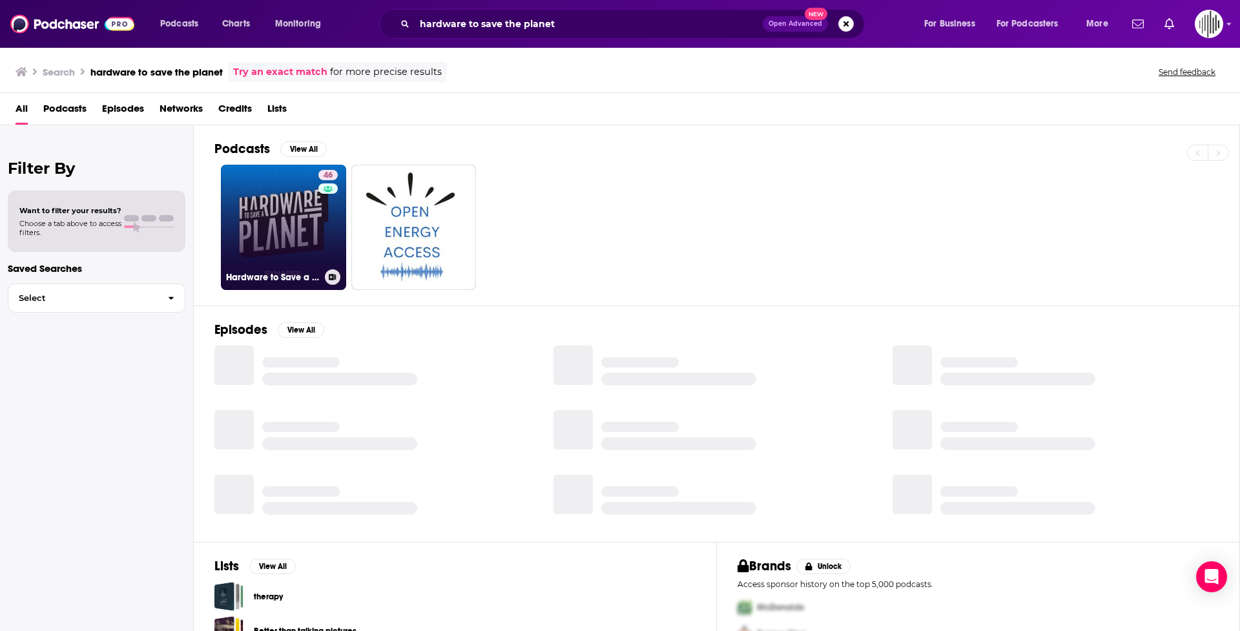
click at [289, 226] on link "46 Hardware to Save a Planet" at bounding box center [283, 227] width 125 height 125
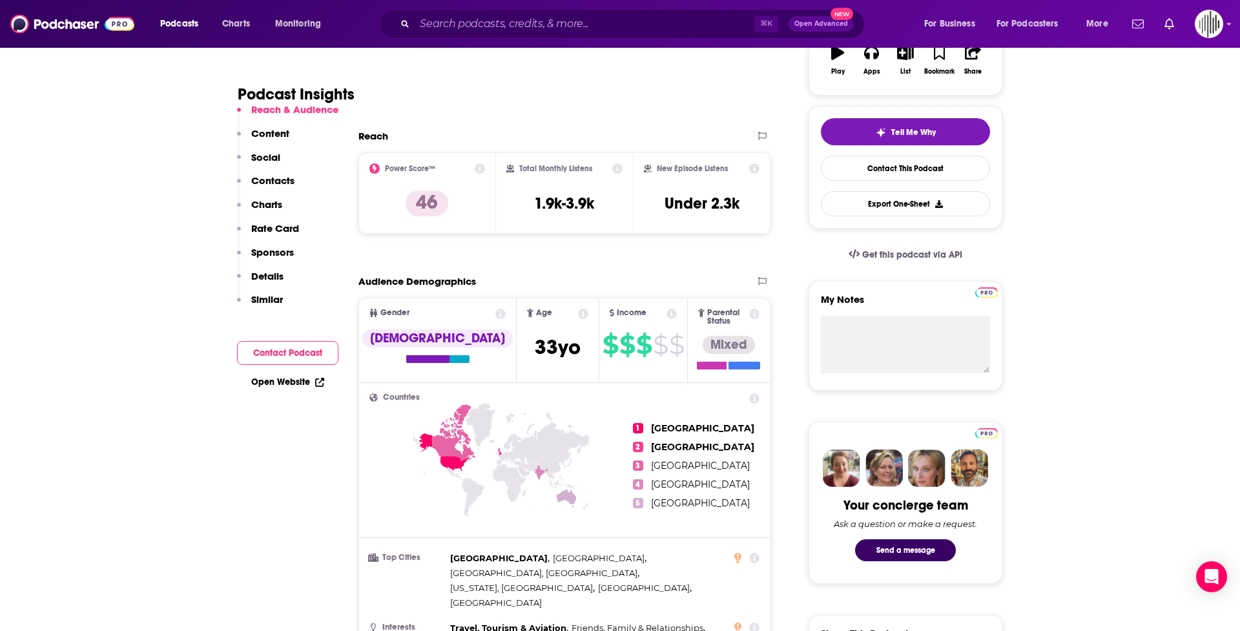
scroll to position [242, 0]
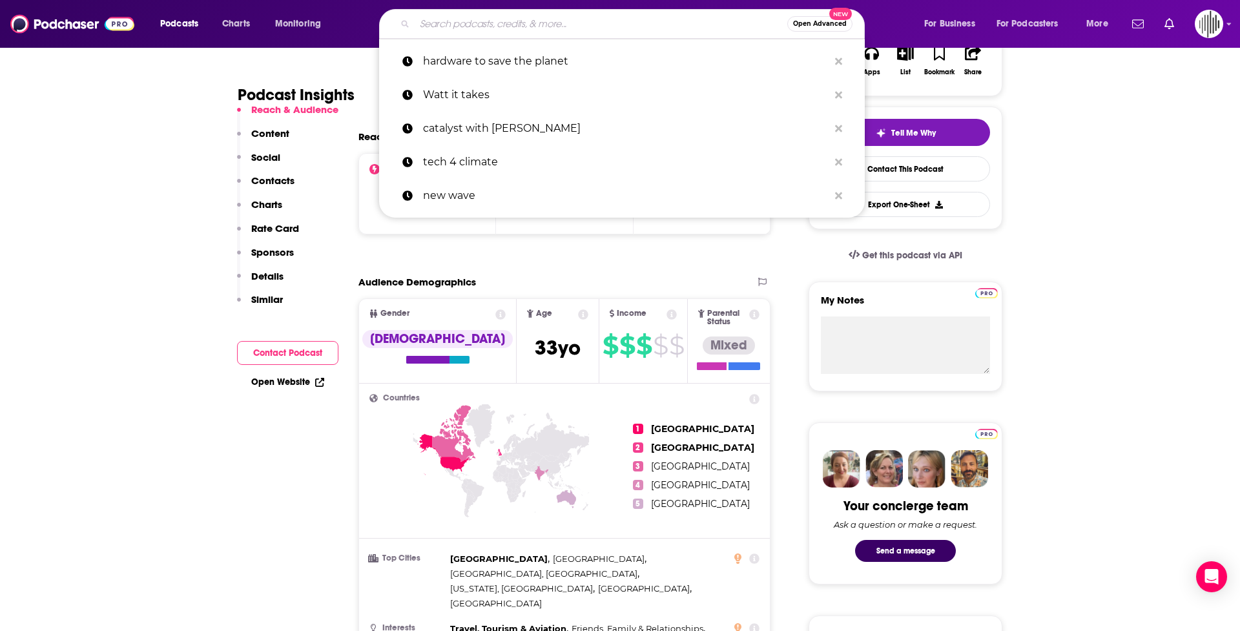
click at [454, 21] on input "Search podcasts, credits, & more..." at bounding box center [601, 24] width 373 height 21
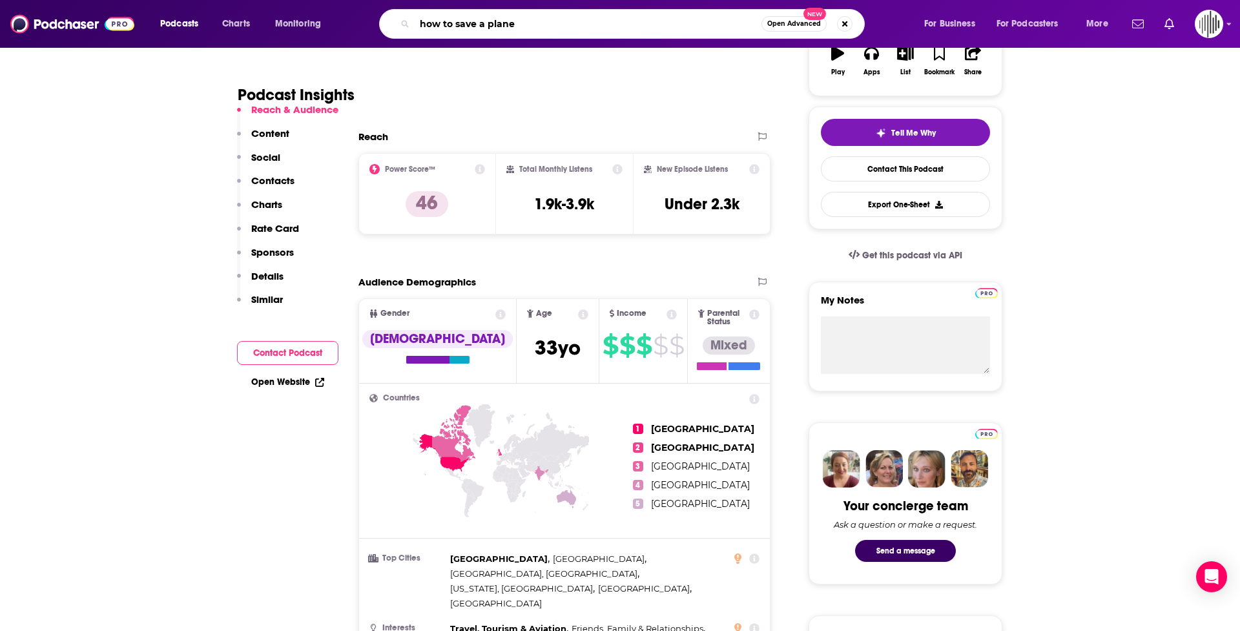
type input "how to save a planet"
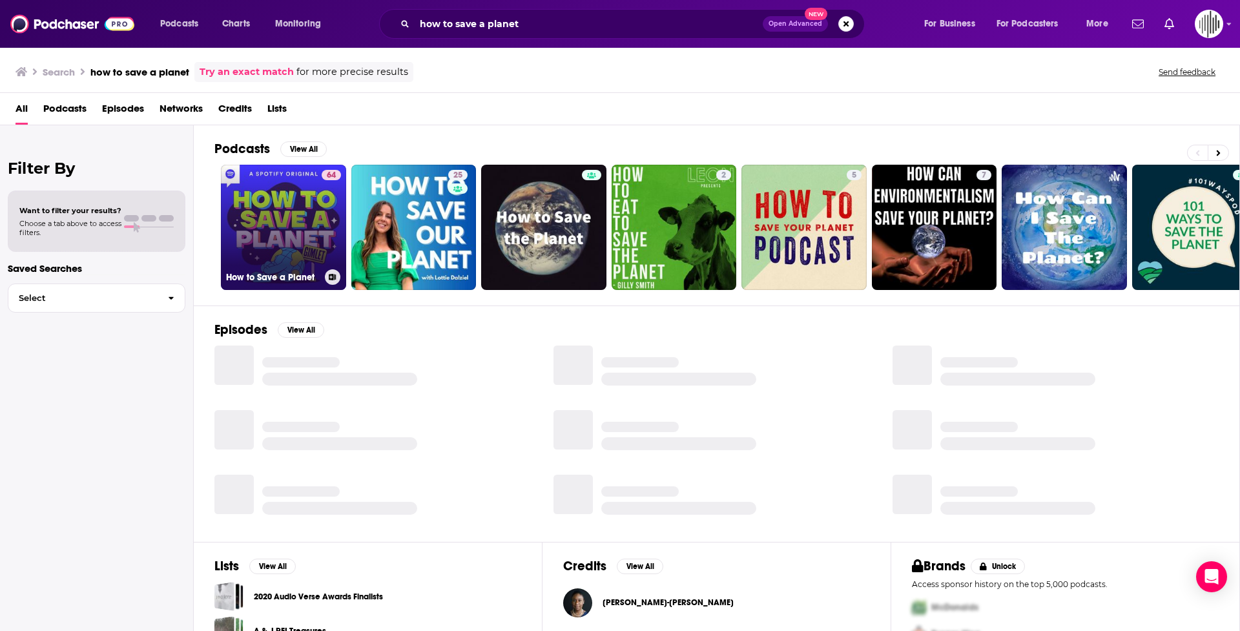
click at [301, 229] on link "64 How to Save a Planet" at bounding box center [283, 227] width 125 height 125
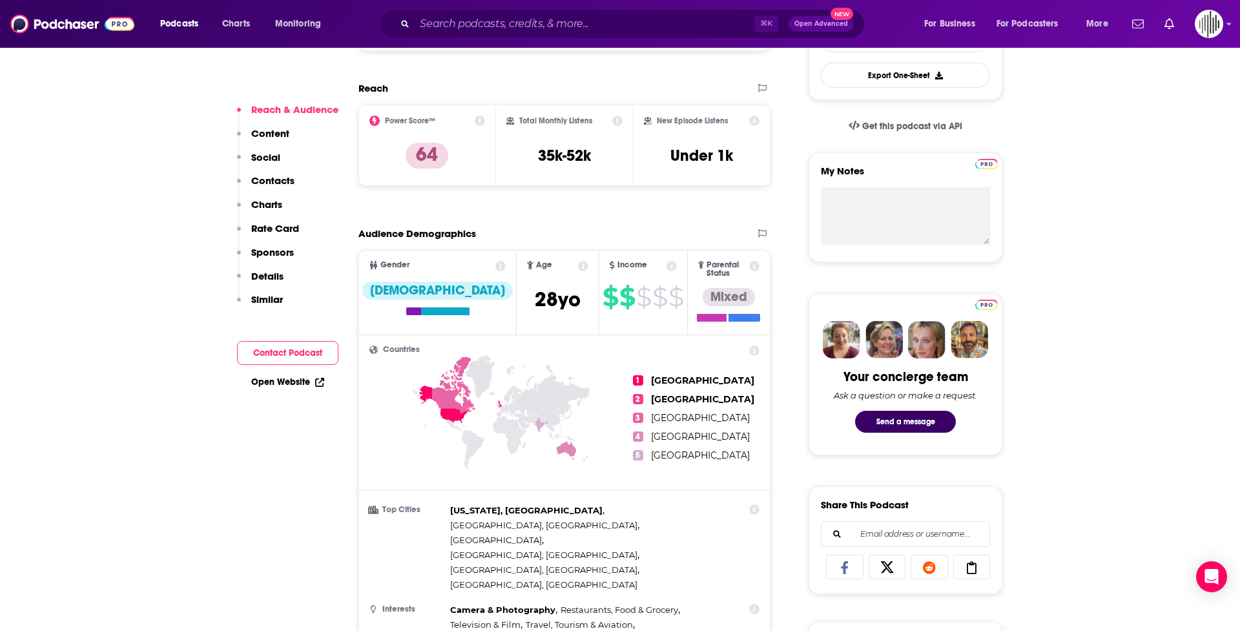
scroll to position [373, 0]
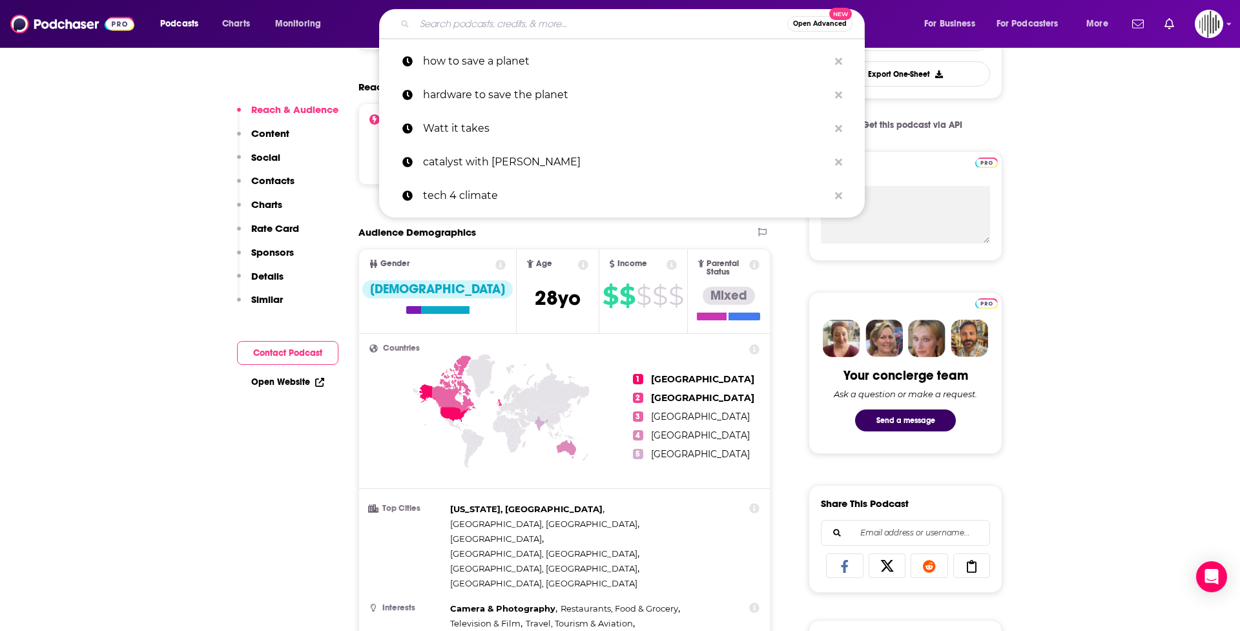
click at [454, 23] on input "Search podcasts, credits, & more..." at bounding box center [601, 24] width 373 height 21
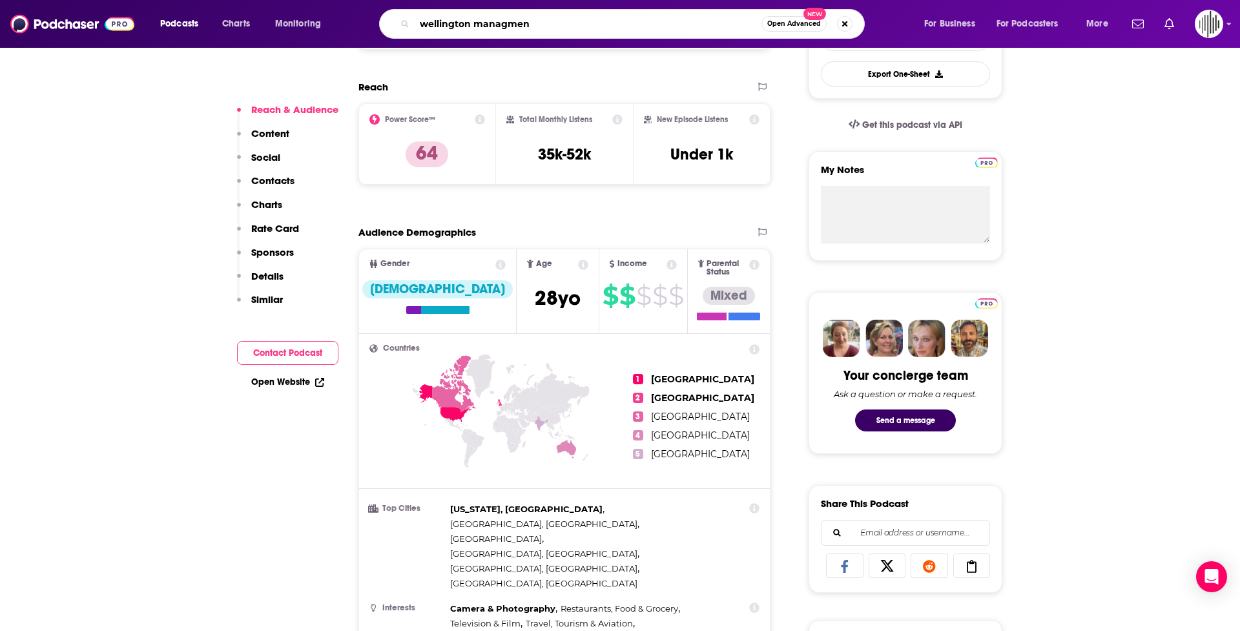
type input "wellington managment"
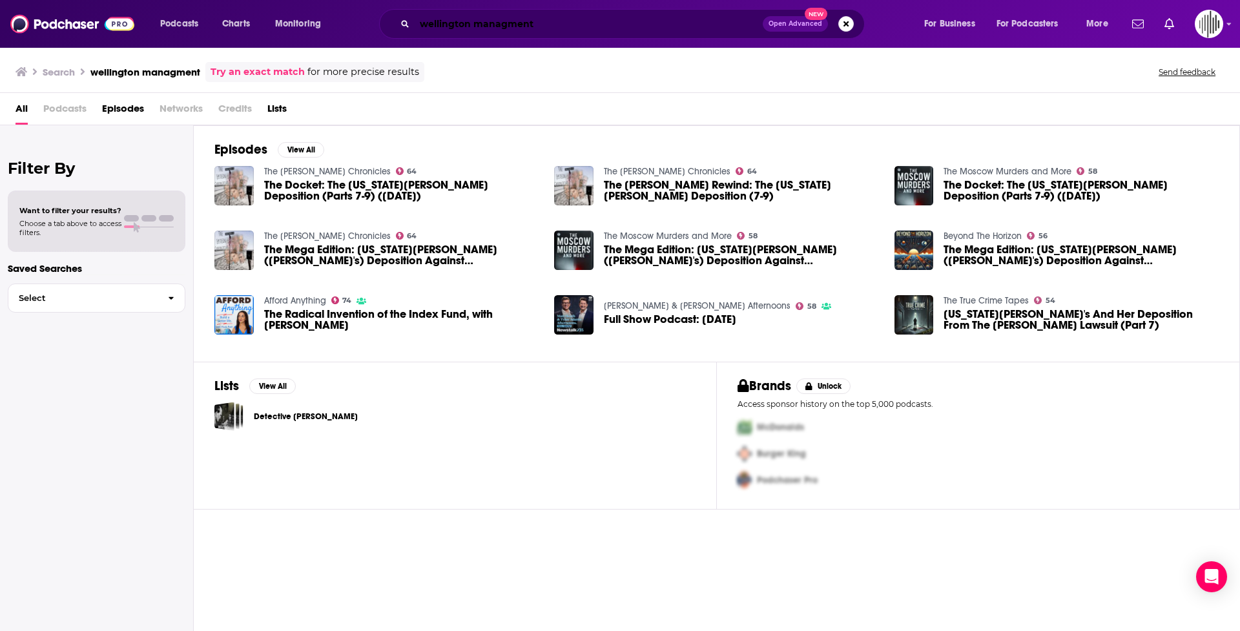
click at [454, 23] on input "wellington managment" at bounding box center [589, 24] width 348 height 21
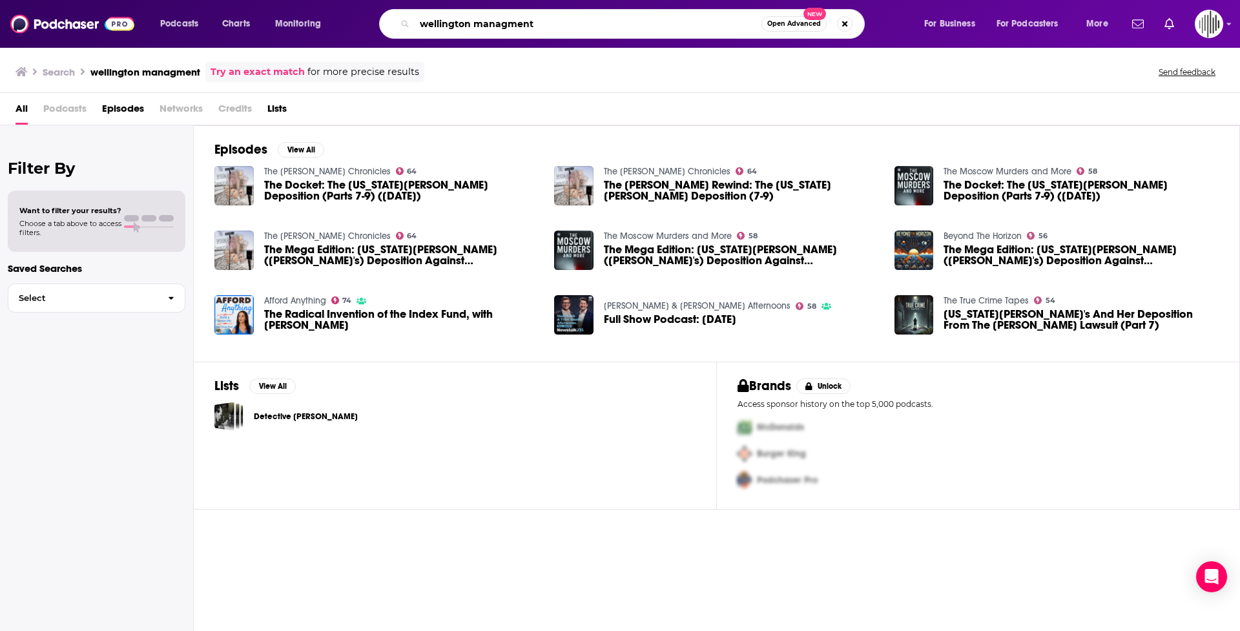
click at [454, 23] on input "wellington managment" at bounding box center [588, 24] width 347 height 21
type input "the business of aquaculture"
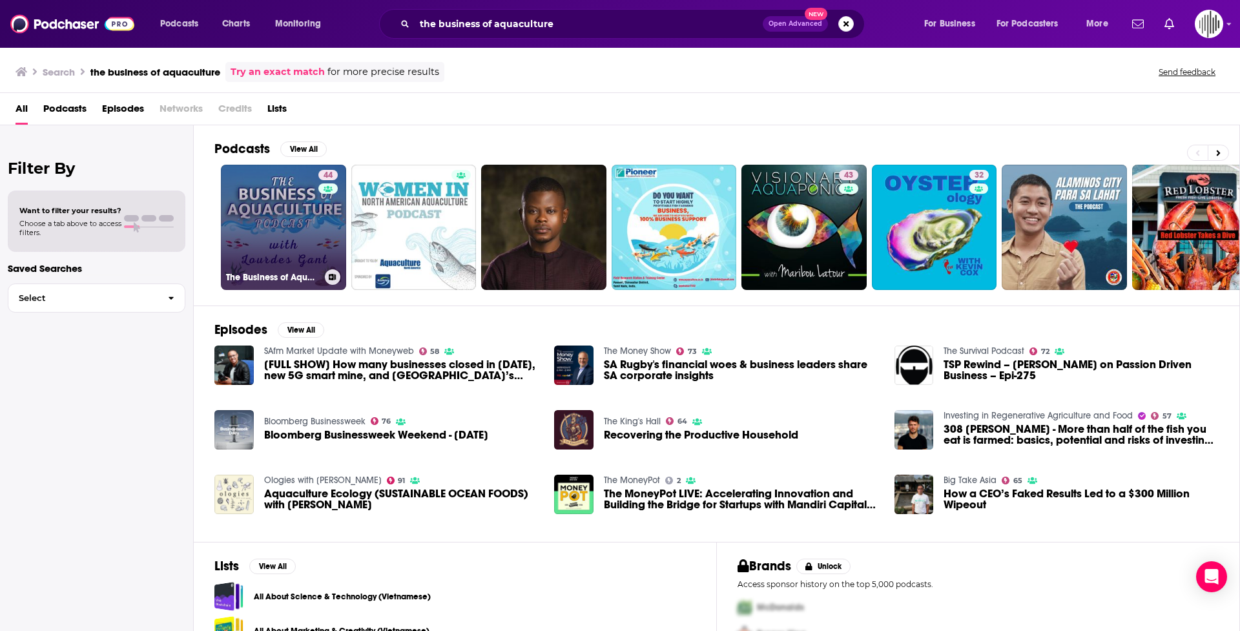
click at [258, 231] on link "44 The Business of Aquaculture" at bounding box center [283, 227] width 125 height 125
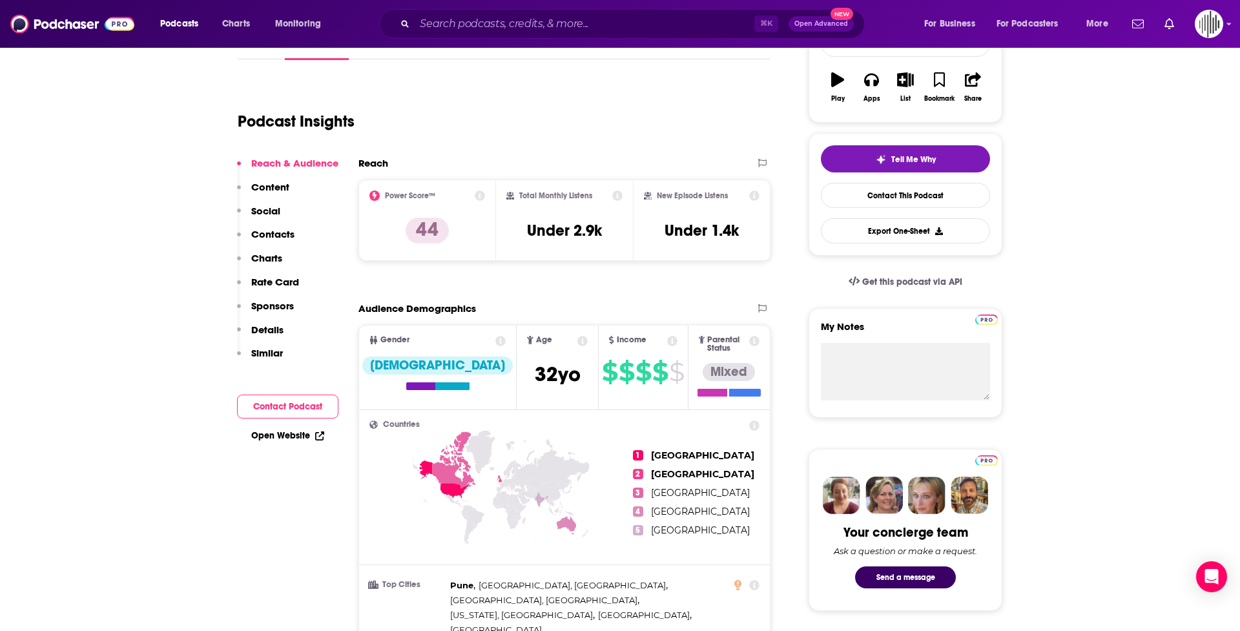
scroll to position [222, 0]
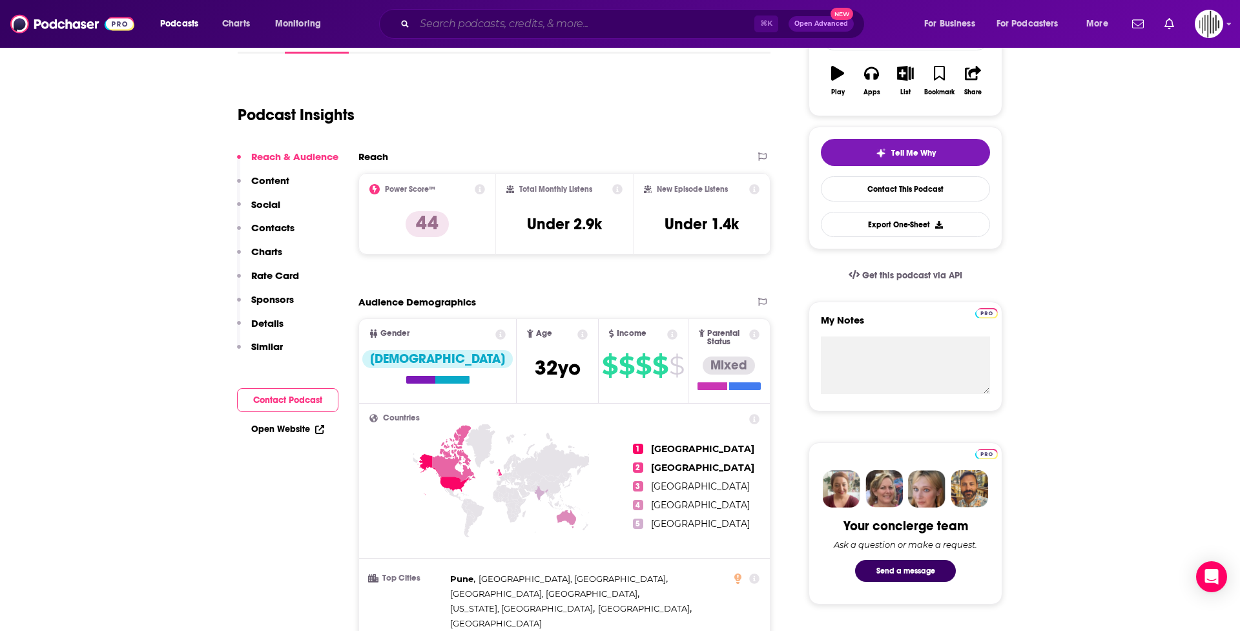
click at [454, 25] on input "Search podcasts, credits, & more..." at bounding box center [585, 24] width 340 height 21
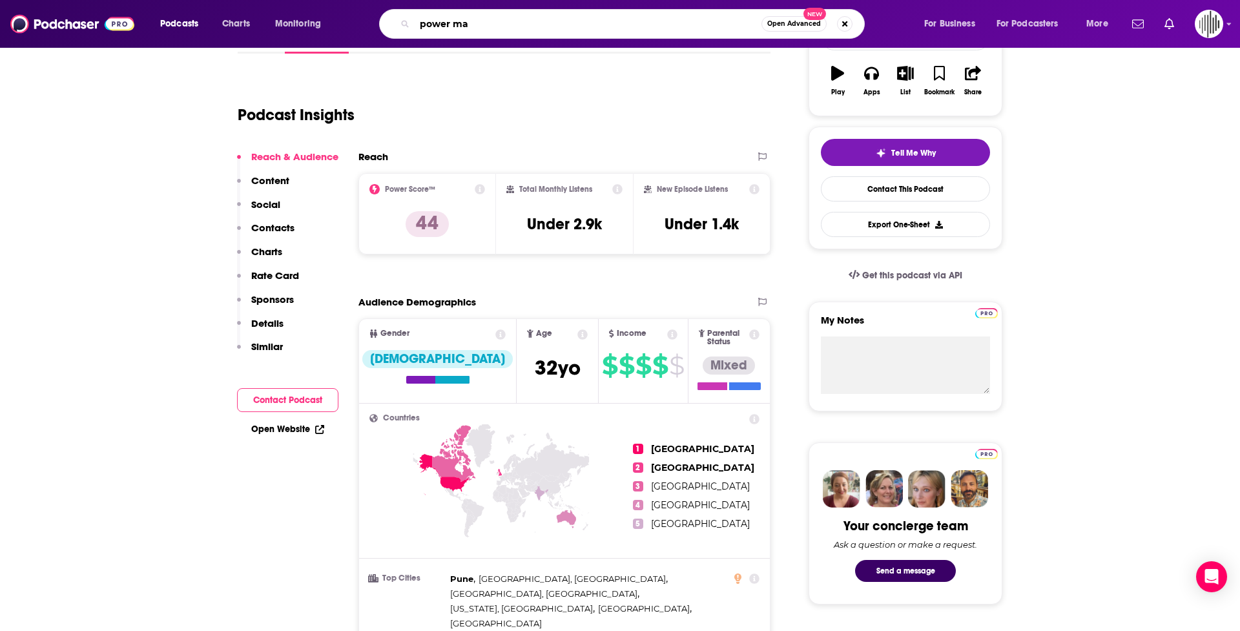
type input "power map"
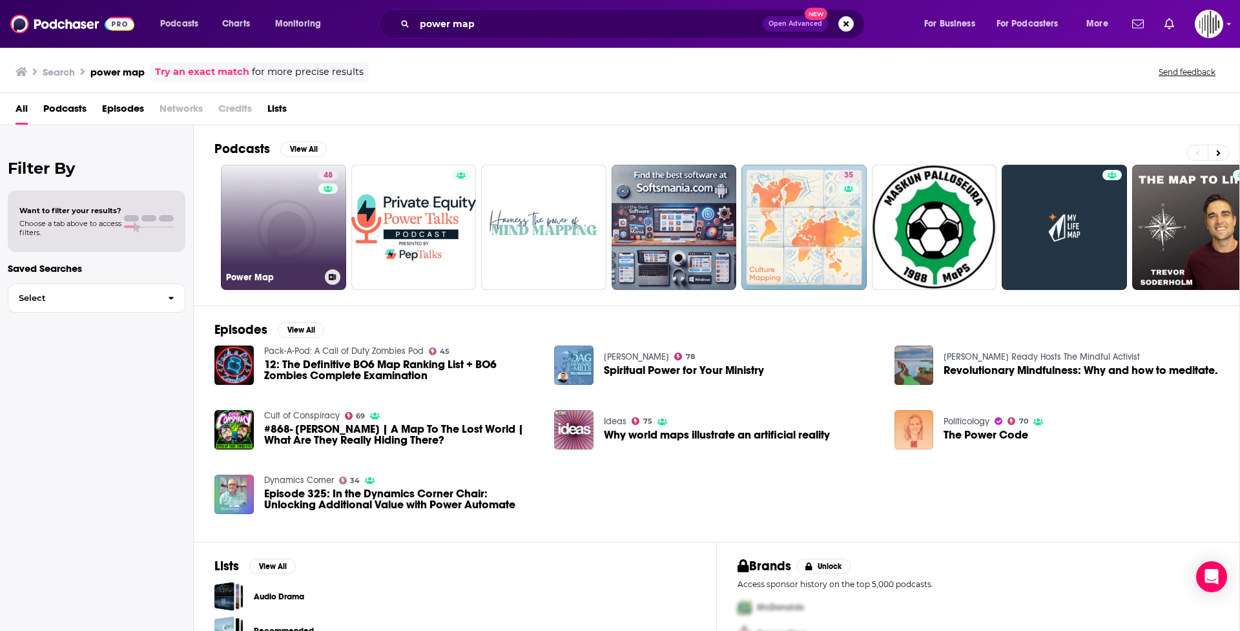
click at [269, 236] on link "48 Power Map" at bounding box center [283, 227] width 125 height 125
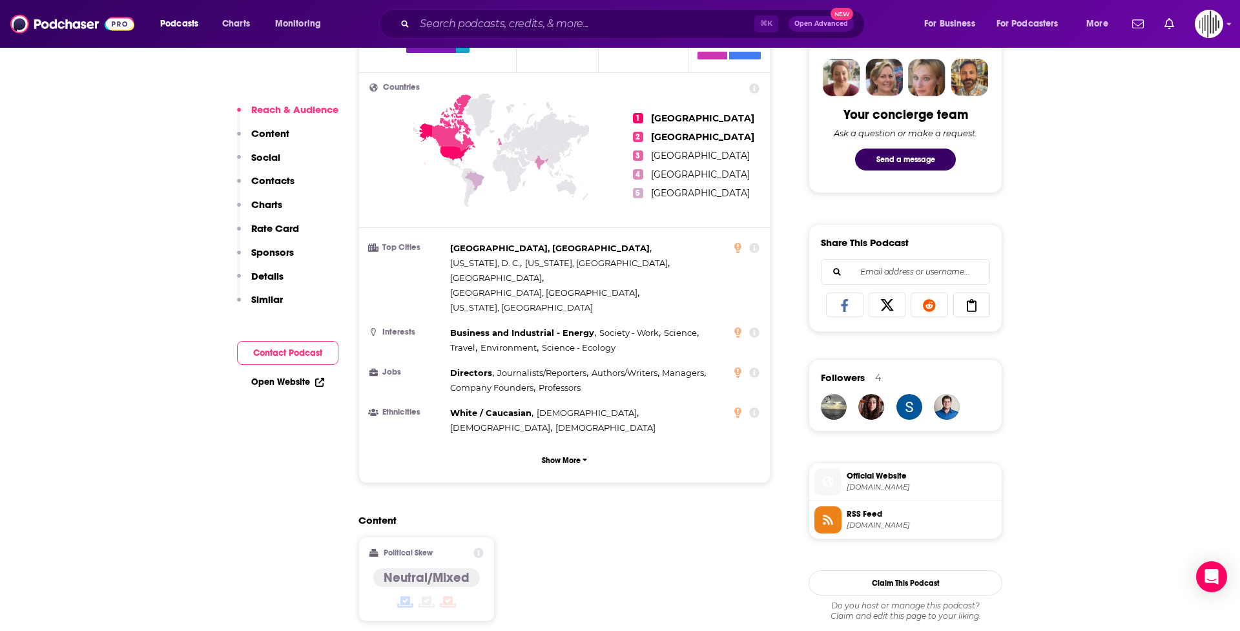
scroll to position [636, 0]
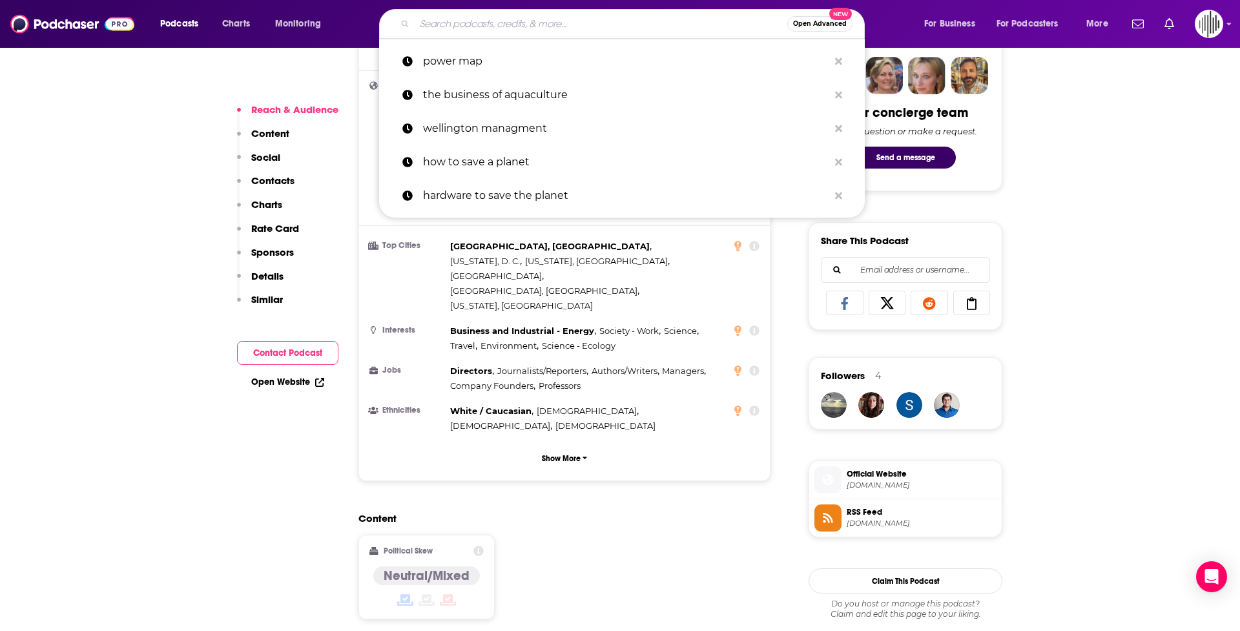
click at [454, 28] on input "Search podcasts, credits, & more..." at bounding box center [601, 24] width 373 height 21
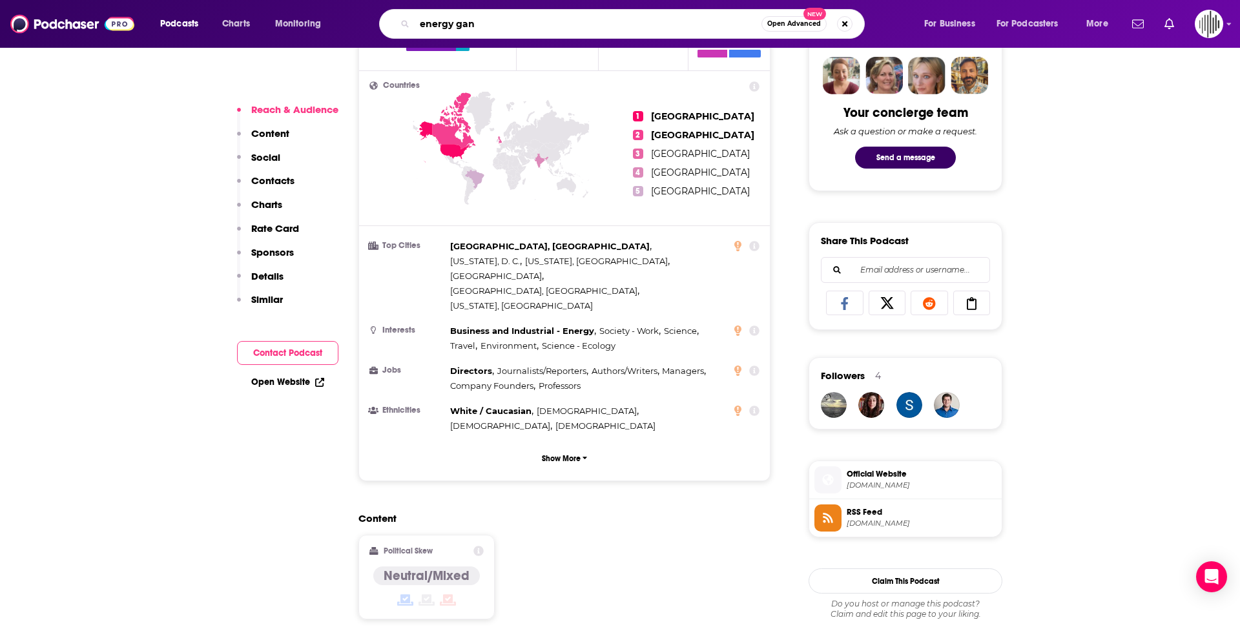
type input "energy gang"
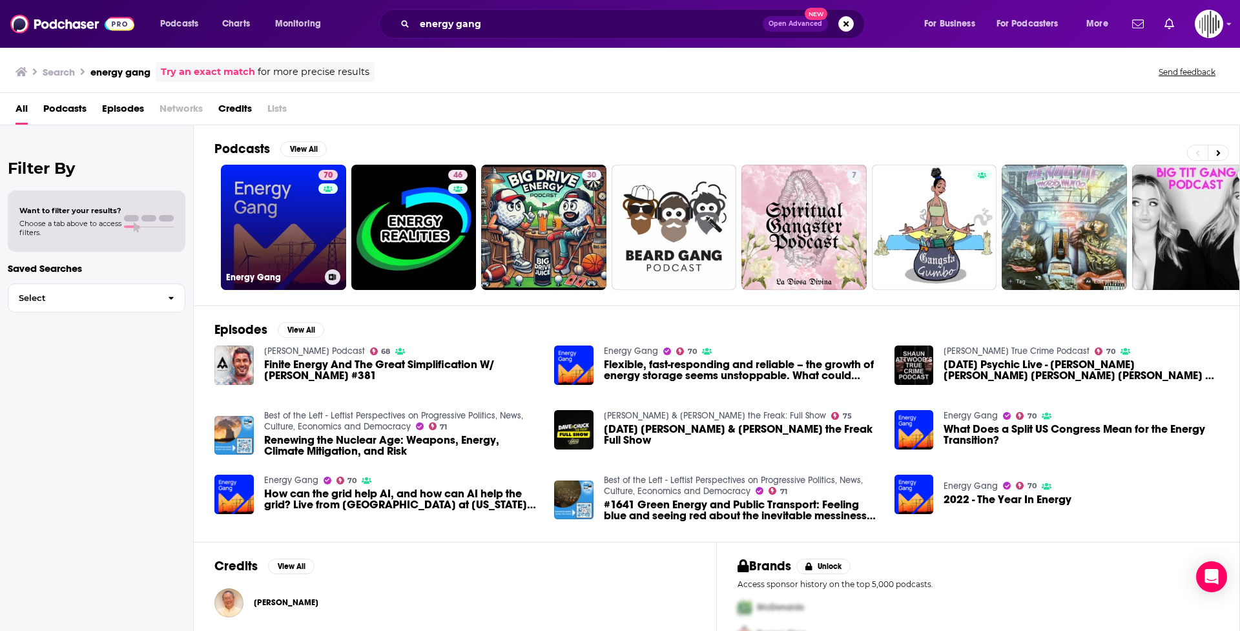
click at [264, 218] on link "70 Energy Gang" at bounding box center [283, 227] width 125 height 125
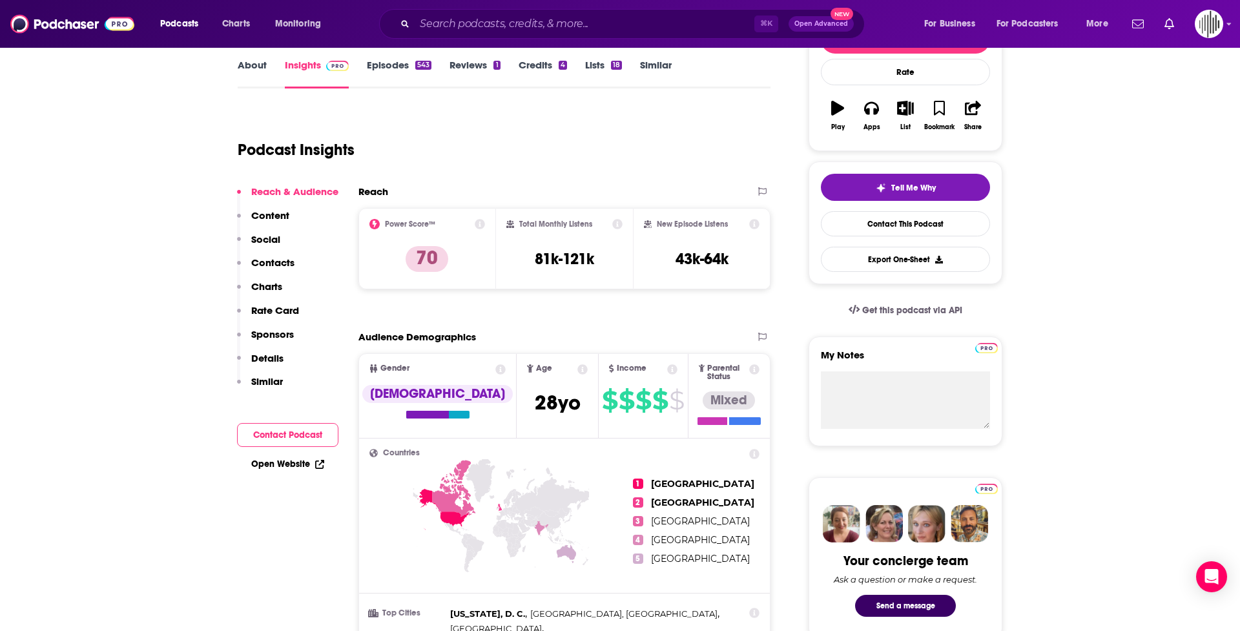
scroll to position [187, 0]
click at [454, 26] on input "Search podcasts, credits, & more..." at bounding box center [585, 24] width 340 height 21
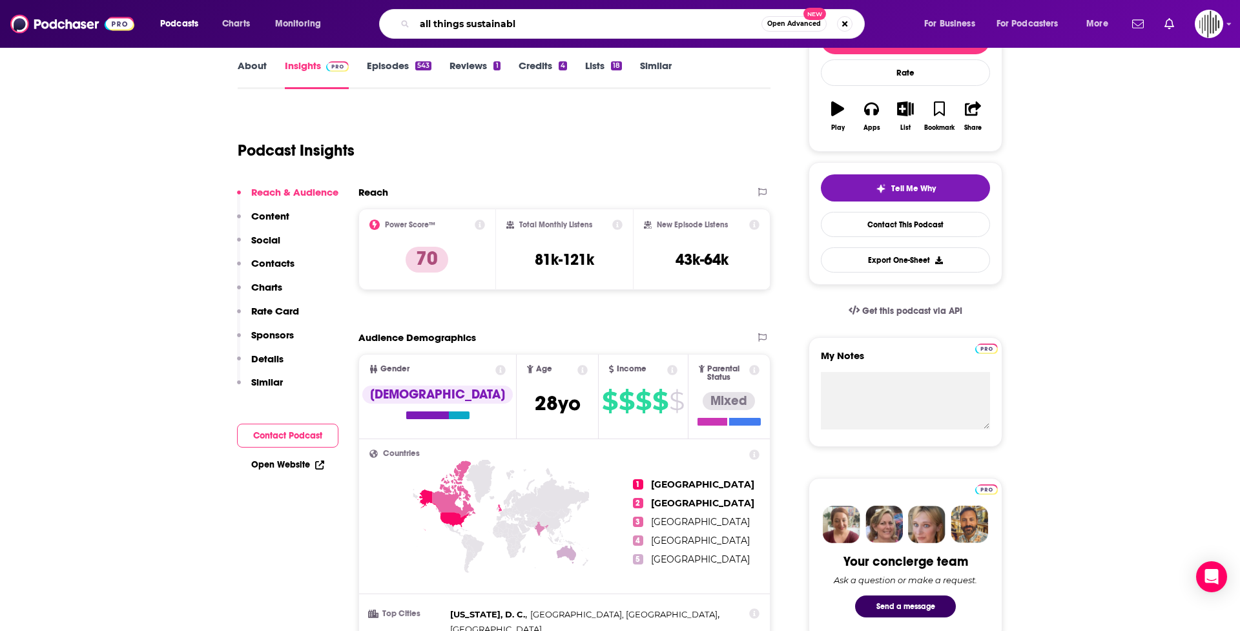
type input "all things sustainable"
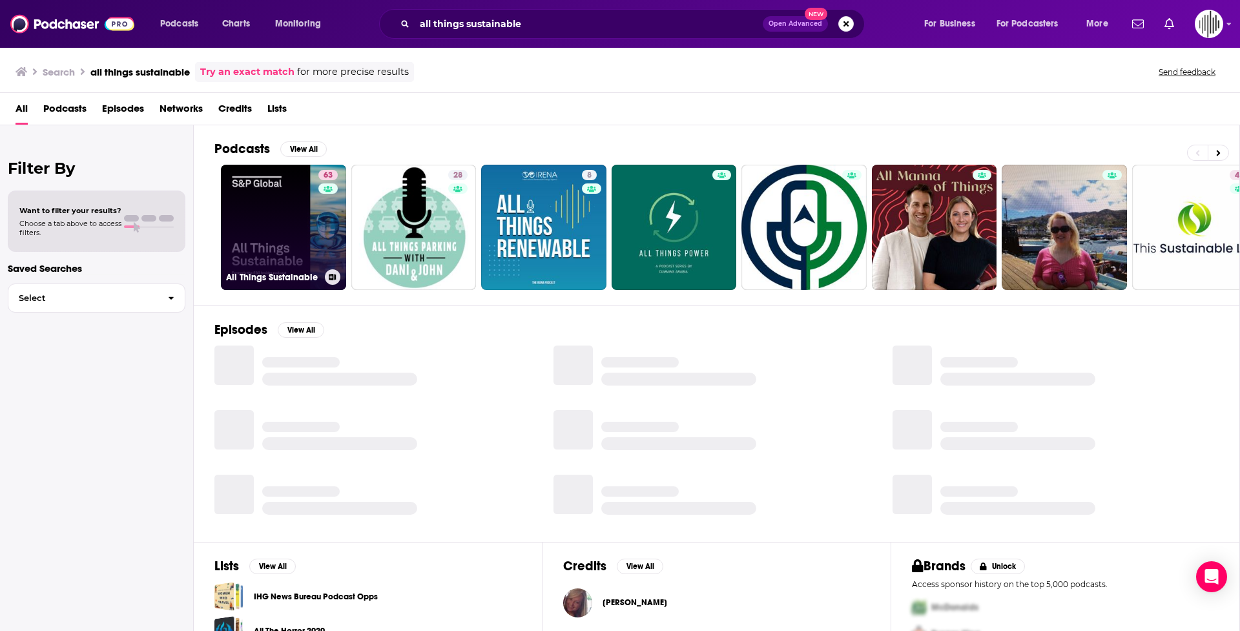
click at [276, 212] on link "63 All Things Sustainable" at bounding box center [283, 227] width 125 height 125
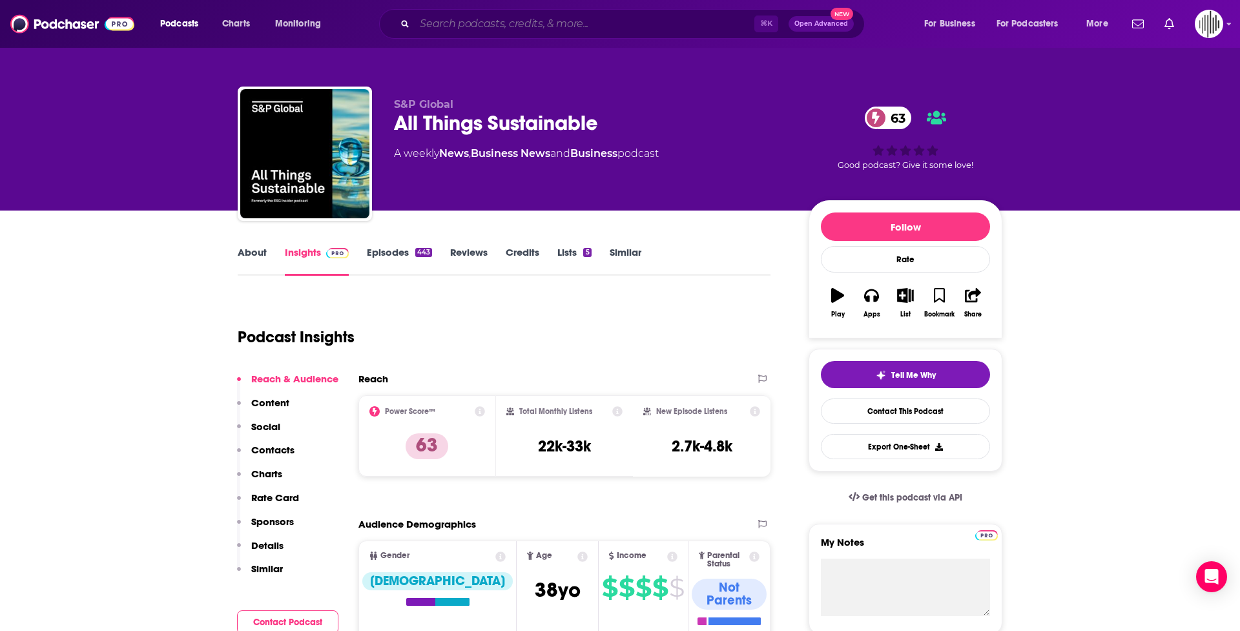
click at [545, 22] on input "Search podcasts, credits, & more..." at bounding box center [585, 24] width 340 height 21
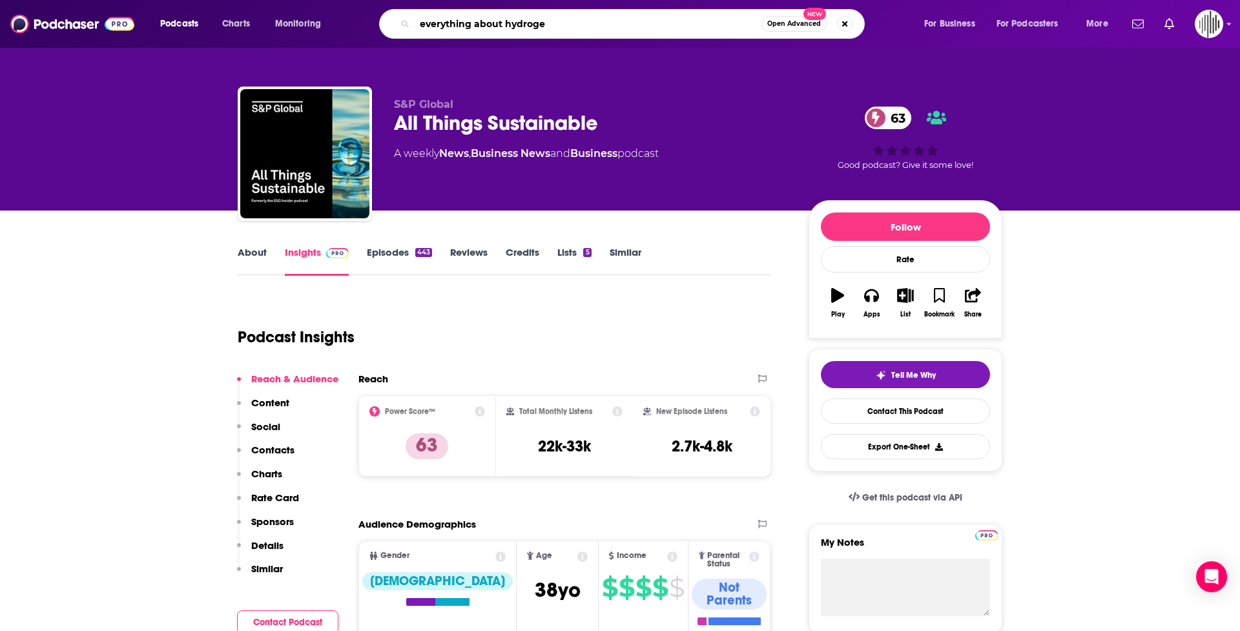
type input "everything about hydrogen"
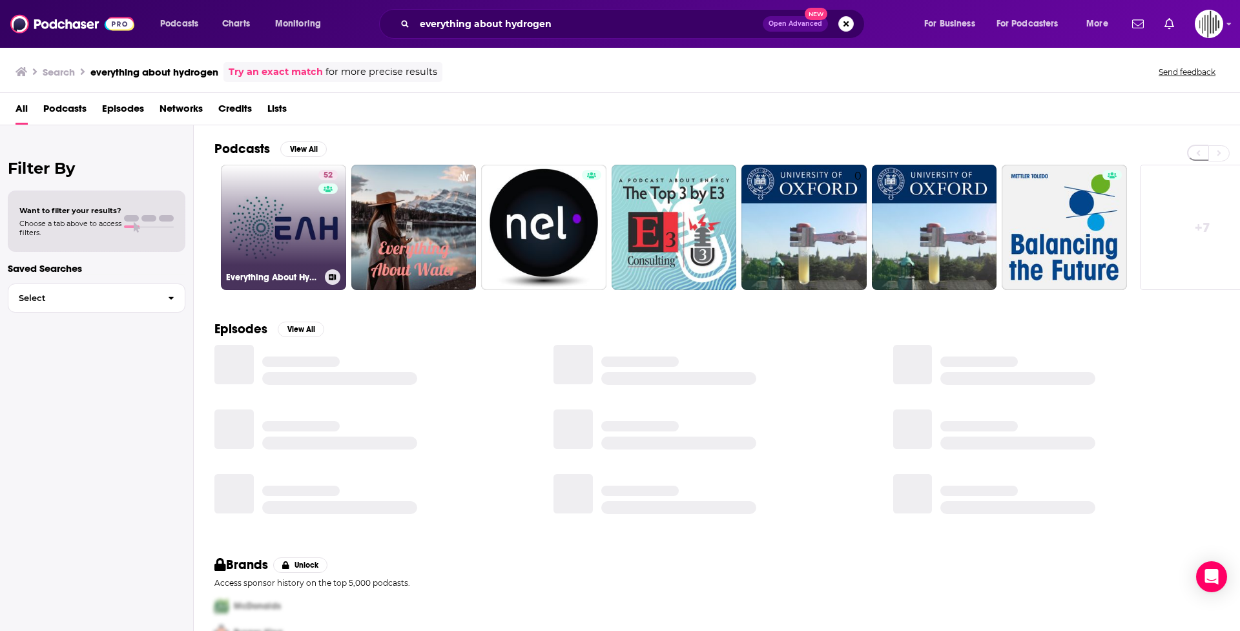
click at [290, 220] on link "52 Everything About Hydrogen" at bounding box center [283, 227] width 125 height 125
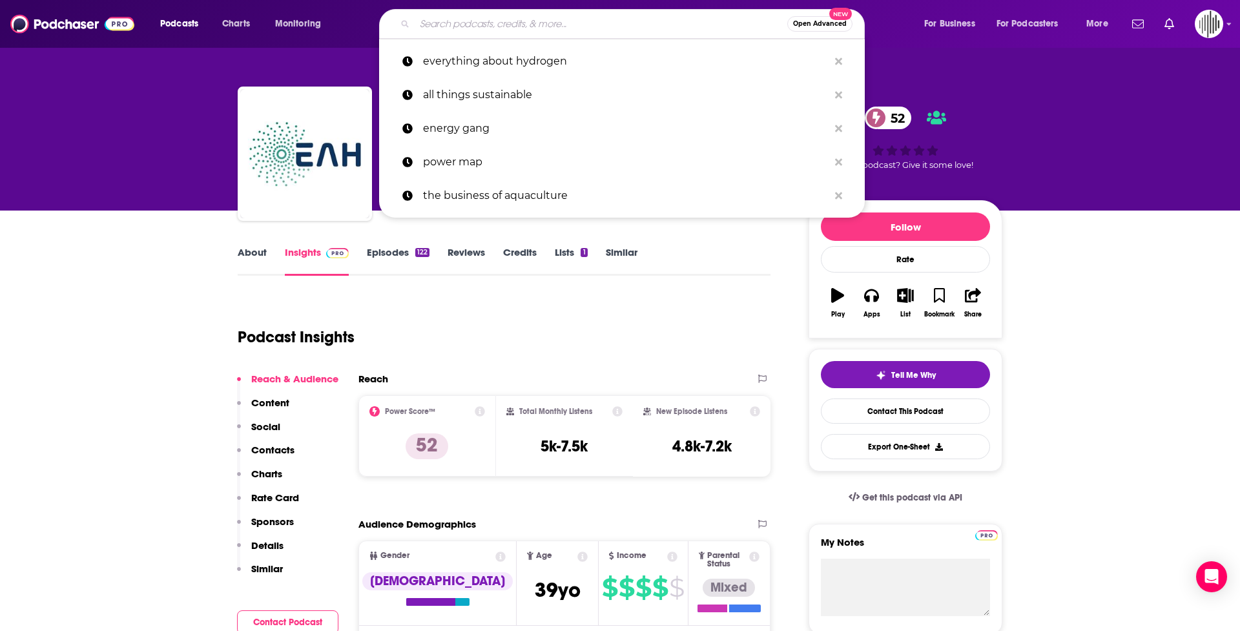
click at [652, 26] on input "Search podcasts, credits, & more..." at bounding box center [601, 24] width 373 height 21
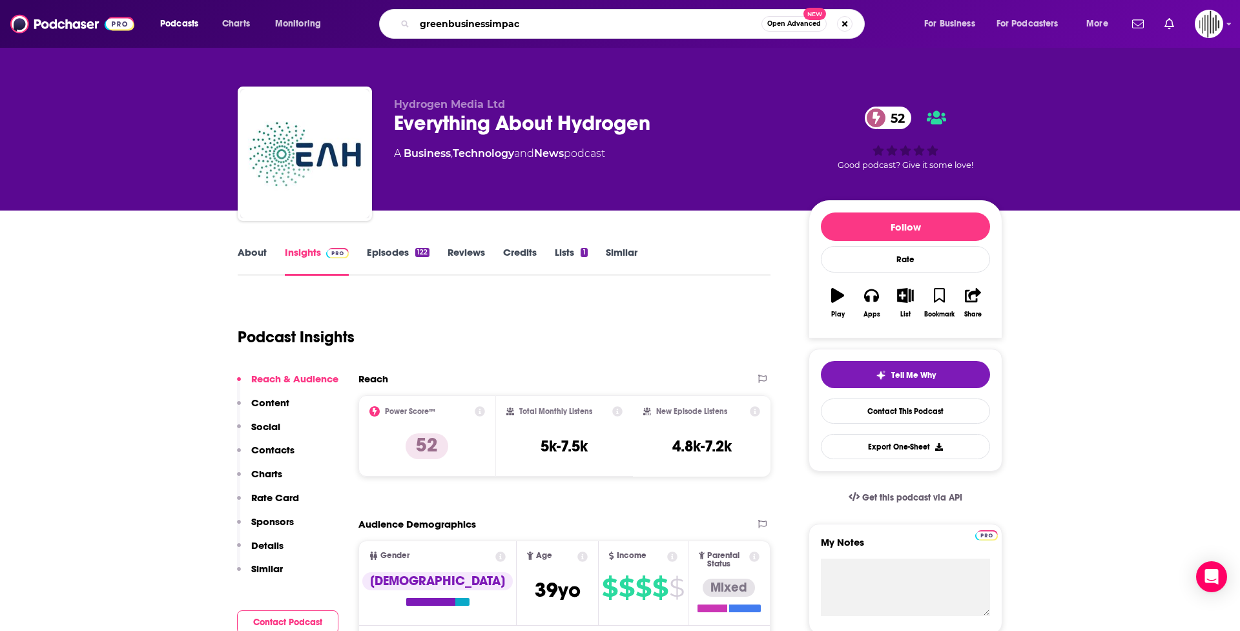
type input "greenbusinessimpact"
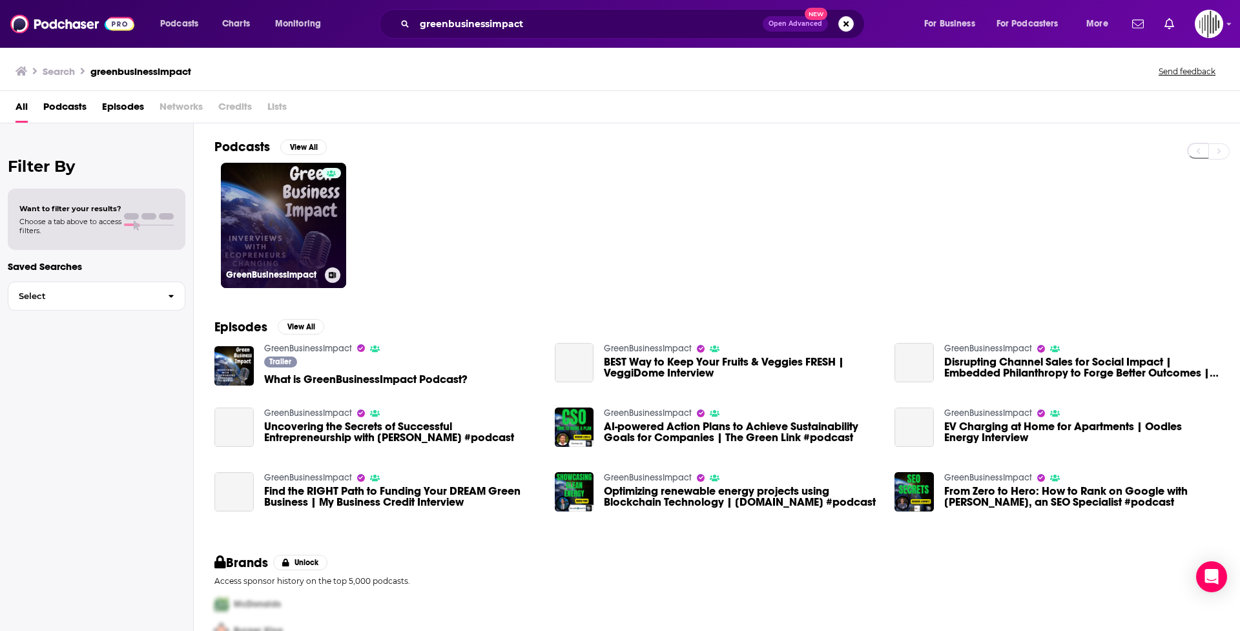
click at [267, 223] on link "GreenBusinessImpact" at bounding box center [283, 225] width 125 height 125
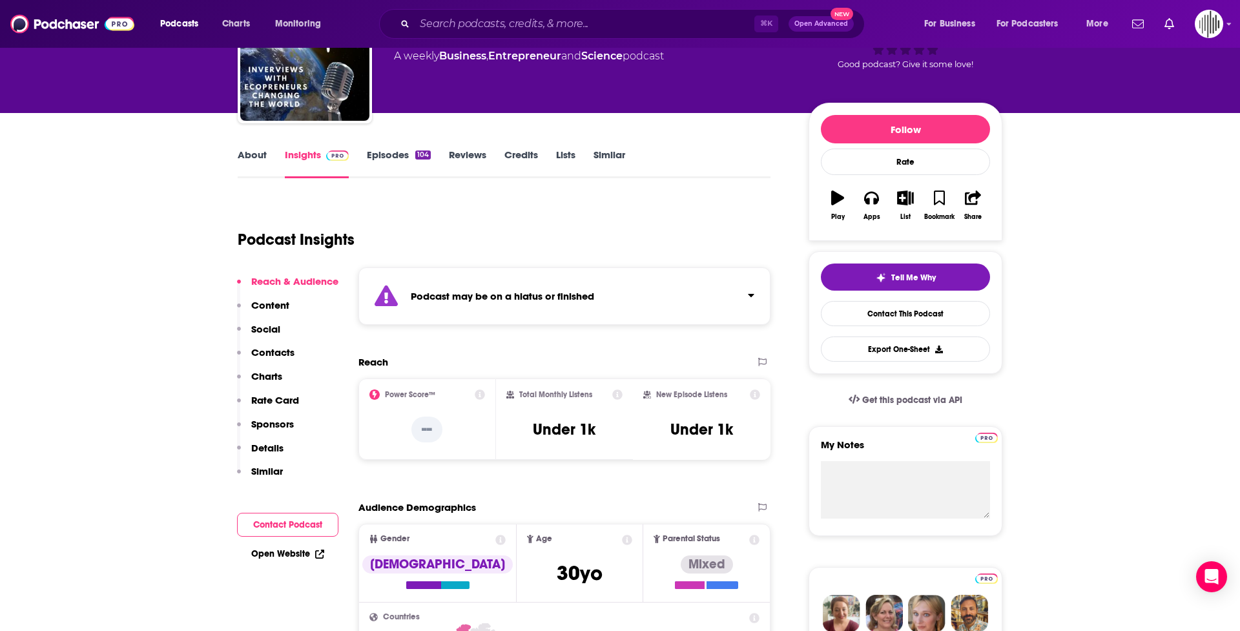
scroll to position [98, 0]
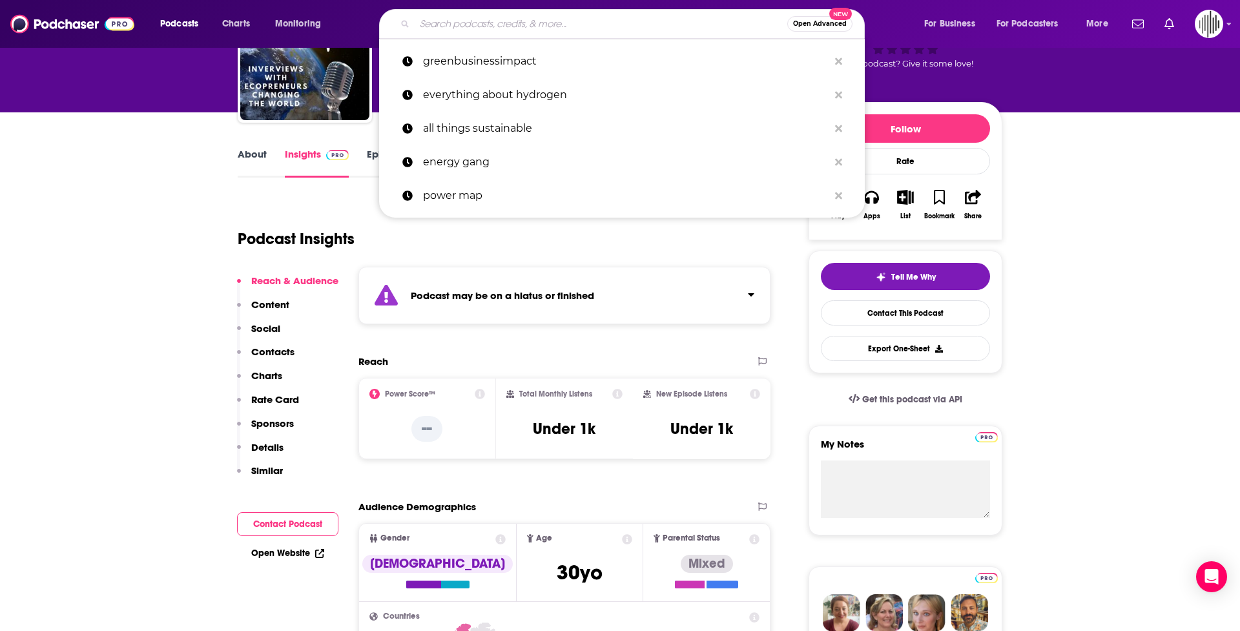
click at [669, 28] on input "Search podcasts, credits, & more..." at bounding box center [601, 24] width 373 height 21
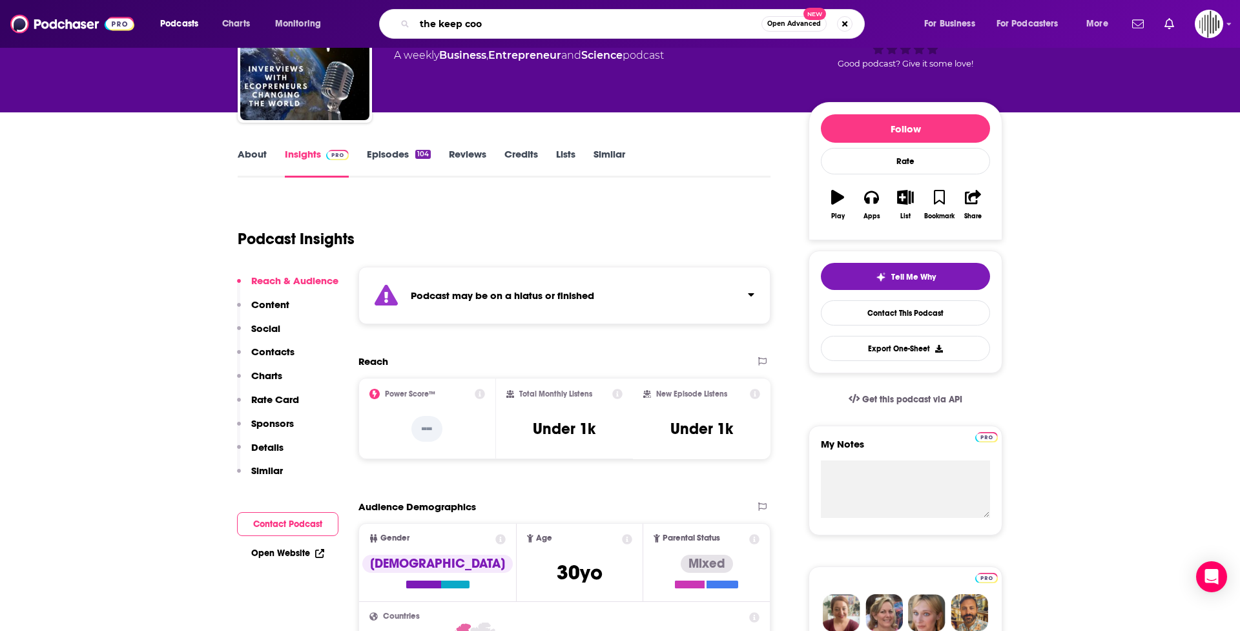
type input "the keep cool"
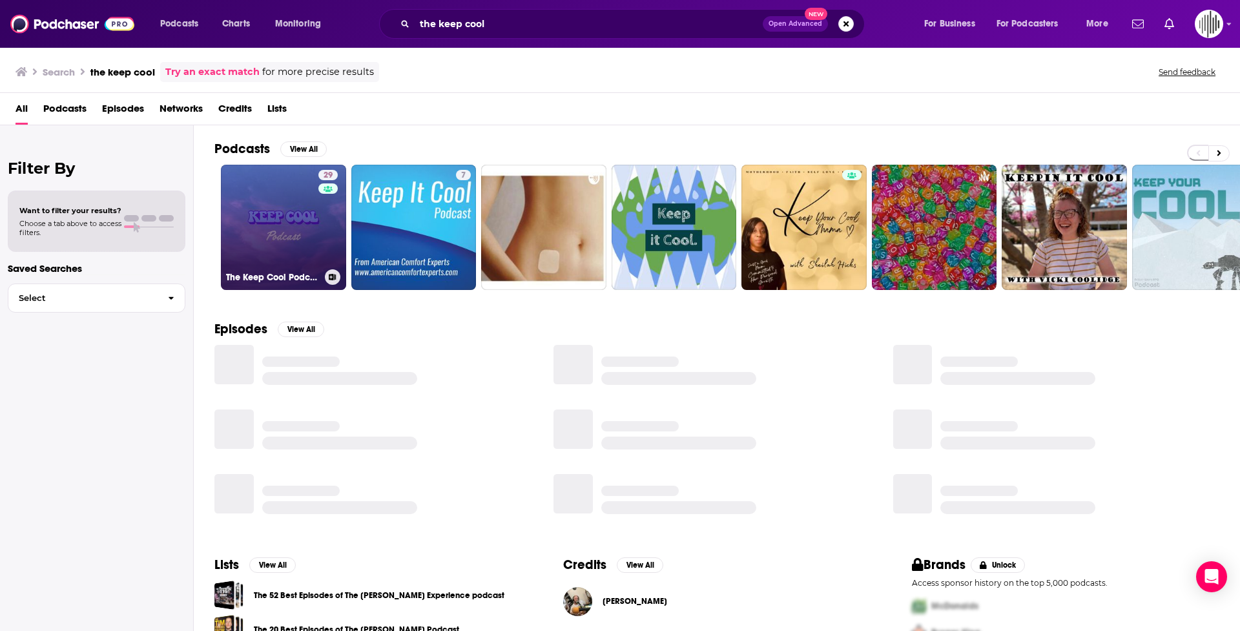
click at [283, 236] on link "29 The Keep Cool Podcast" at bounding box center [283, 227] width 125 height 125
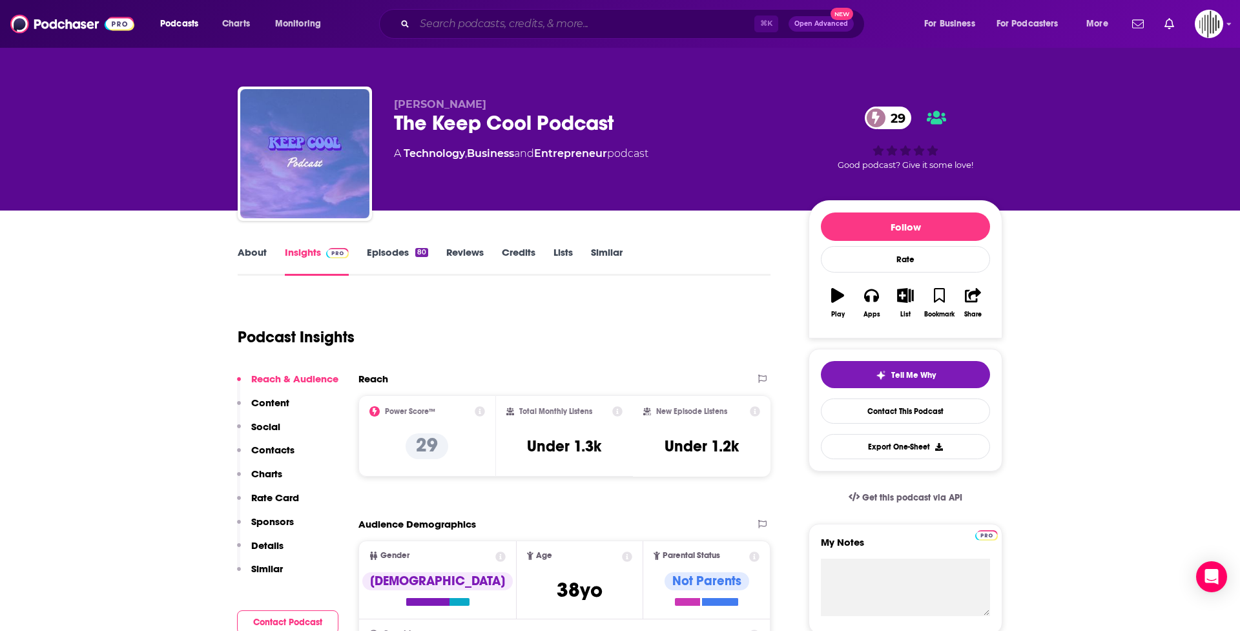
click at [458, 23] on input "Search podcasts, credits, & more..." at bounding box center [585, 24] width 340 height 21
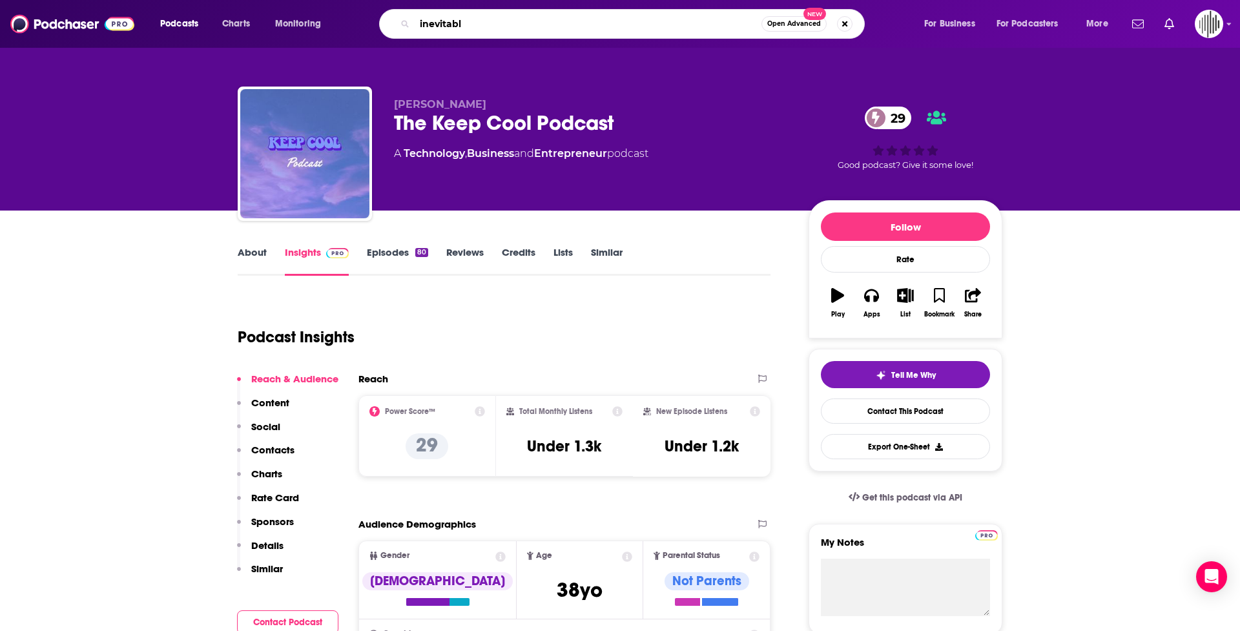
type input "inevitable"
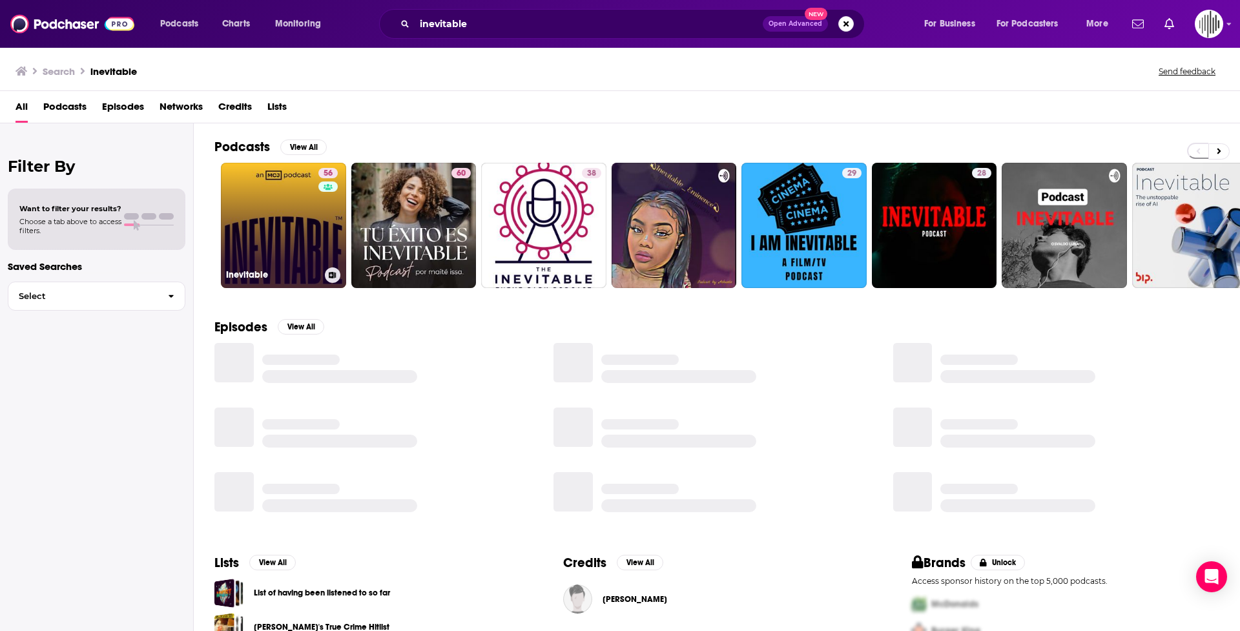
click at [292, 243] on link "56 Inevitable" at bounding box center [283, 225] width 125 height 125
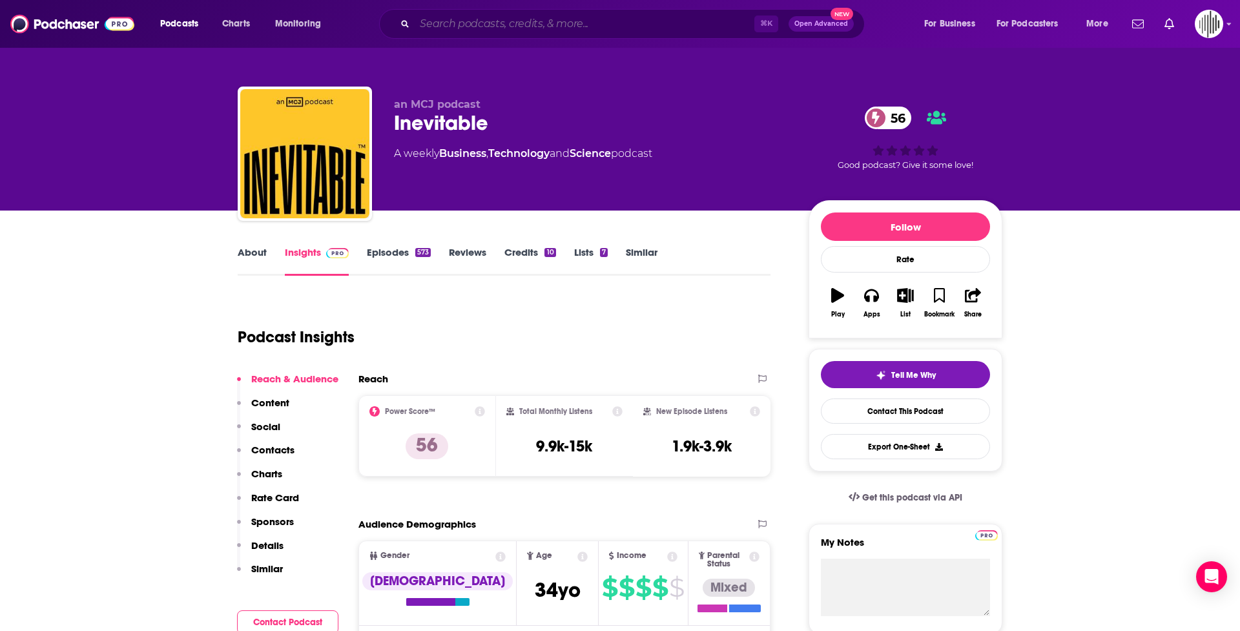
click at [461, 30] on input "Search podcasts, credits, & more..." at bounding box center [585, 24] width 340 height 21
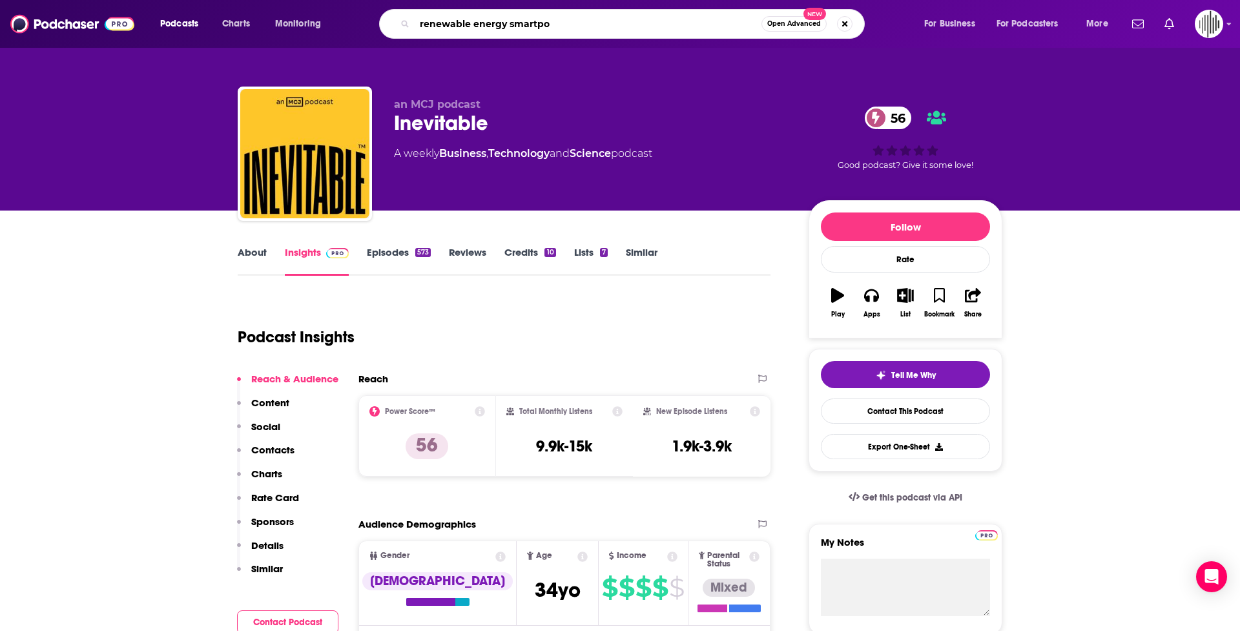
type input "renewable energy smartpod"
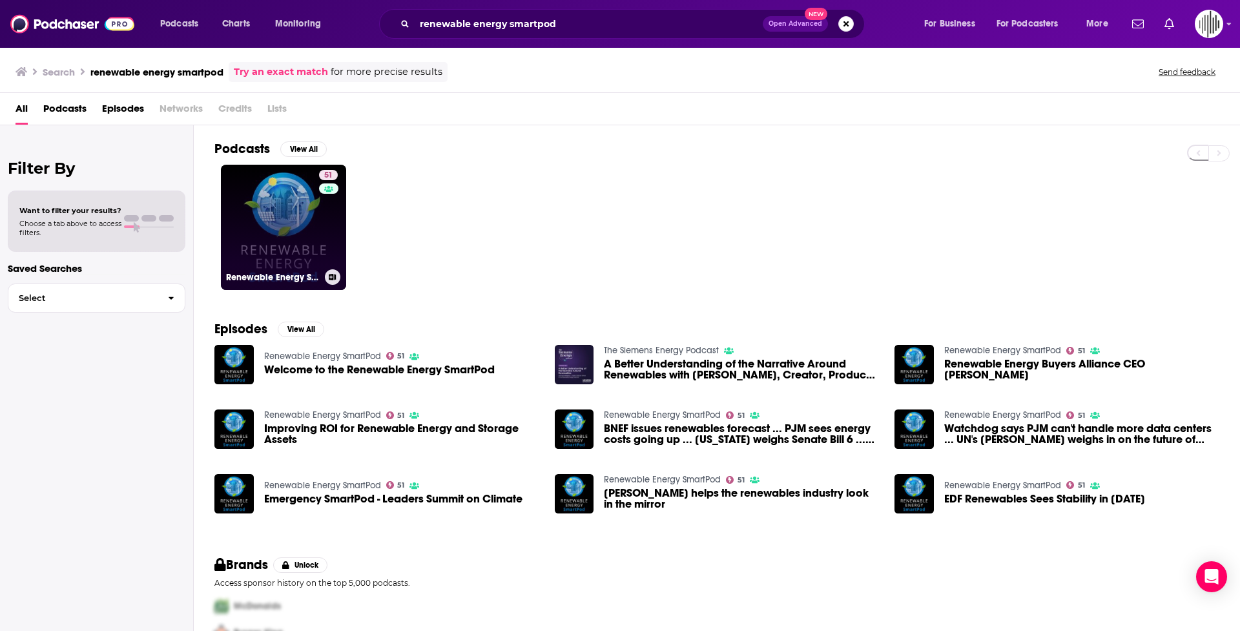
click at [273, 226] on link "51 Renewable Energy SmartPod" at bounding box center [283, 227] width 125 height 125
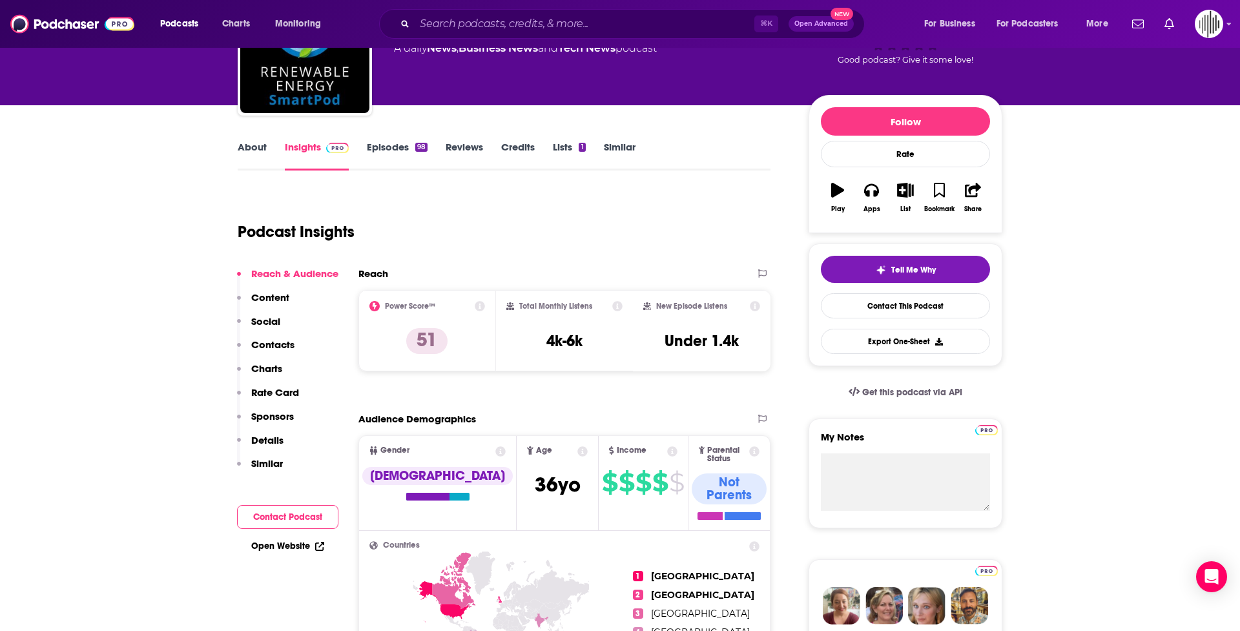
scroll to position [110, 0]
